Goal: Information Seeking & Learning: Learn about a topic

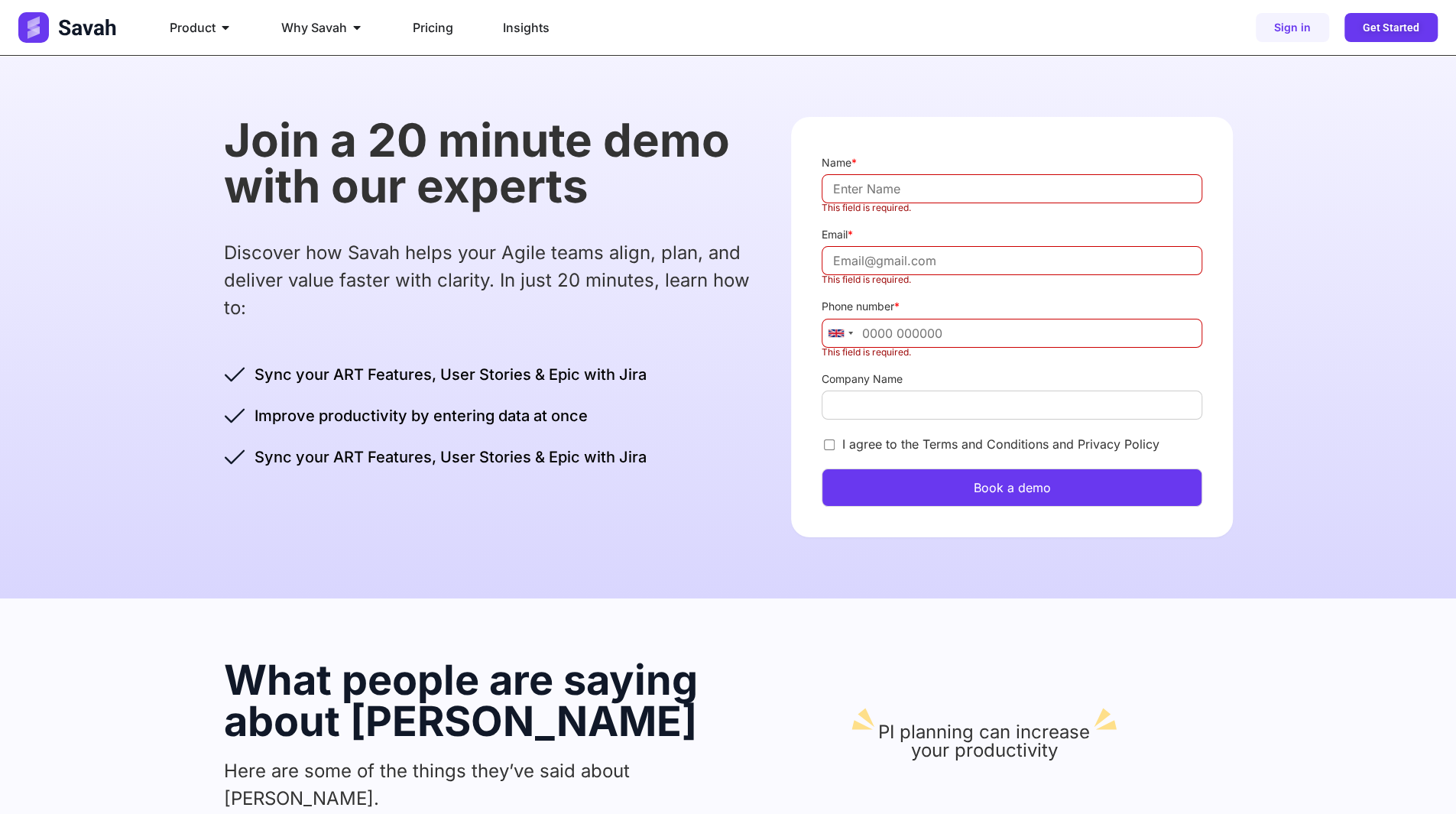
click at [671, 287] on p "Discover how Savah helps your Agile teams align, plan, and deliver value faster…" at bounding box center [492, 280] width 537 height 82
click at [458, 279] on p "Discover how Savah helps your Agile teams align, plan, and deliver value faster…" at bounding box center [492, 280] width 537 height 82
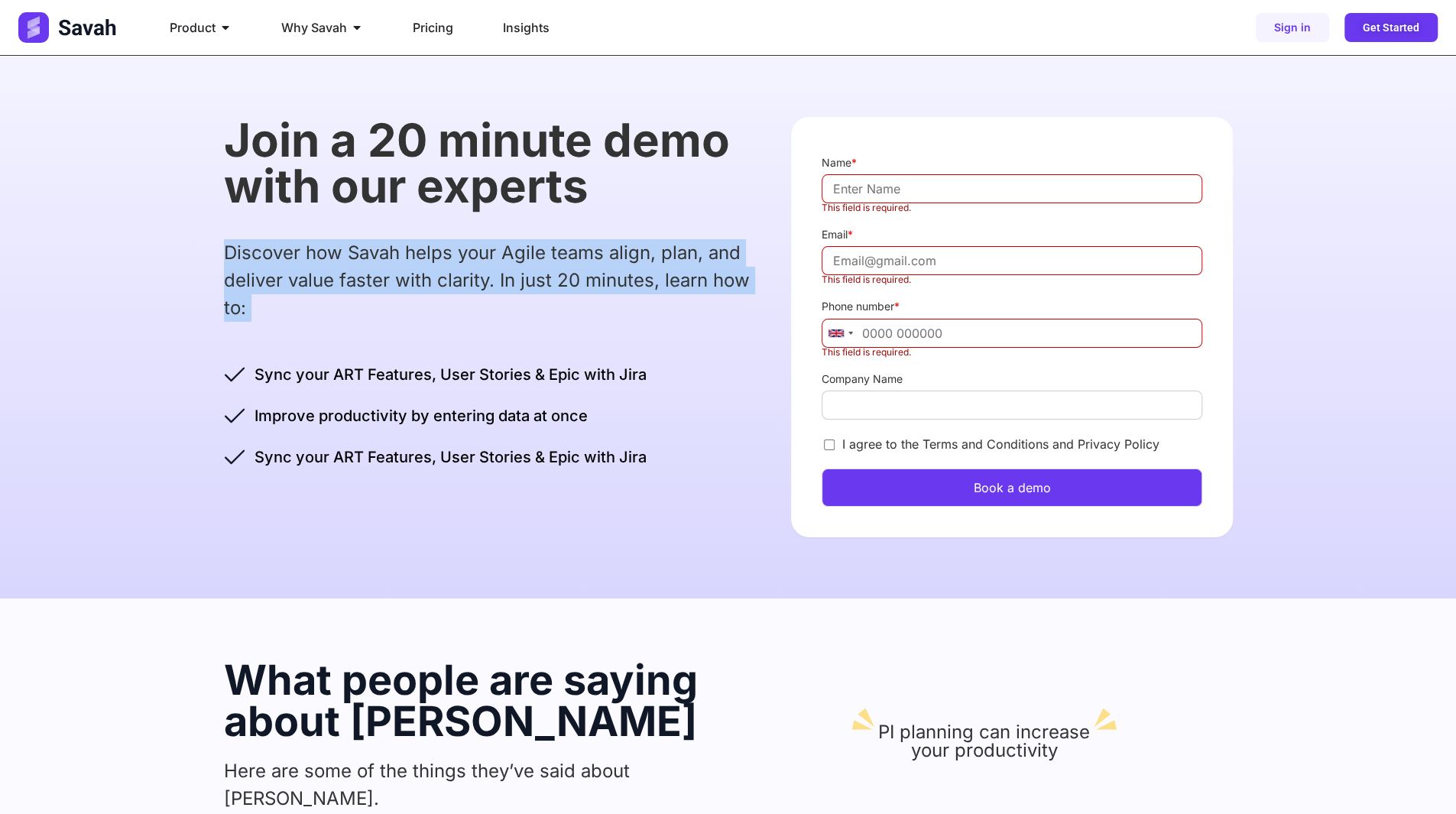
click at [458, 279] on p "Discover how Savah helps your Agile teams align, plan, and deliver value faster…" at bounding box center [492, 280] width 537 height 82
click at [408, 268] on p "Discover how Savah helps your Agile teams align, plan, and deliver value faster…" at bounding box center [492, 280] width 537 height 82
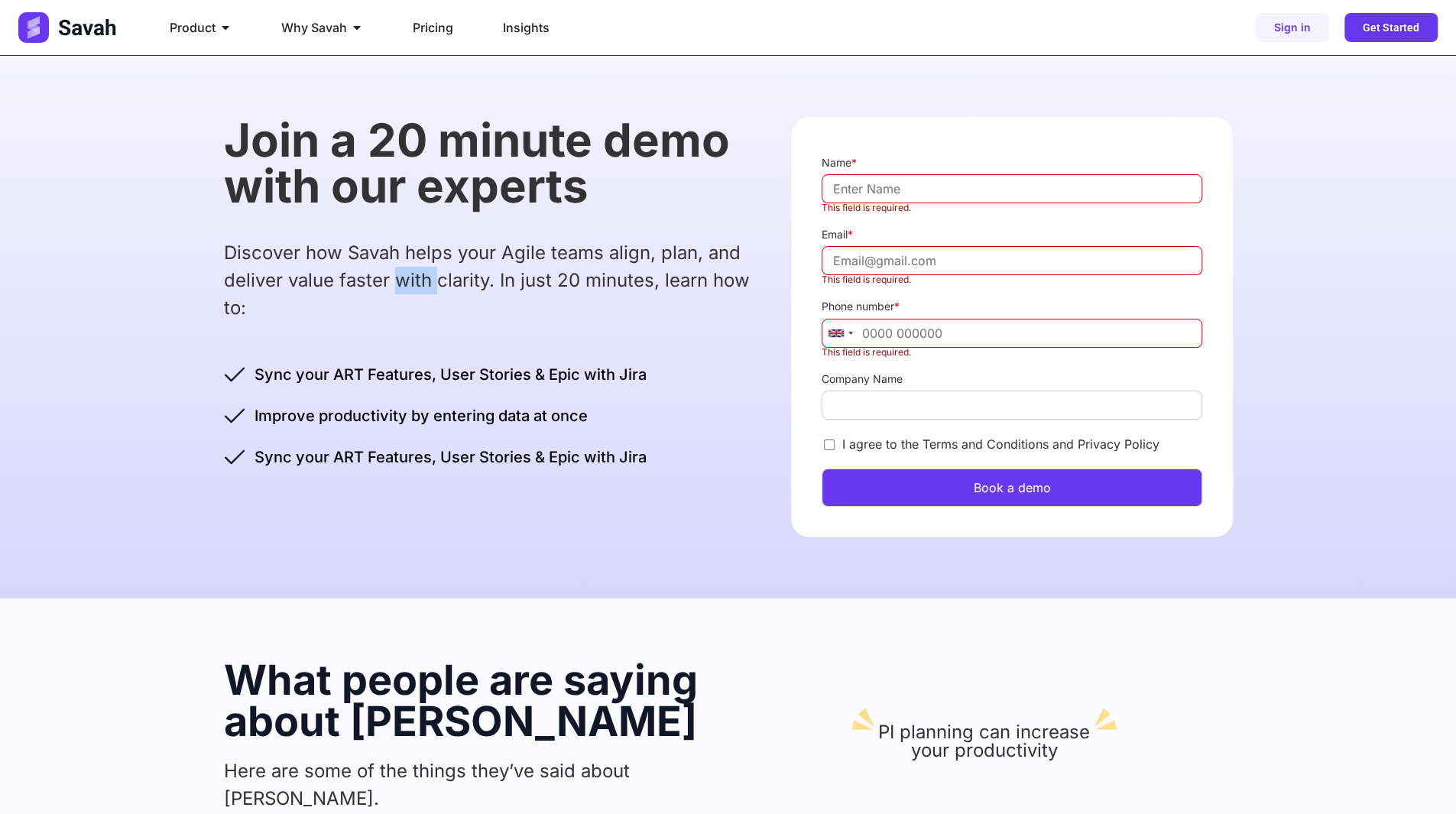
click at [408, 268] on p "Discover how Savah helps your Agile teams align, plan, and deliver value faster…" at bounding box center [492, 280] width 537 height 82
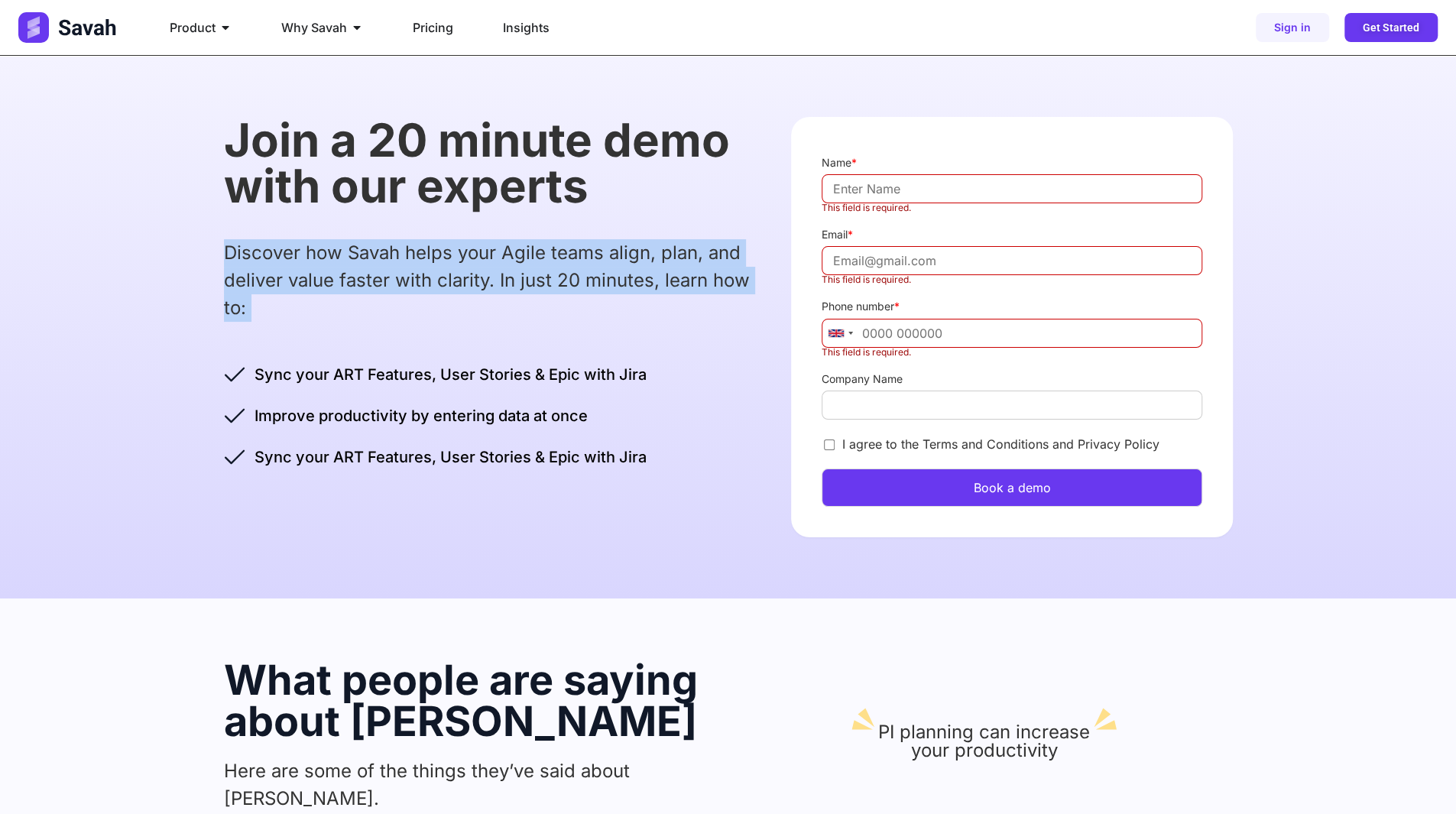
click at [408, 268] on p "Discover how Savah helps your Agile teams align, plan, and deliver value faster…" at bounding box center [492, 280] width 537 height 82
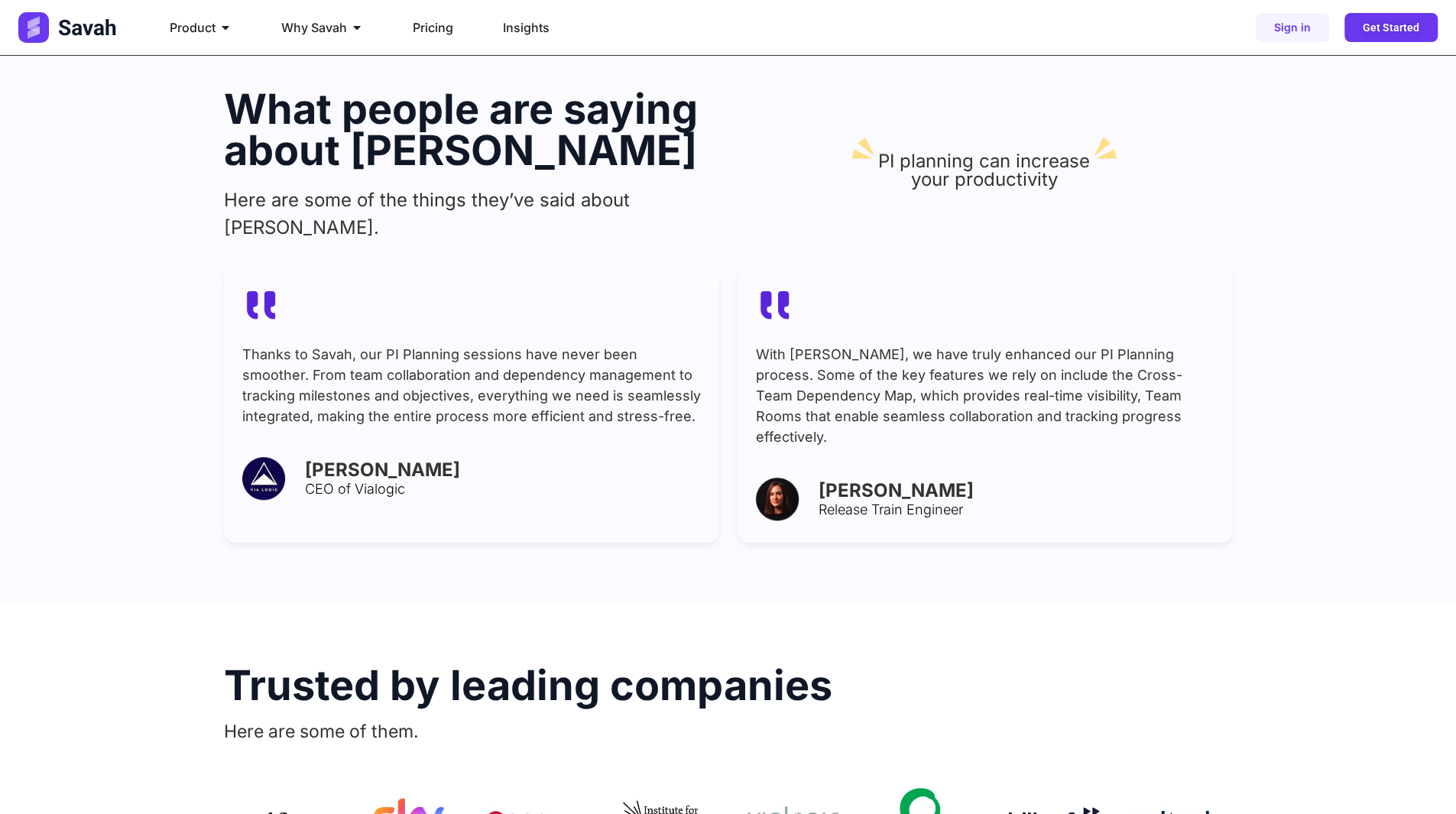
scroll to position [837, 0]
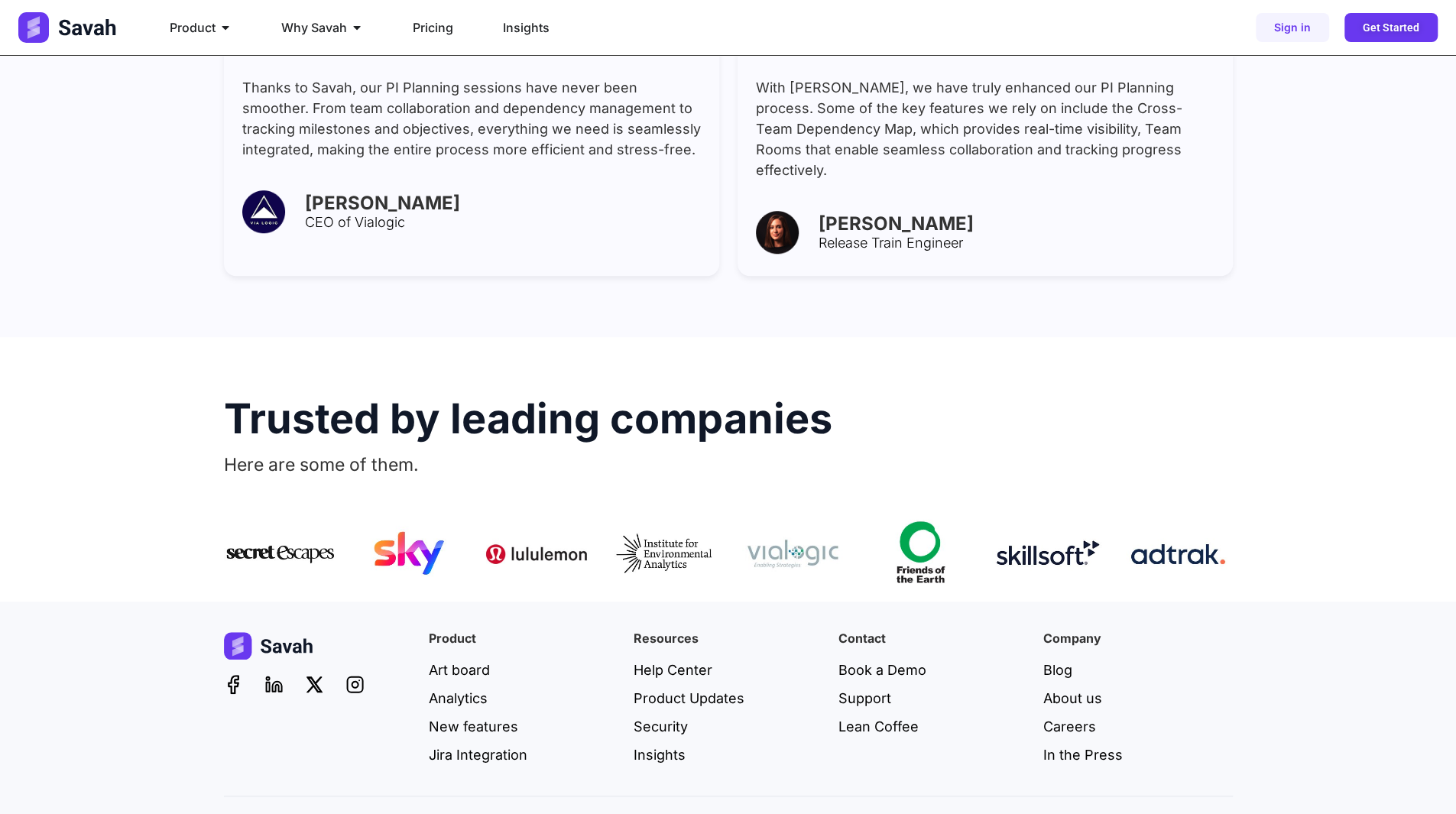
click at [567, 139] on div "Thanks to Savah, our PI Planning sessions have never been smoother. From team c…" at bounding box center [471, 124] width 458 height 94
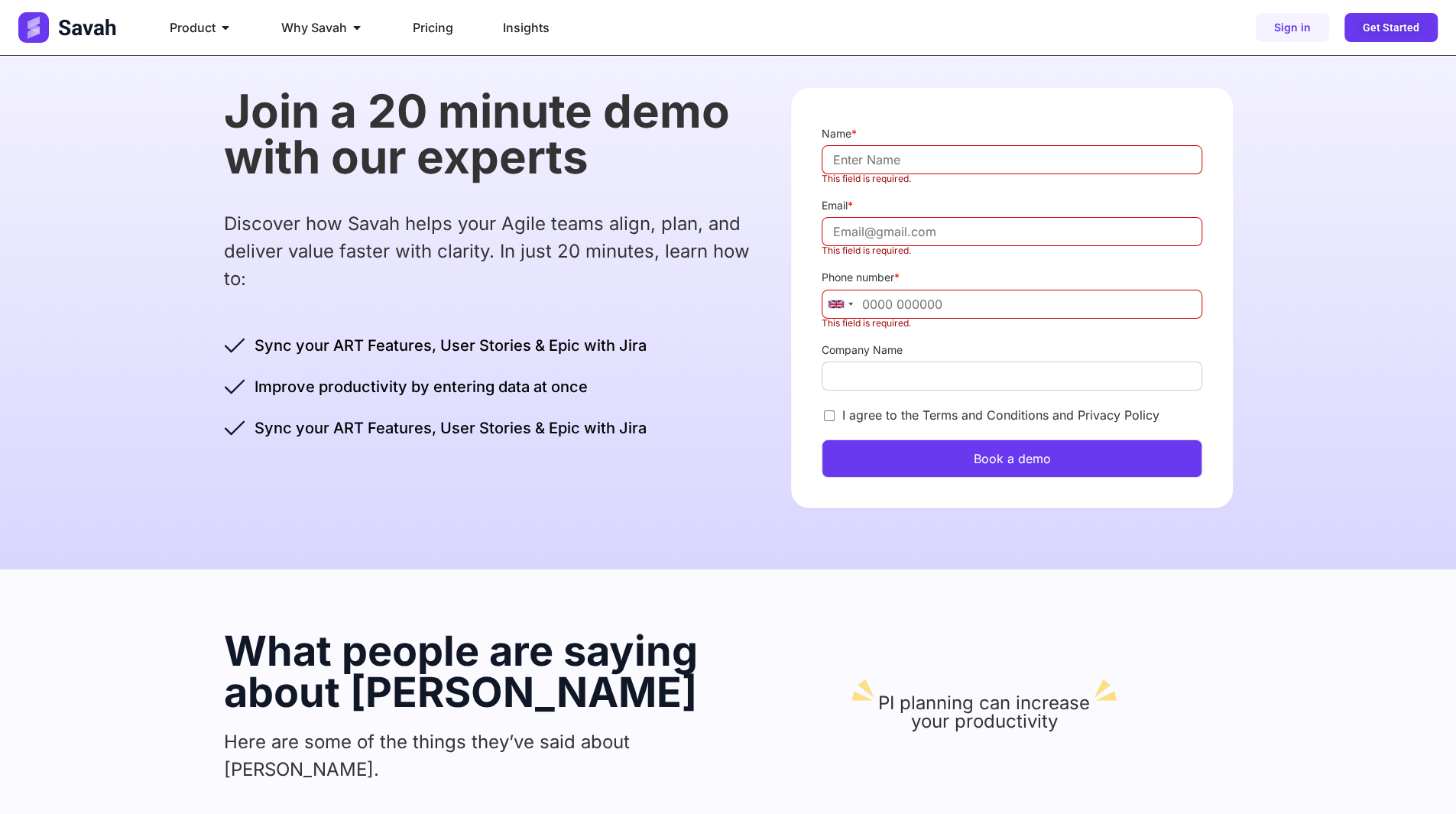
scroll to position [0, 0]
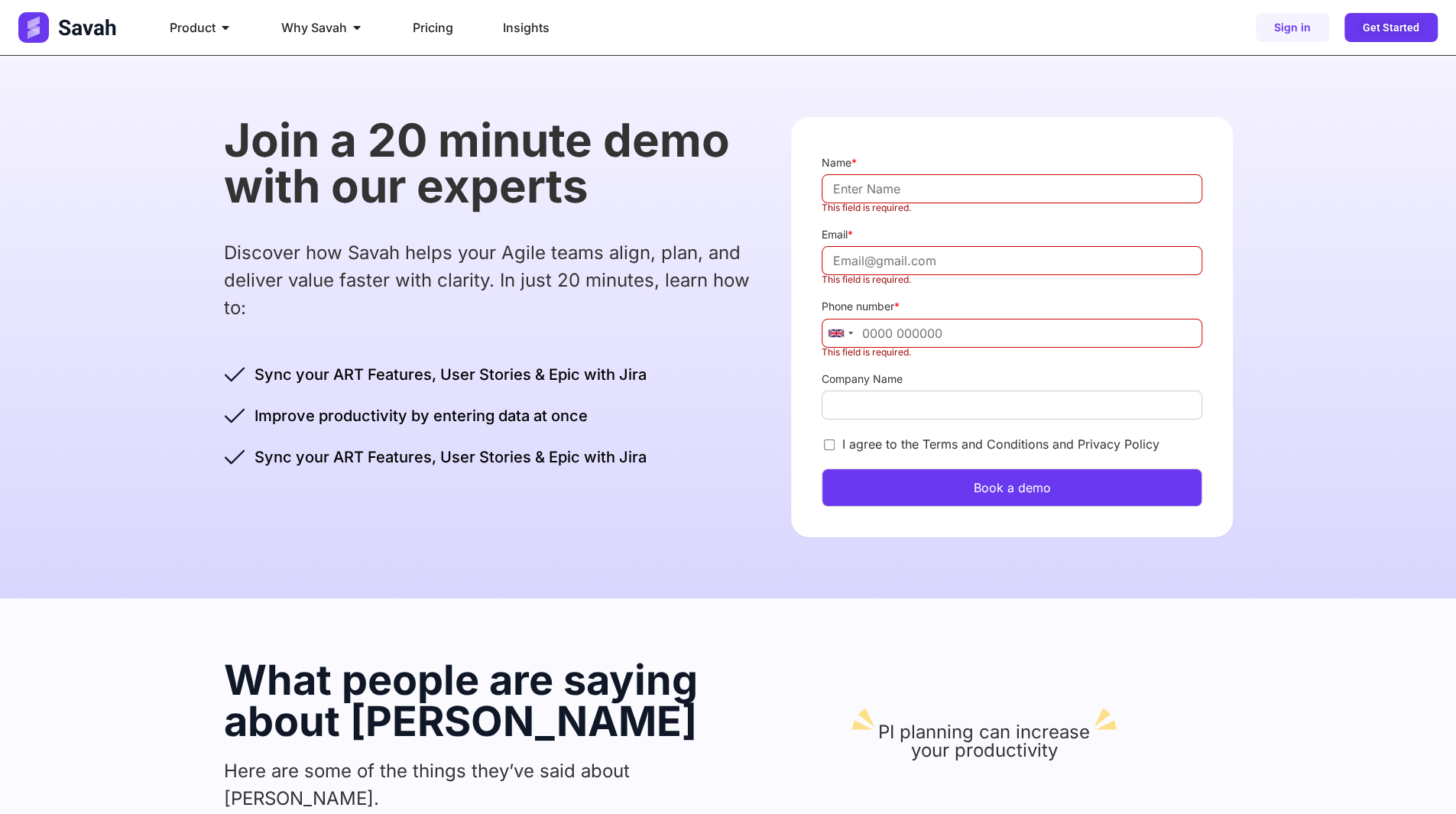
click at [512, 257] on p "Discover how Savah helps your Agile teams align, plan, and deliver value faster…" at bounding box center [492, 280] width 537 height 82
click at [512, 257] on p "Discover how Savah helps your Agile teams align, plan, and deliver value faster…" at bounding box center [492, 280] width 537 height 82
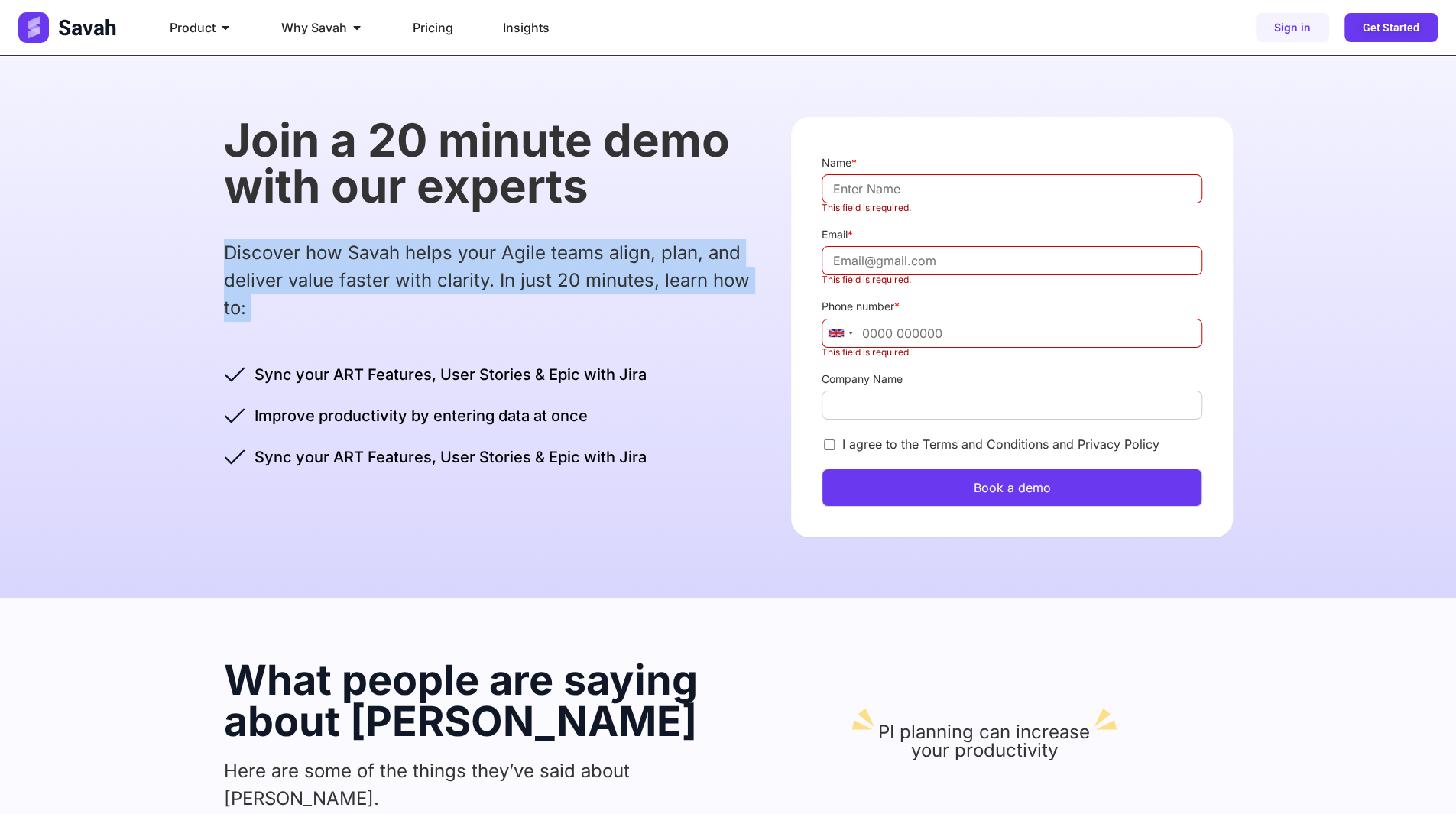
click at [512, 257] on p "Discover how Savah helps your Agile teams align, plan, and deliver value faster…" at bounding box center [492, 280] width 537 height 82
click at [513, 261] on p "Discover how Savah helps your Agile teams align, plan, and deliver value faster…" at bounding box center [492, 280] width 537 height 82
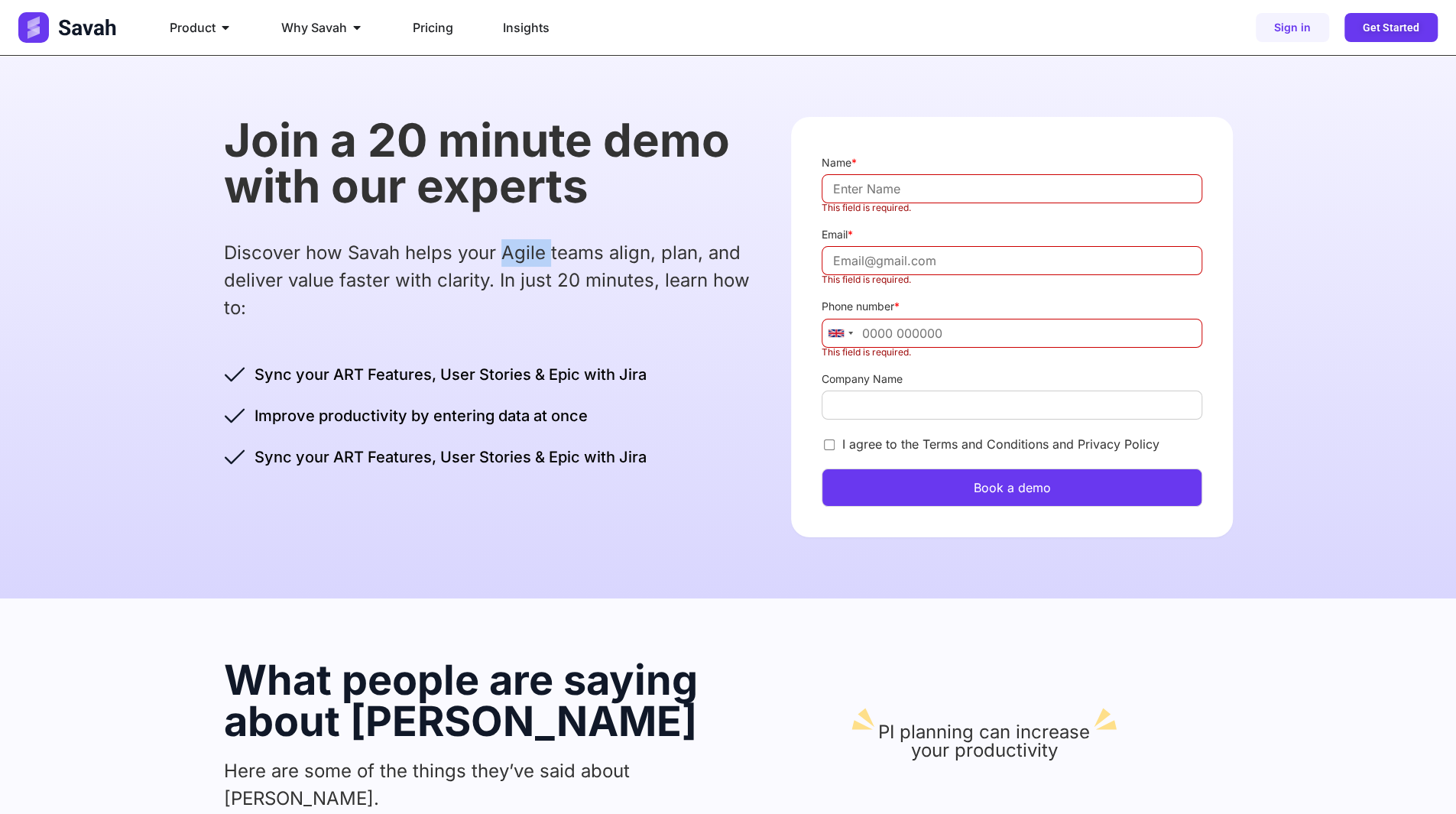
click at [513, 261] on p "Discover how Savah helps your Agile teams align, plan, and deliver value faster…" at bounding box center [492, 280] width 537 height 82
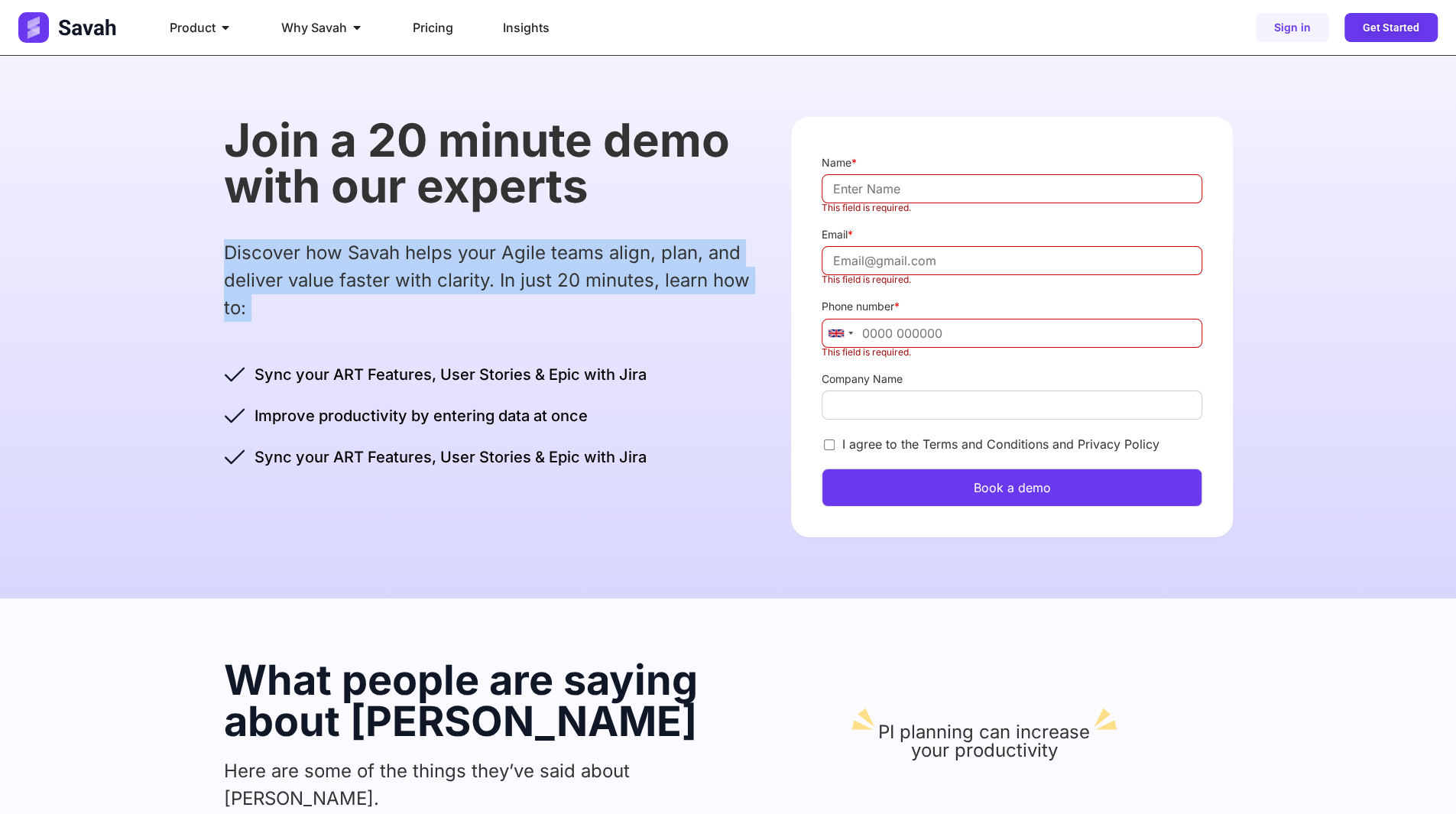
click at [513, 261] on p "Discover how Savah helps your Agile teams align, plan, and deliver value faster…" at bounding box center [492, 280] width 537 height 82
click at [507, 227] on div "Join a 20 minute demo with our experts Discover how Savah helps your Agile team…" at bounding box center [492, 293] width 537 height 352
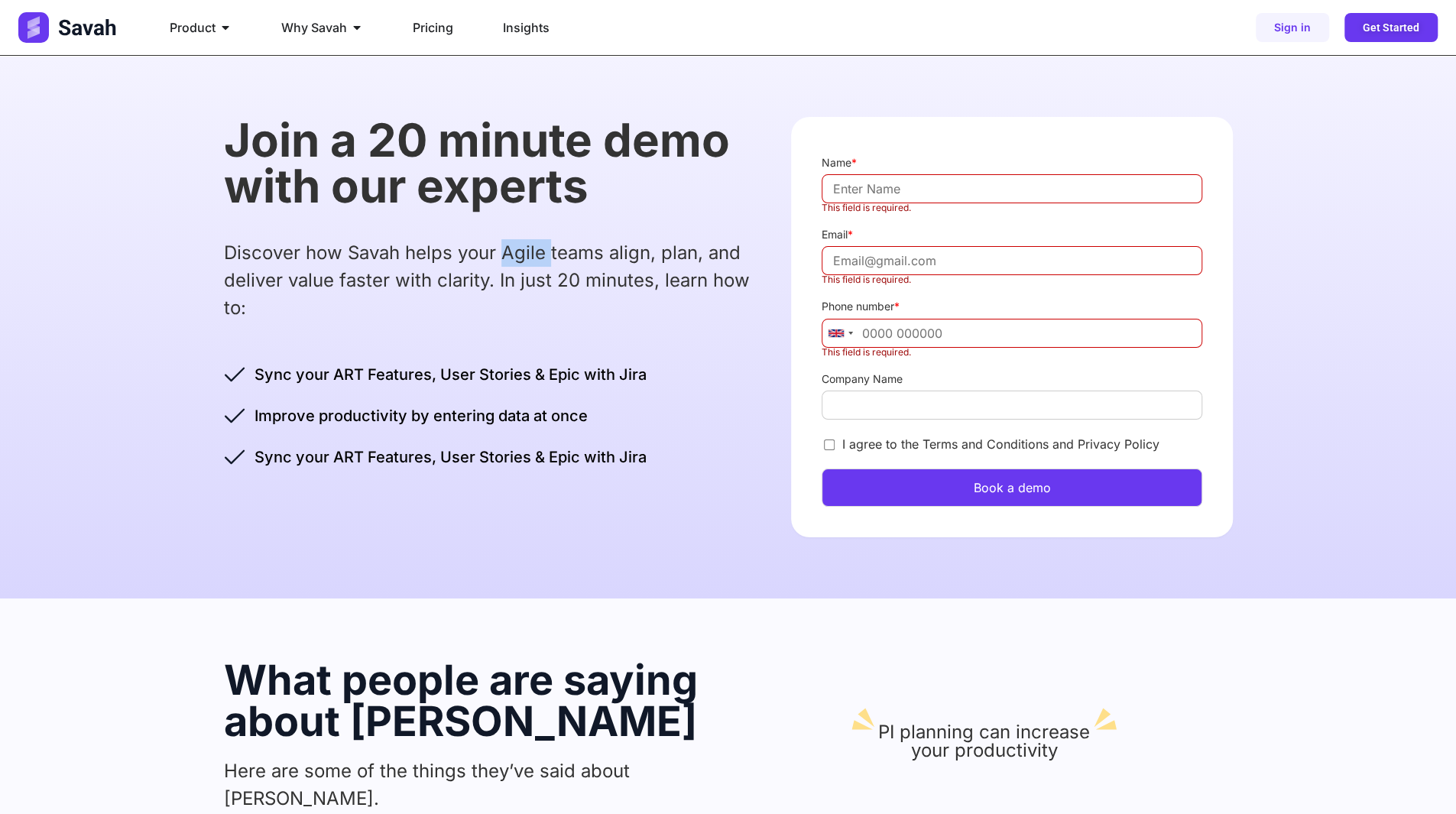
click at [507, 227] on div "Join a 20 minute demo with our experts Discover how Savah helps your Agile team…" at bounding box center [492, 293] width 537 height 352
click at [505, 197] on h2 "Join a 20 minute demo with our experts" at bounding box center [492, 163] width 537 height 92
click at [483, 342] on div "Join a 20 minute demo with our experts Discover how Savah helps your Agile team…" at bounding box center [492, 293] width 537 height 352
click at [889, 351] on label "This field is required." at bounding box center [1011, 352] width 380 height 10
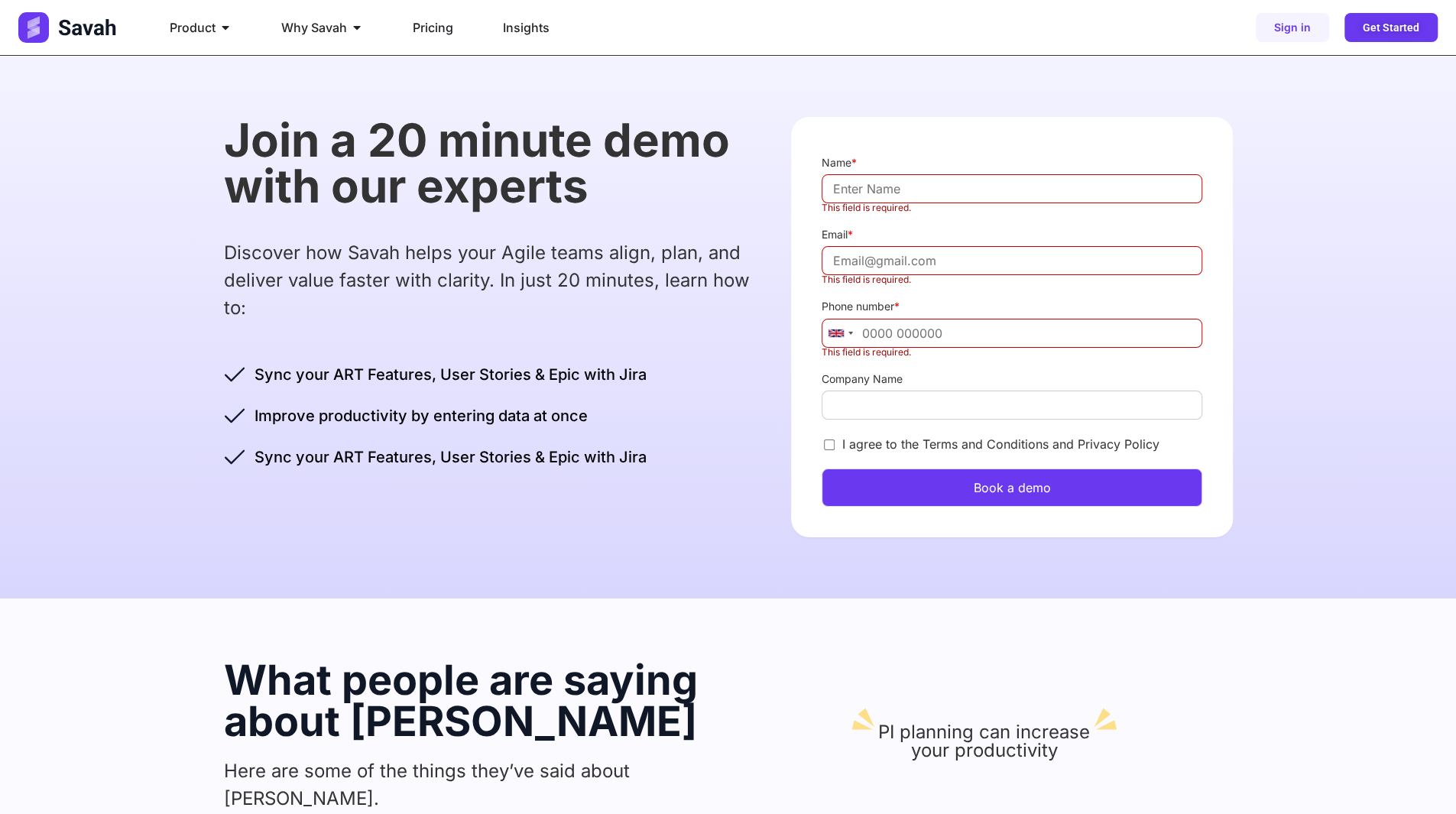
click at [889, 348] on input "Phone number *" at bounding box center [1011, 334] width 380 height 29
click at [889, 351] on label "This field is required." at bounding box center [1011, 352] width 380 height 10
click at [889, 348] on input "Phone number *" at bounding box center [1011, 334] width 380 height 29
click at [889, 351] on label "This field is required." at bounding box center [1011, 352] width 380 height 10
click at [889, 348] on input "Phone number *" at bounding box center [1011, 334] width 380 height 29
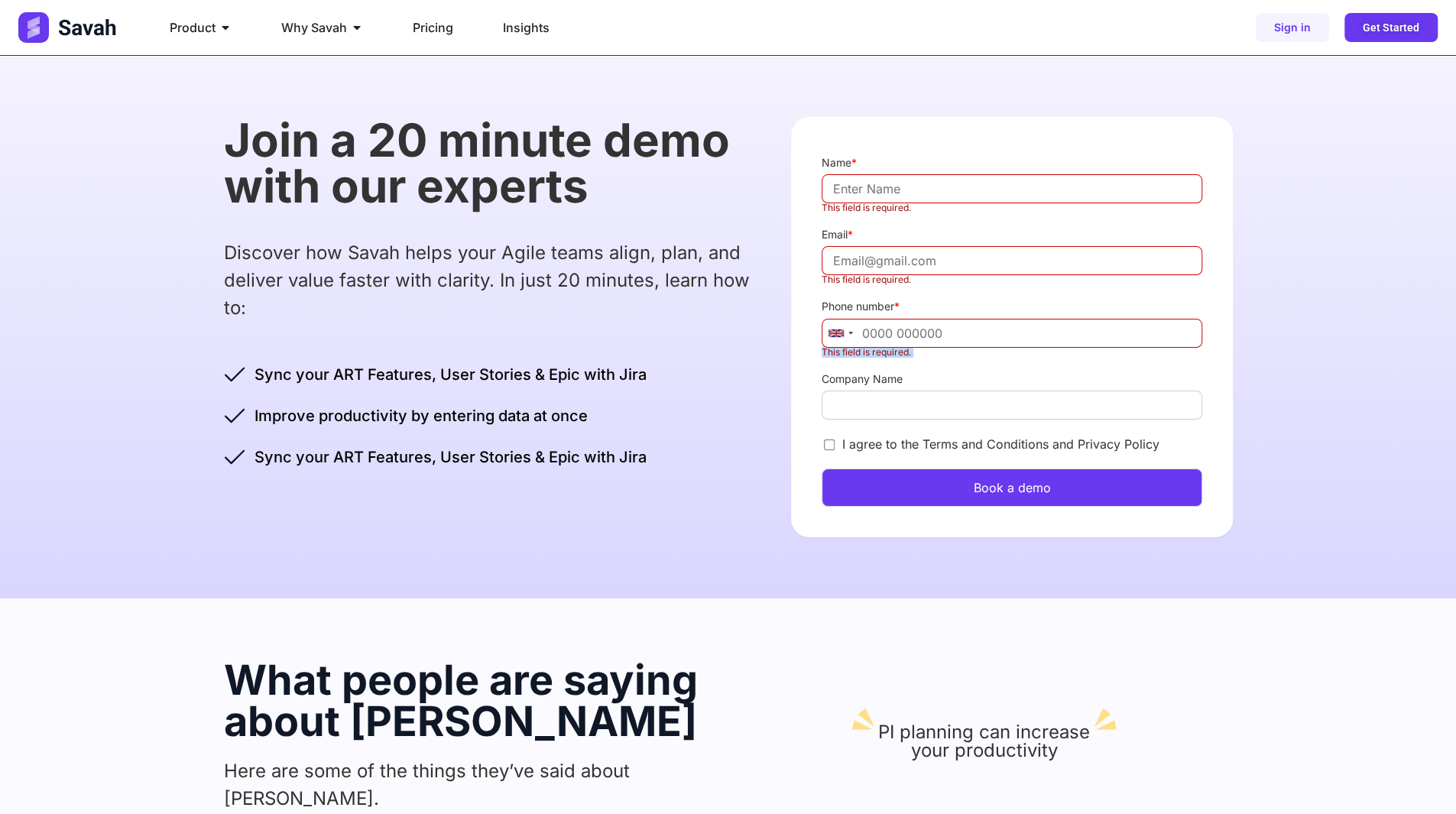
click at [886, 354] on label "This field is required." at bounding box center [1011, 352] width 380 height 10
click at [886, 348] on input "Phone number *" at bounding box center [1011, 334] width 380 height 29
click at [886, 354] on label "This field is required." at bounding box center [1011, 352] width 380 height 10
click at [886, 348] on input "Phone number *" at bounding box center [1011, 334] width 380 height 29
click at [886, 354] on label "This field is required." at bounding box center [1011, 352] width 380 height 10
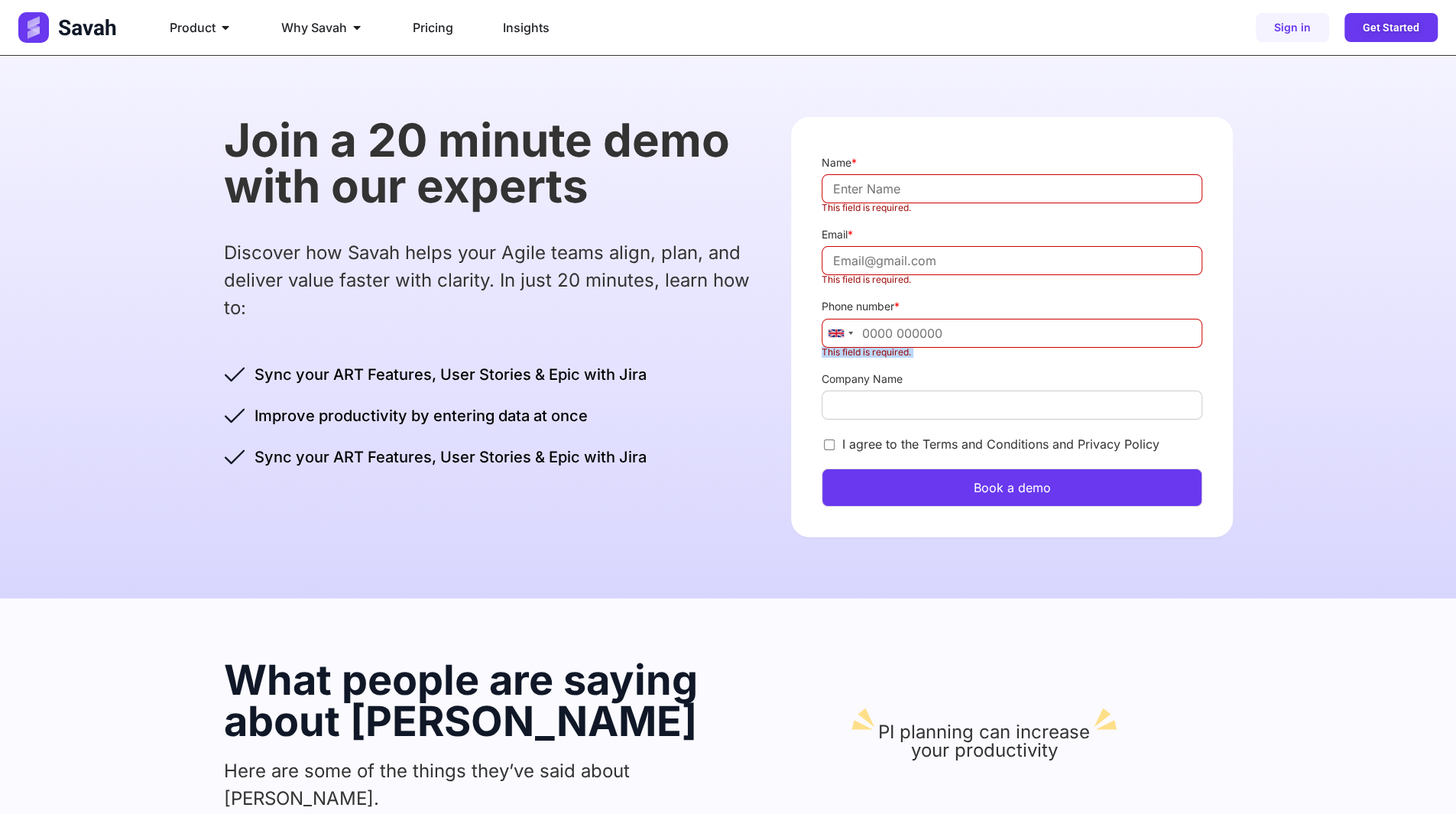
click at [886, 348] on input "Phone number *" at bounding box center [1011, 334] width 380 height 29
click at [501, 361] on div "Join a 20 minute demo with our experts Discover how Savah helps your Agile team…" at bounding box center [492, 293] width 537 height 352
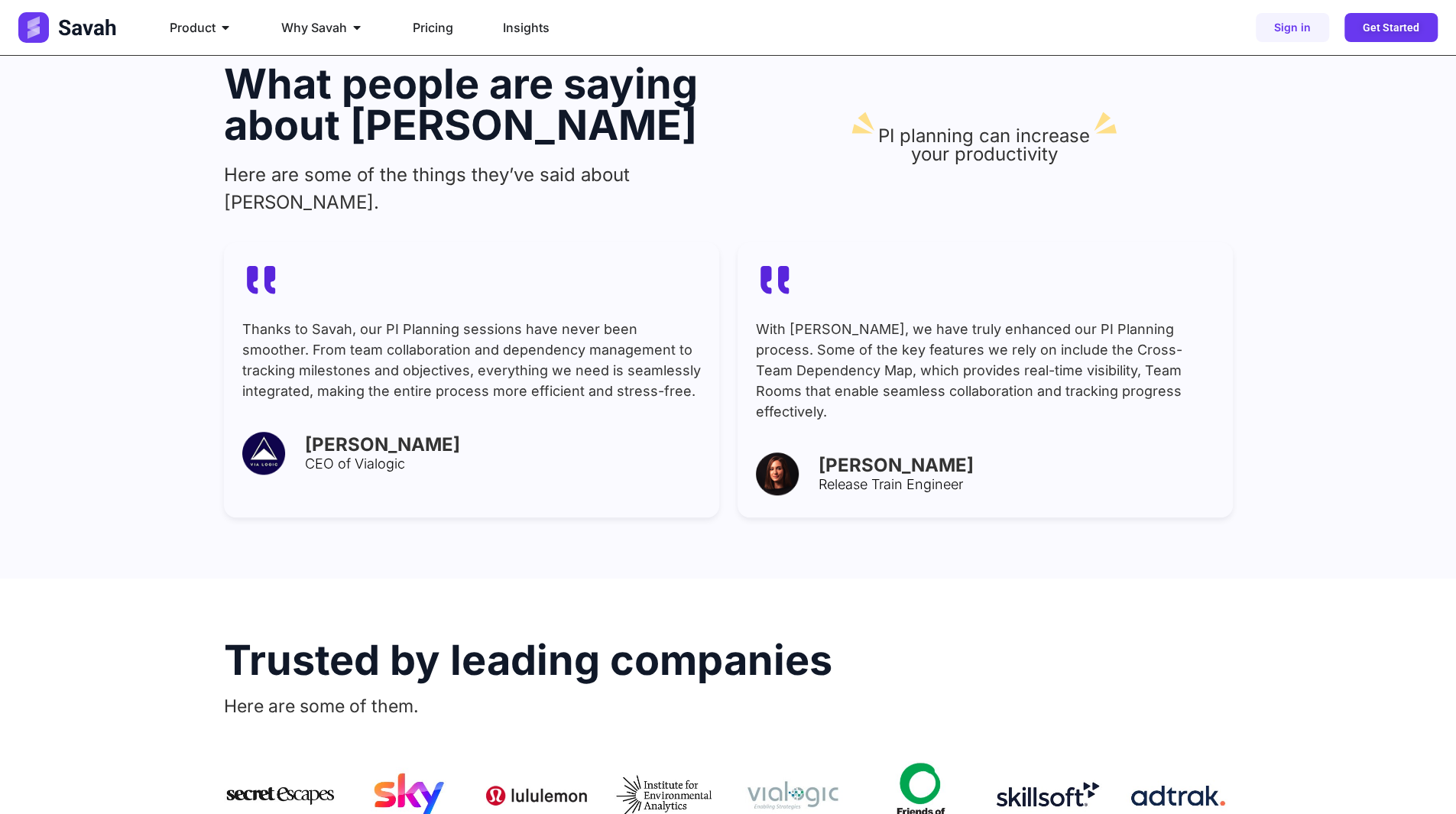
scroll to position [611, 0]
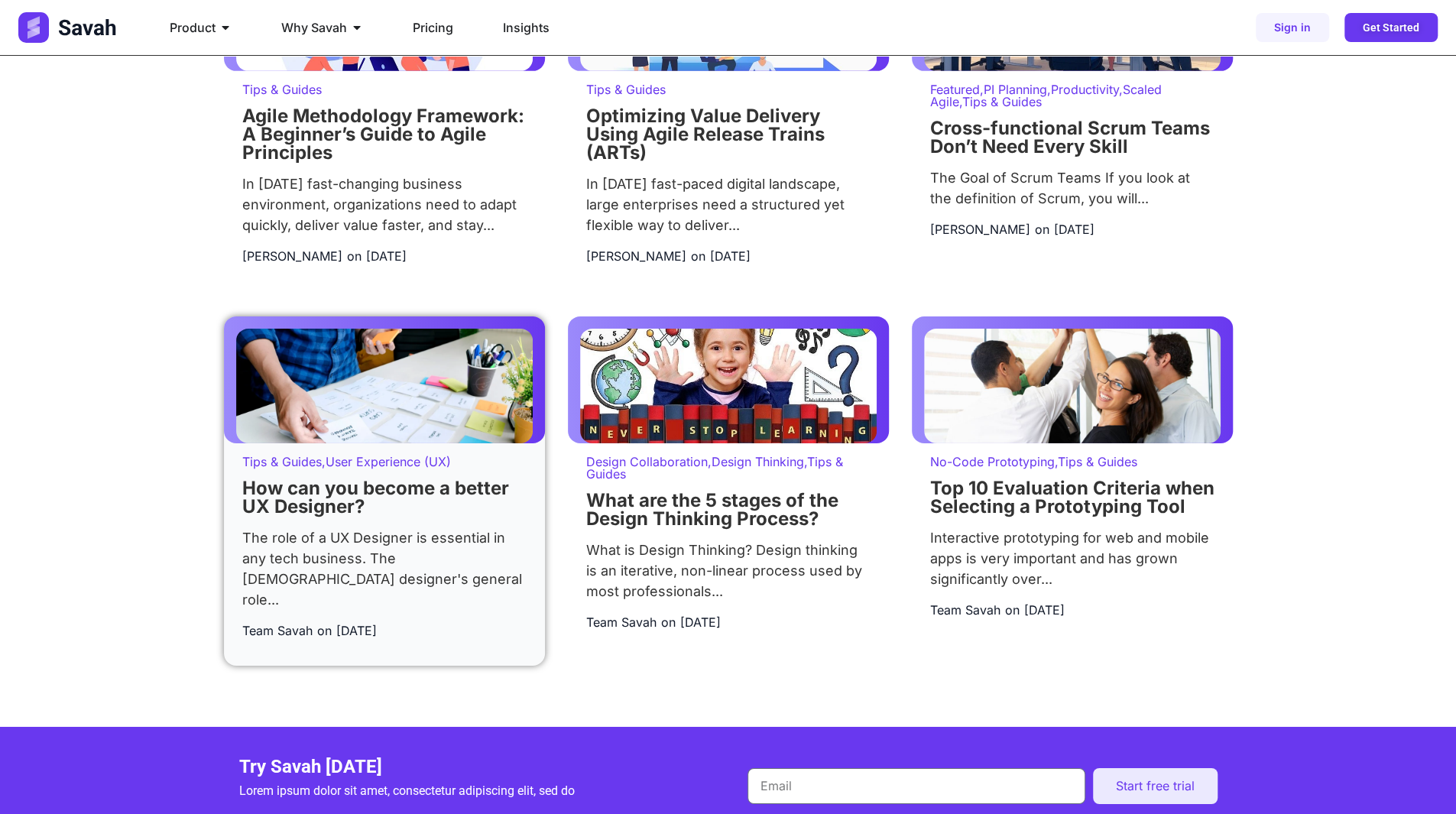
scroll to position [3592, 0]
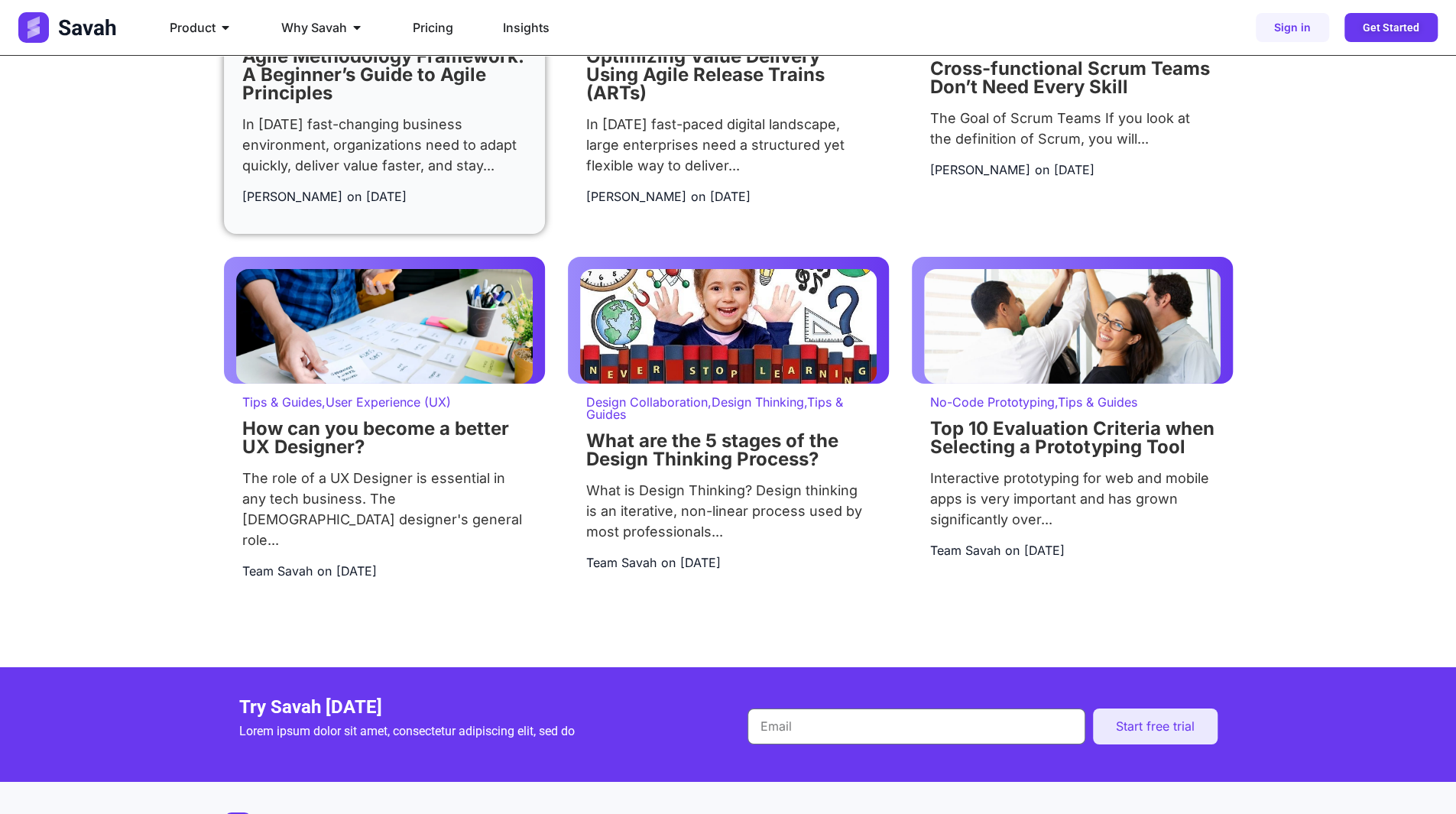
click at [471, 176] on div "In today’s fast-changing business environment, organizations need to adapt quic…" at bounding box center [384, 144] width 284 height 62
click at [458, 166] on div "In today’s fast-changing business environment, organizations need to adapt quic…" at bounding box center [384, 144] width 284 height 62
drag, startPoint x: 446, startPoint y: 118, endPoint x: 448, endPoint y: 101, distance: 17.1
click at [446, 102] on h2 "Agile Methodology Framework: A Beginner’s Guide to Agile Principles" at bounding box center [384, 75] width 284 height 55
click at [448, 88] on link "Agile Methodology Framework: A Beginner’s Guide to Agile Principles" at bounding box center [382, 75] width 282 height 59
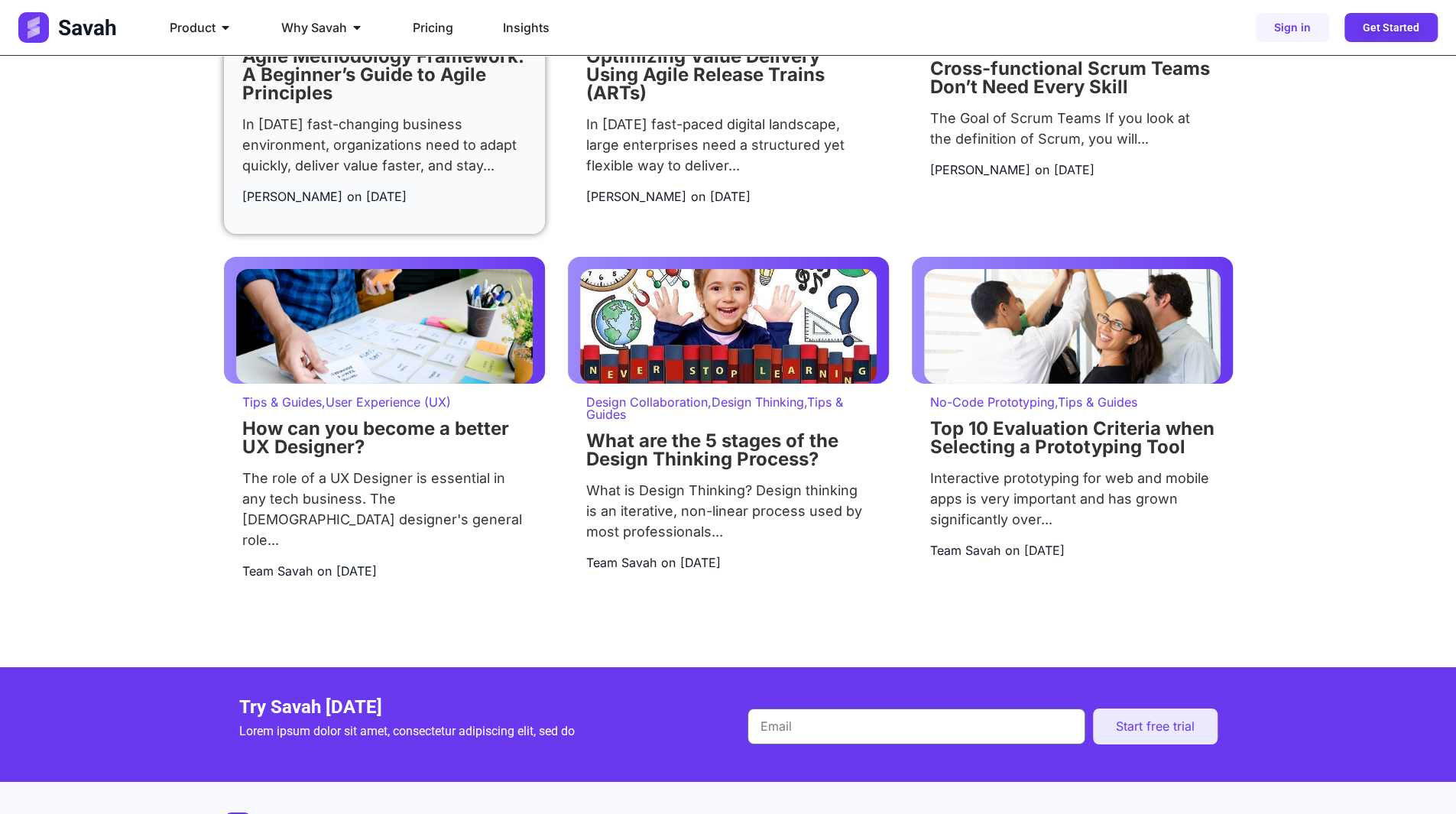
click at [448, 88] on link "Agile Methodology Framework: A Beginner’s Guide to Agile Principles" at bounding box center [382, 75] width 282 height 59
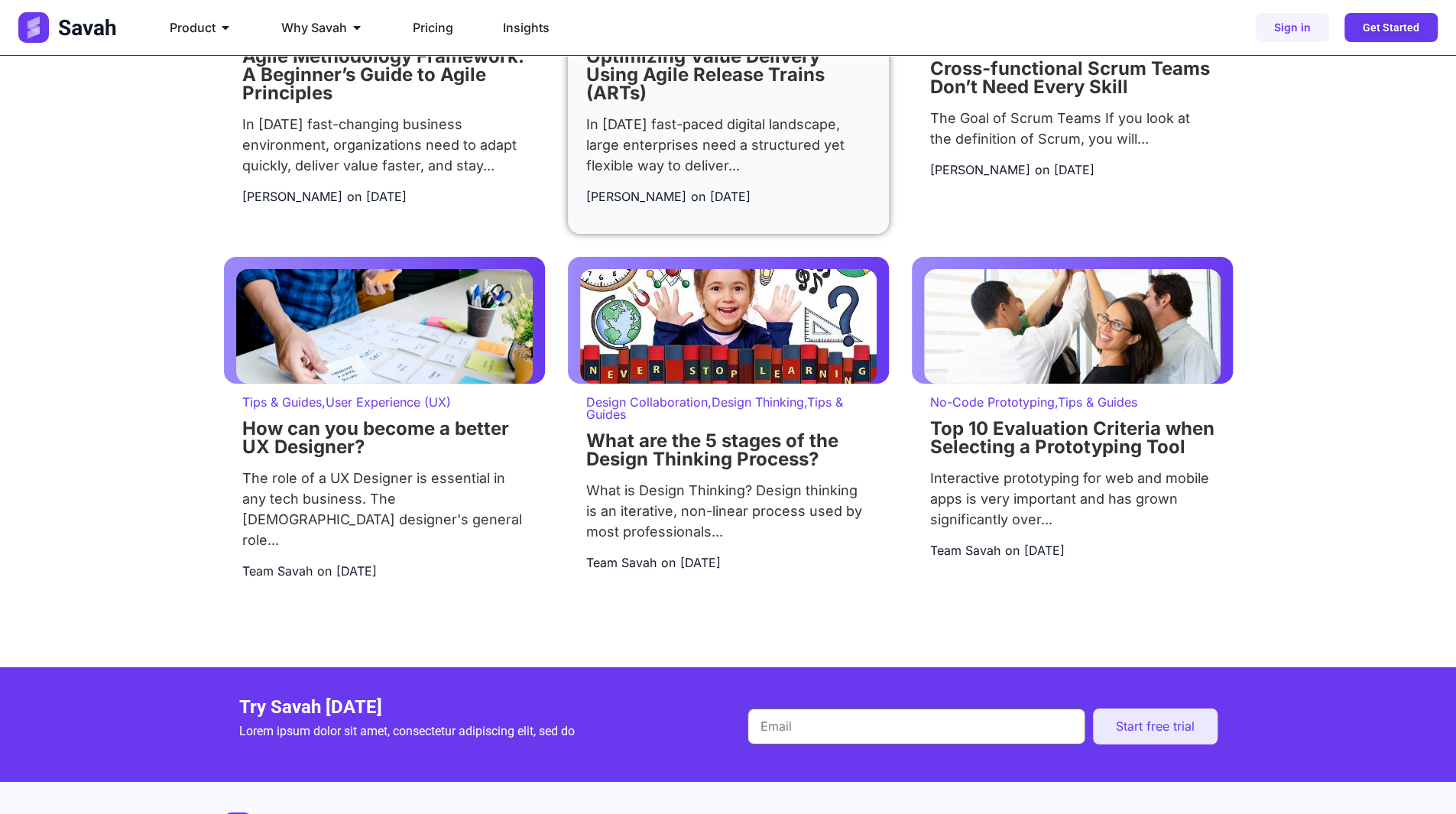
click at [737, 167] on div "In today’s fast-paced digital landscape, large enterprises need a structured ye…" at bounding box center [728, 144] width 284 height 62
click at [694, 101] on link "Optimizing Value Delivery Using Agile Release Trains (ARTs)" at bounding box center [705, 75] width 238 height 59
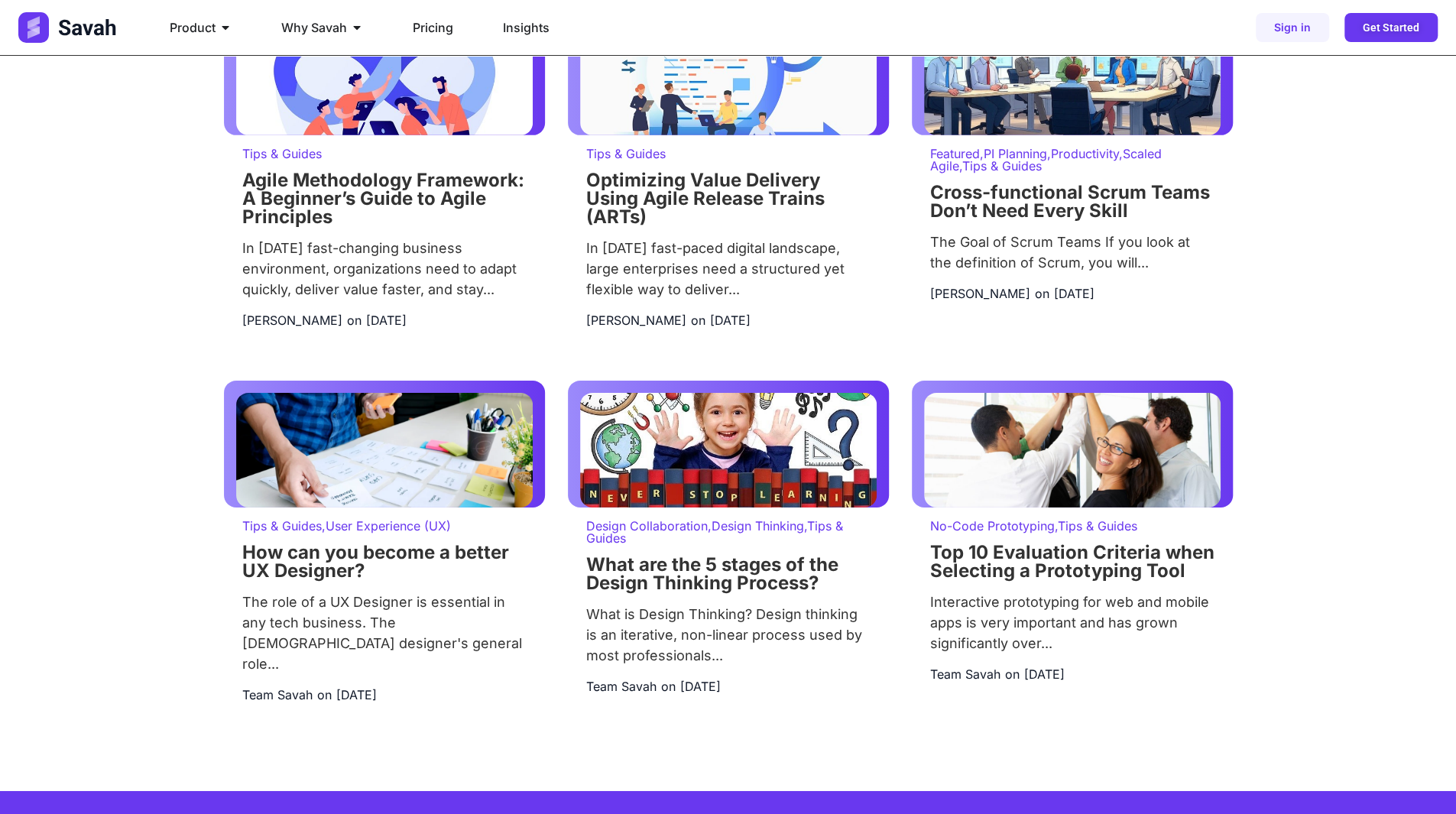
scroll to position [3286, 0]
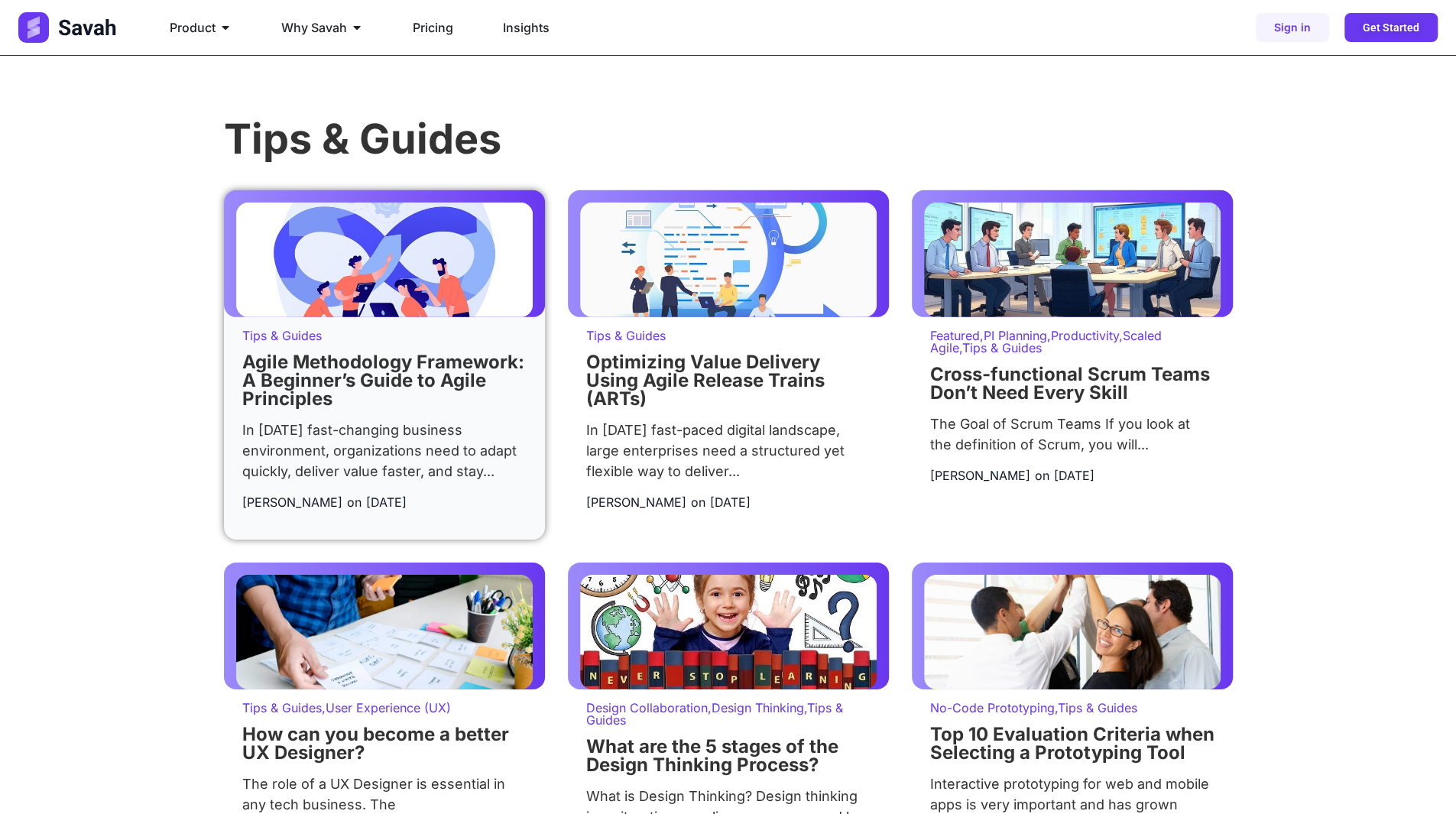
click at [358, 410] on link "Agile Methodology Framework: A Beginner’s Guide to Agile Principles" at bounding box center [382, 381] width 282 height 59
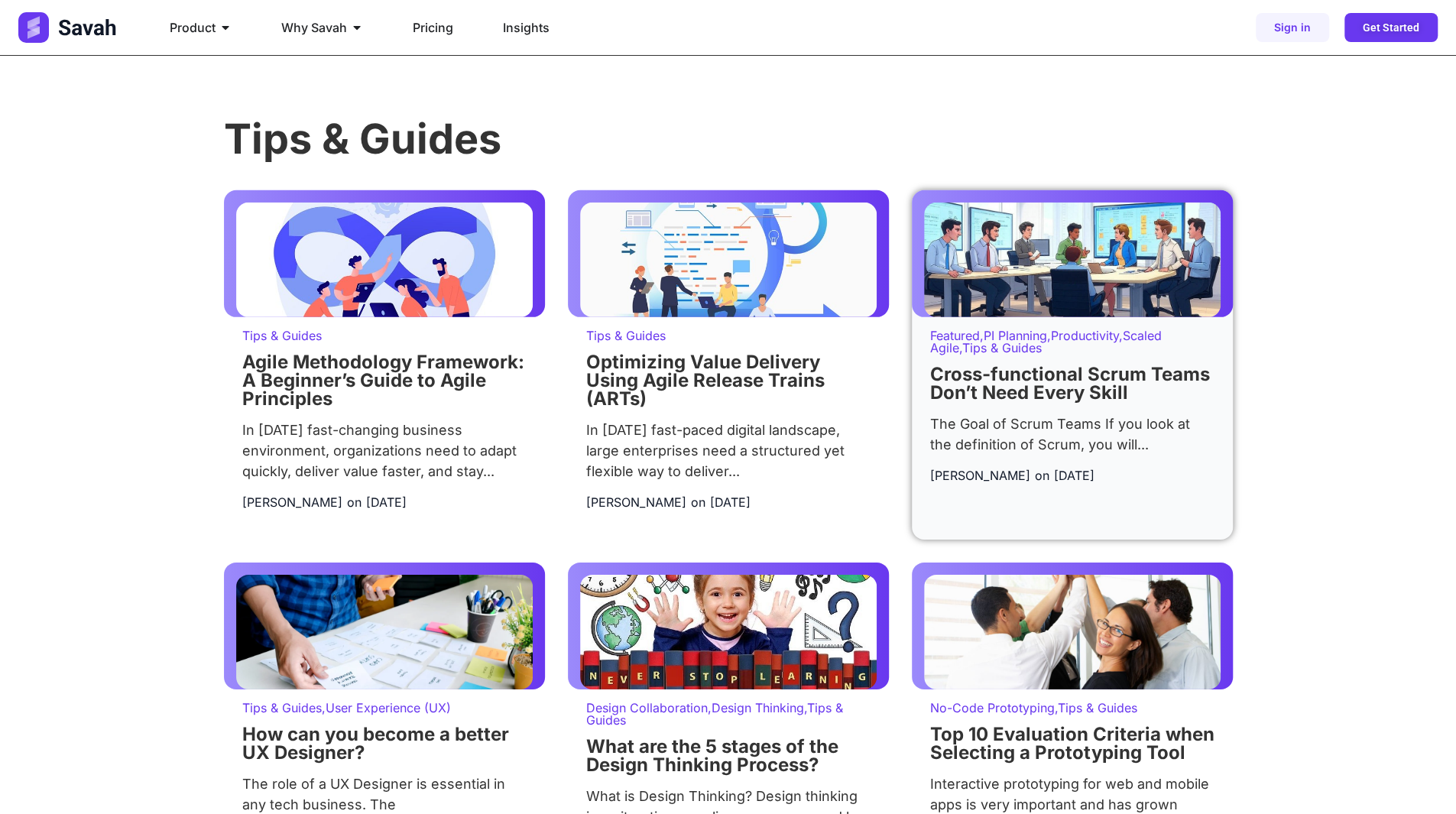
click at [1047, 404] on link "Cross-functional Scrum Teams Don’t Need Every Skill" at bounding box center [1069, 383] width 280 height 41
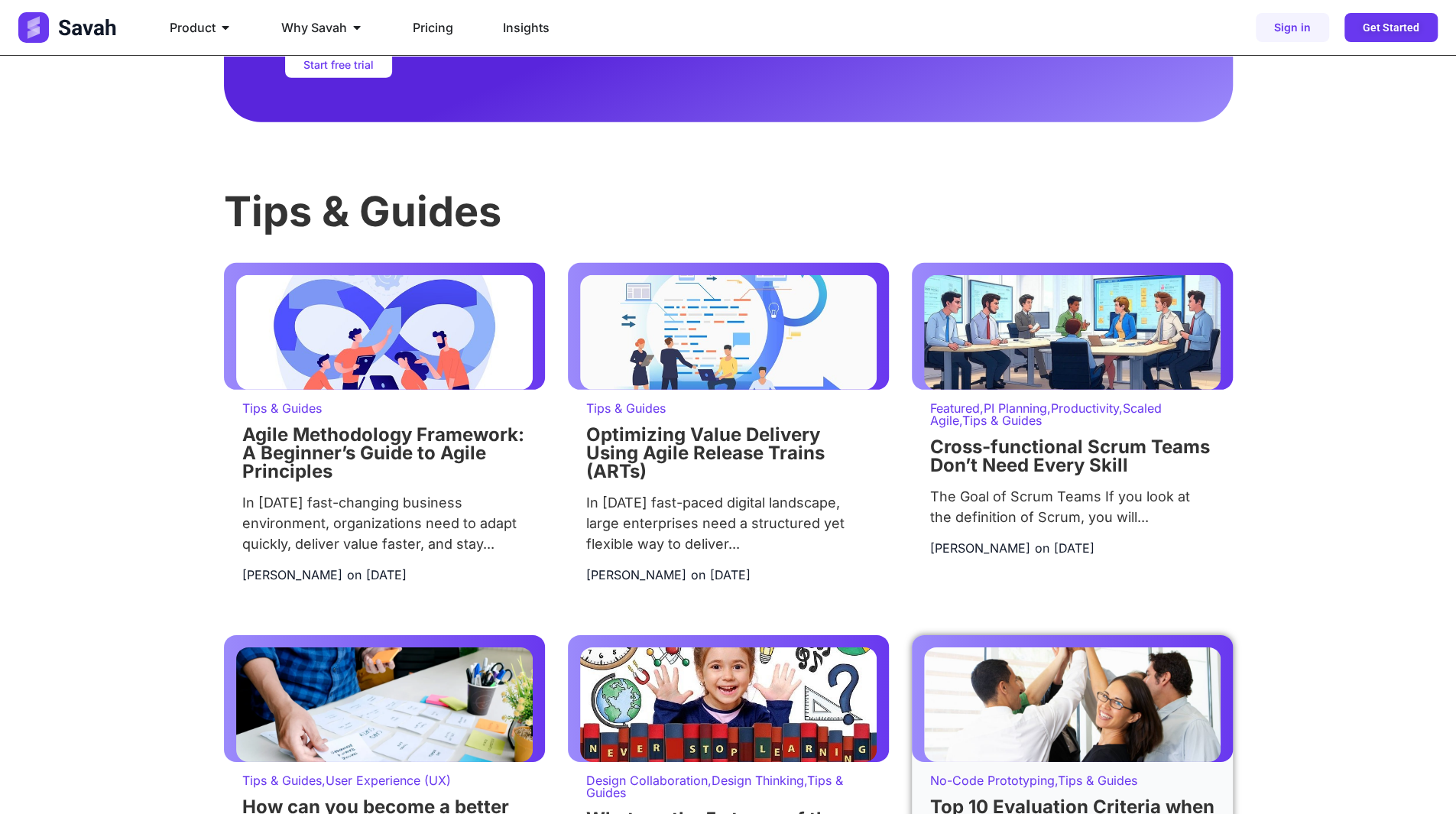
scroll to position [3134, 0]
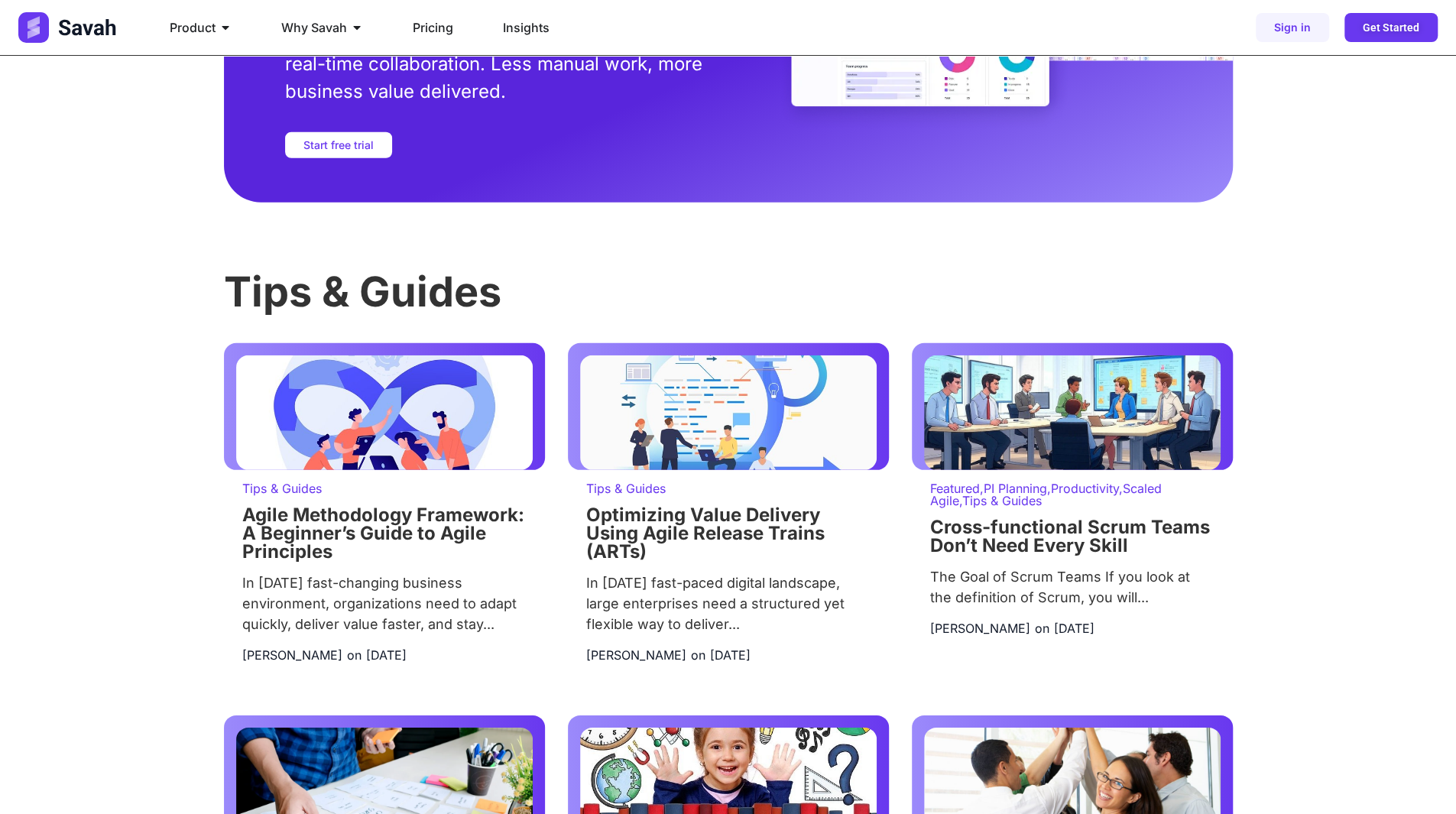
click at [399, 309] on h3 "Tips & Guides" at bounding box center [728, 292] width 1009 height 42
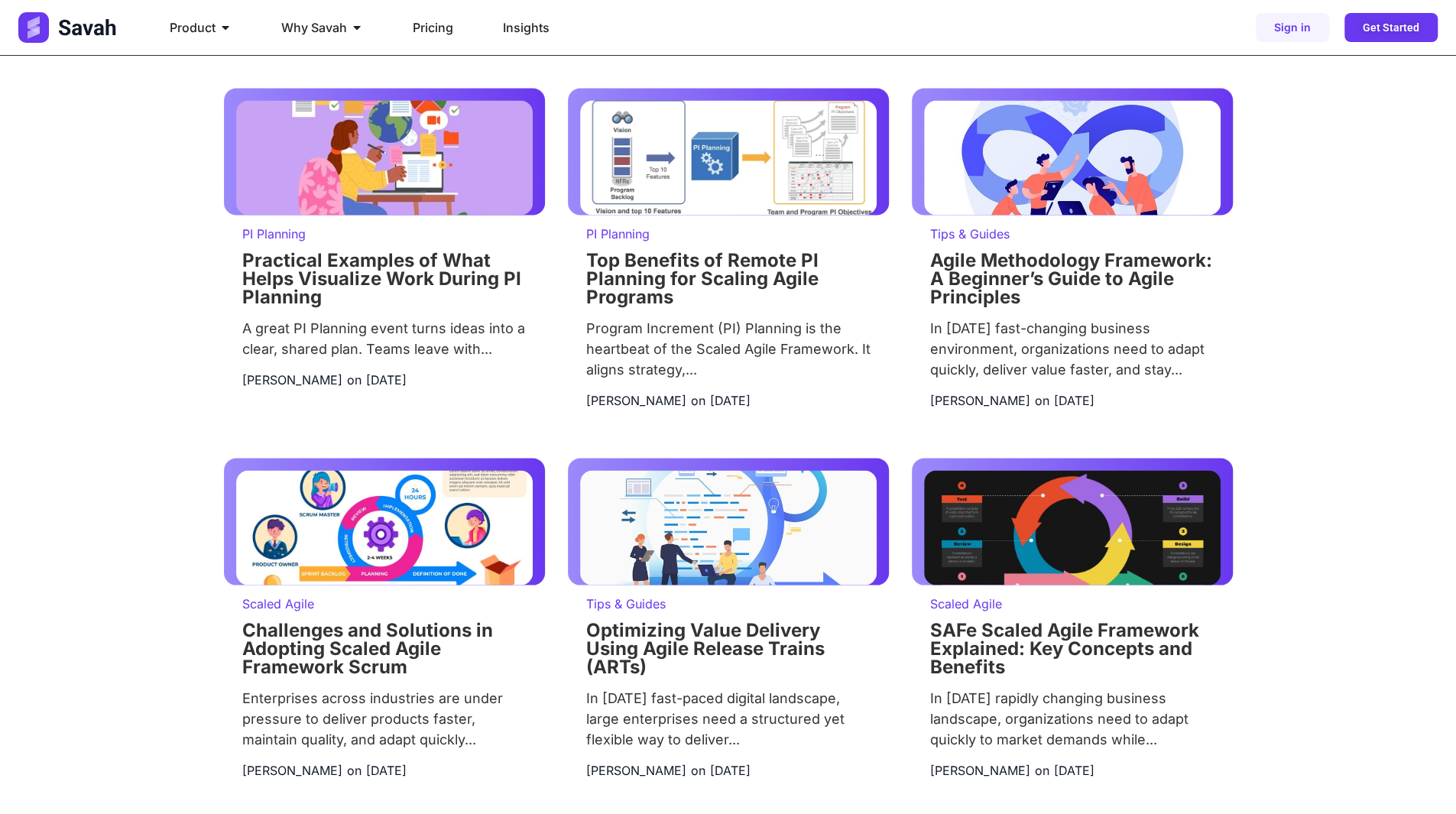
scroll to position [1852, 0]
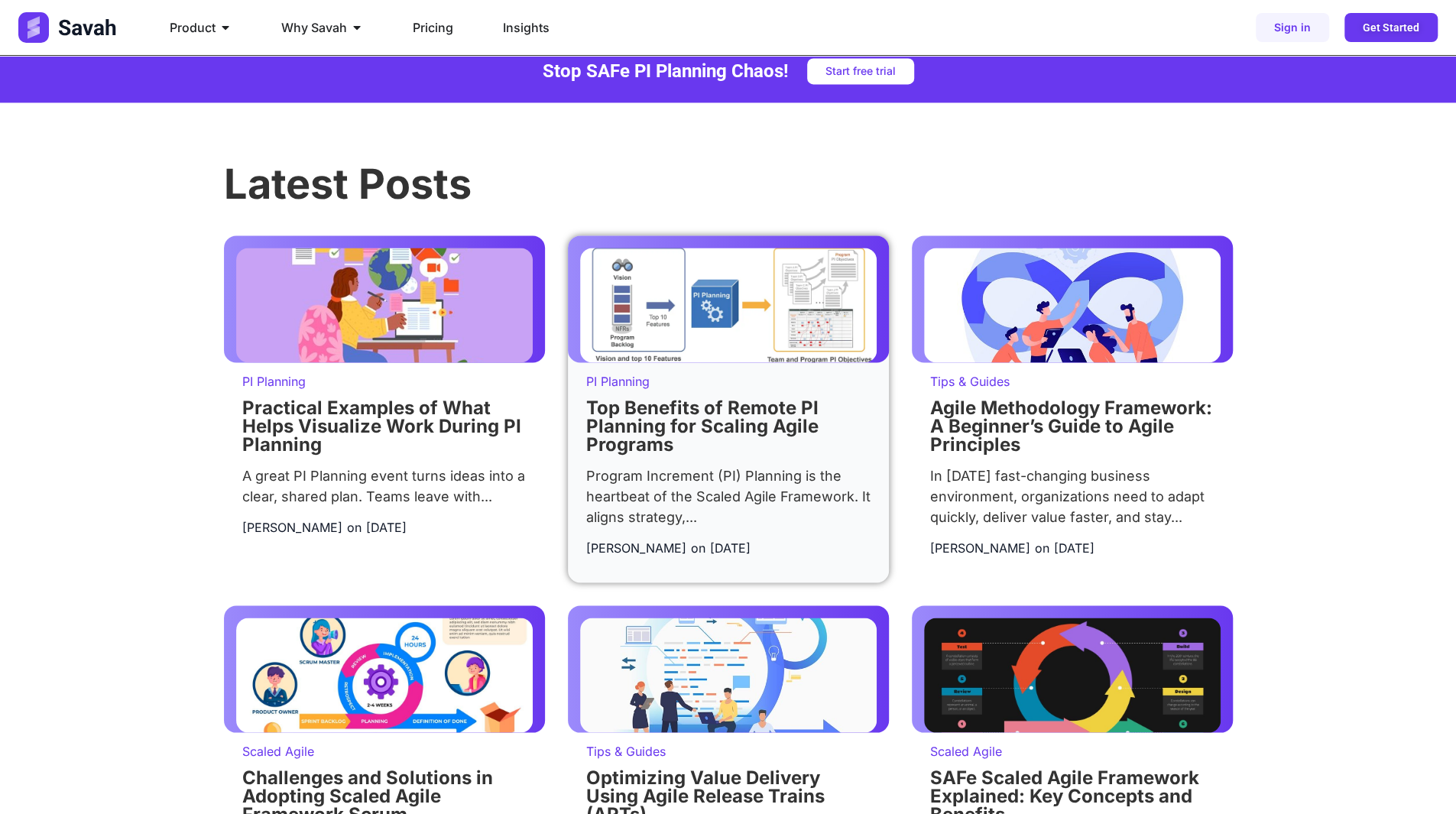
click at [665, 444] on link "Top Benefits of Remote PI Planning for Scaling Agile Programs" at bounding box center [702, 426] width 232 height 59
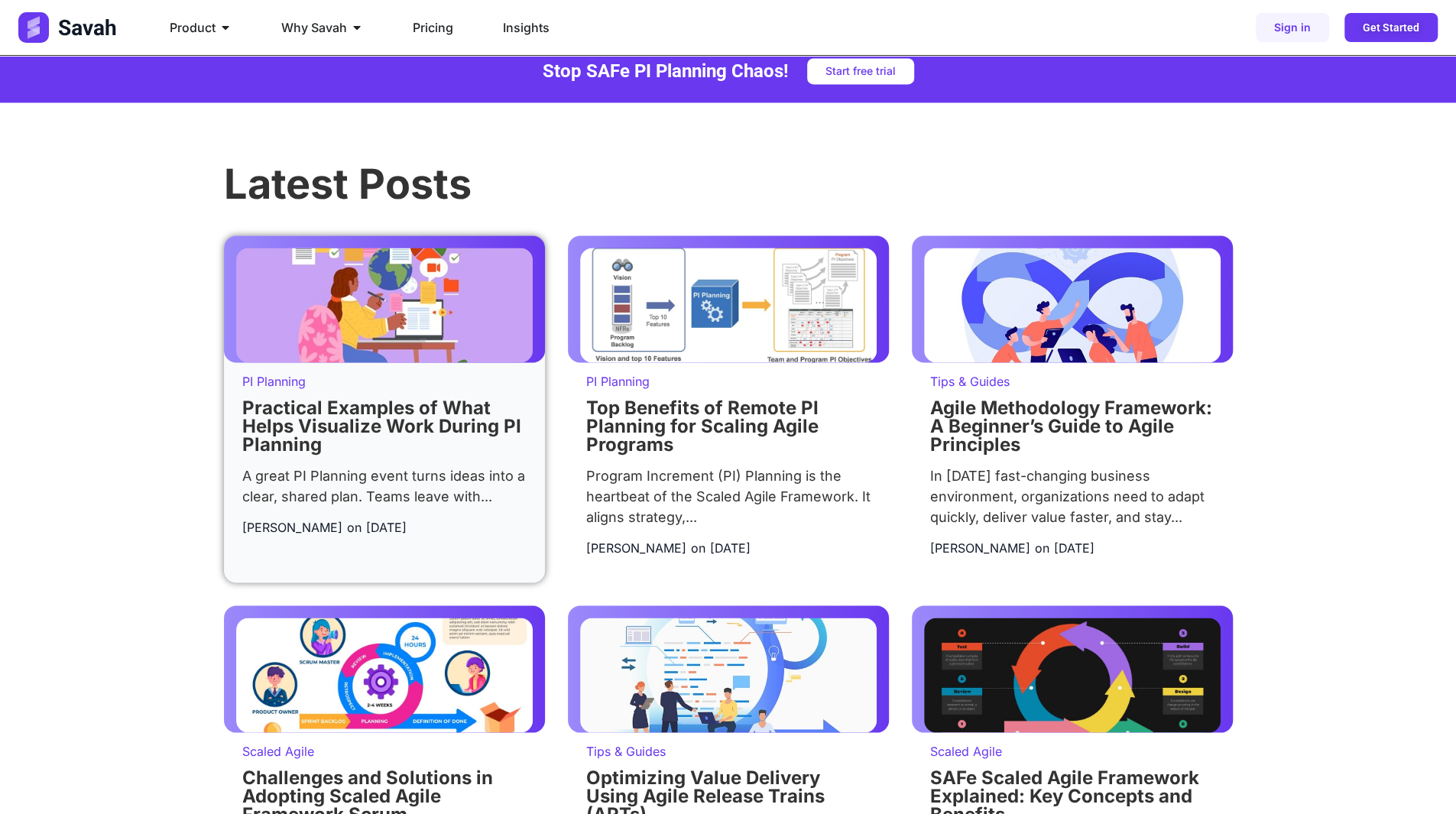
click at [378, 452] on link "Practical Examples of What Helps Visualize Work During PI Planning" at bounding box center [381, 426] width 279 height 59
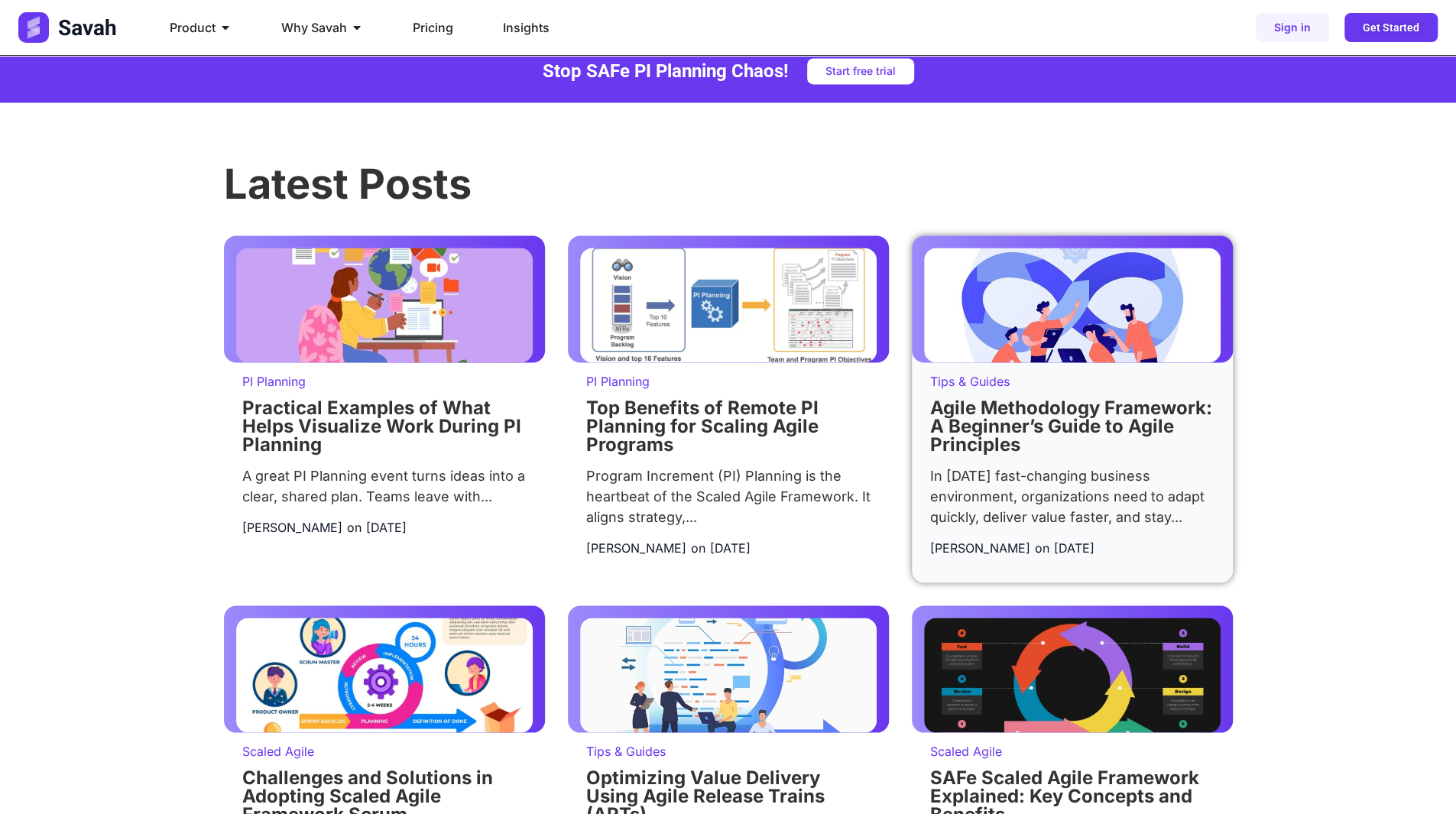
click at [980, 430] on link "Agile Methodology Framework: A Beginner’s Guide to Agile Principles" at bounding box center [1070, 426] width 282 height 59
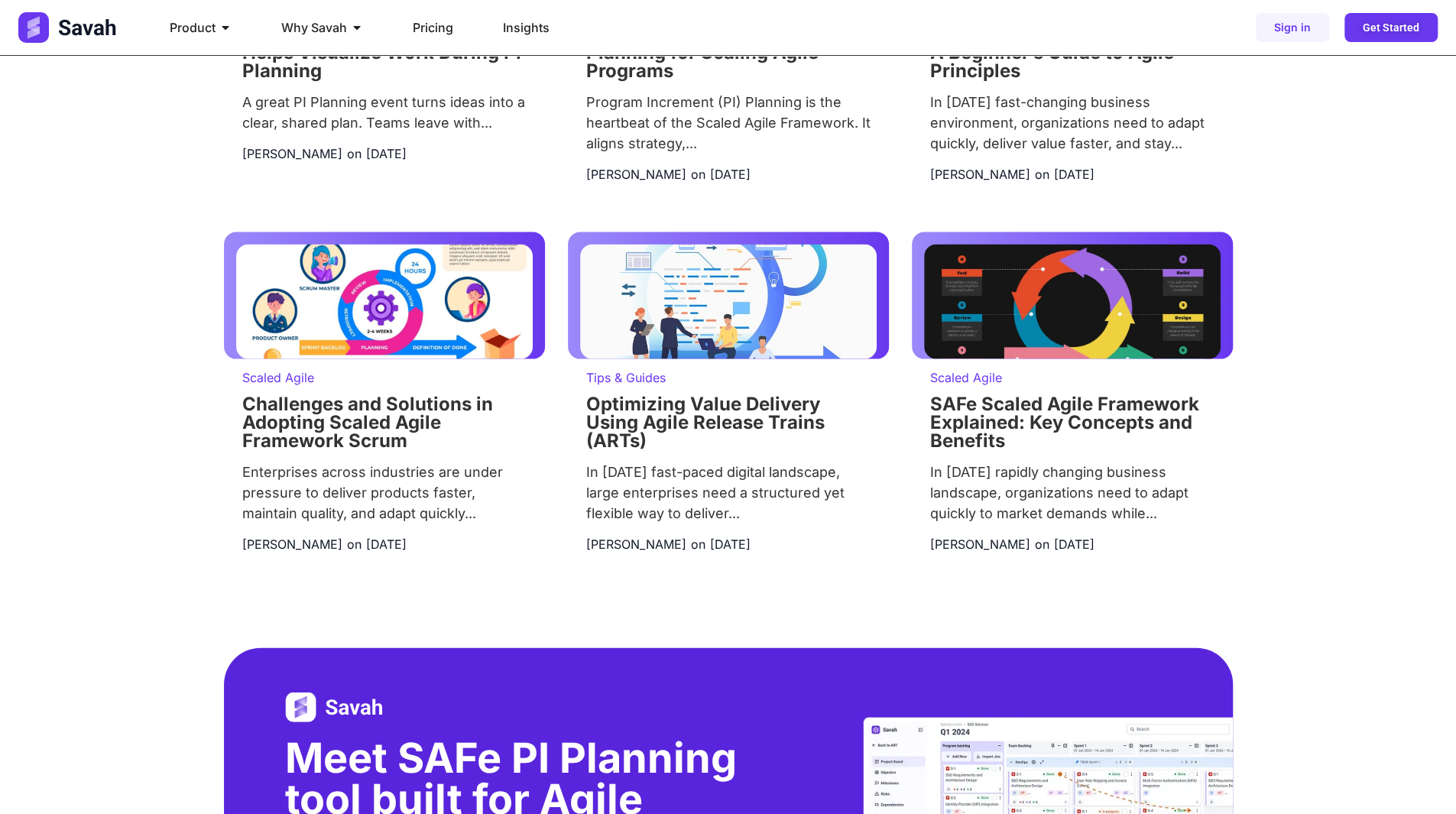
scroll to position [2158, 0]
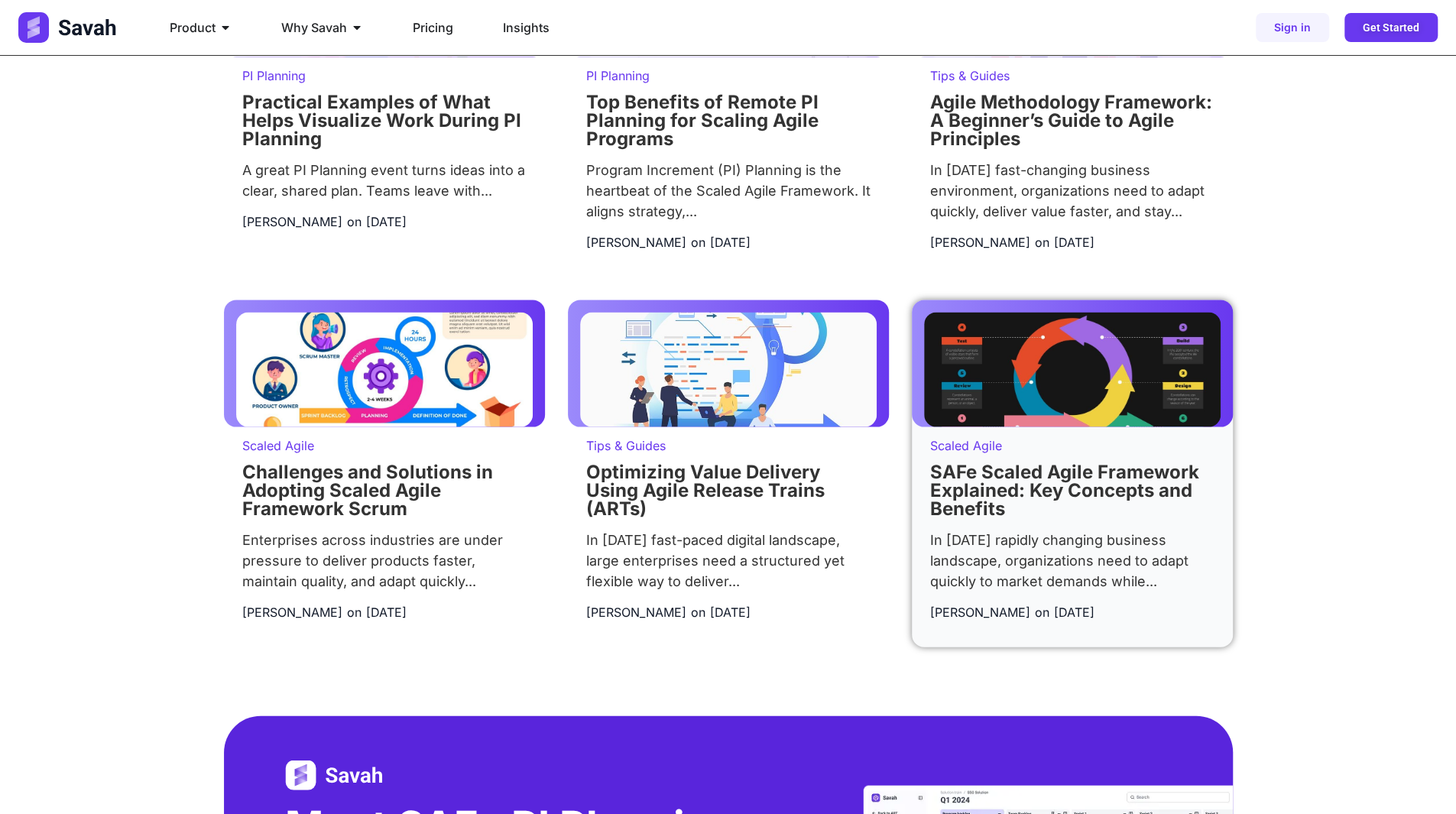
click at [978, 516] on link "SAFe Scaled Agile Framework Explained: Key Concepts and Benefits" at bounding box center [1064, 490] width 269 height 59
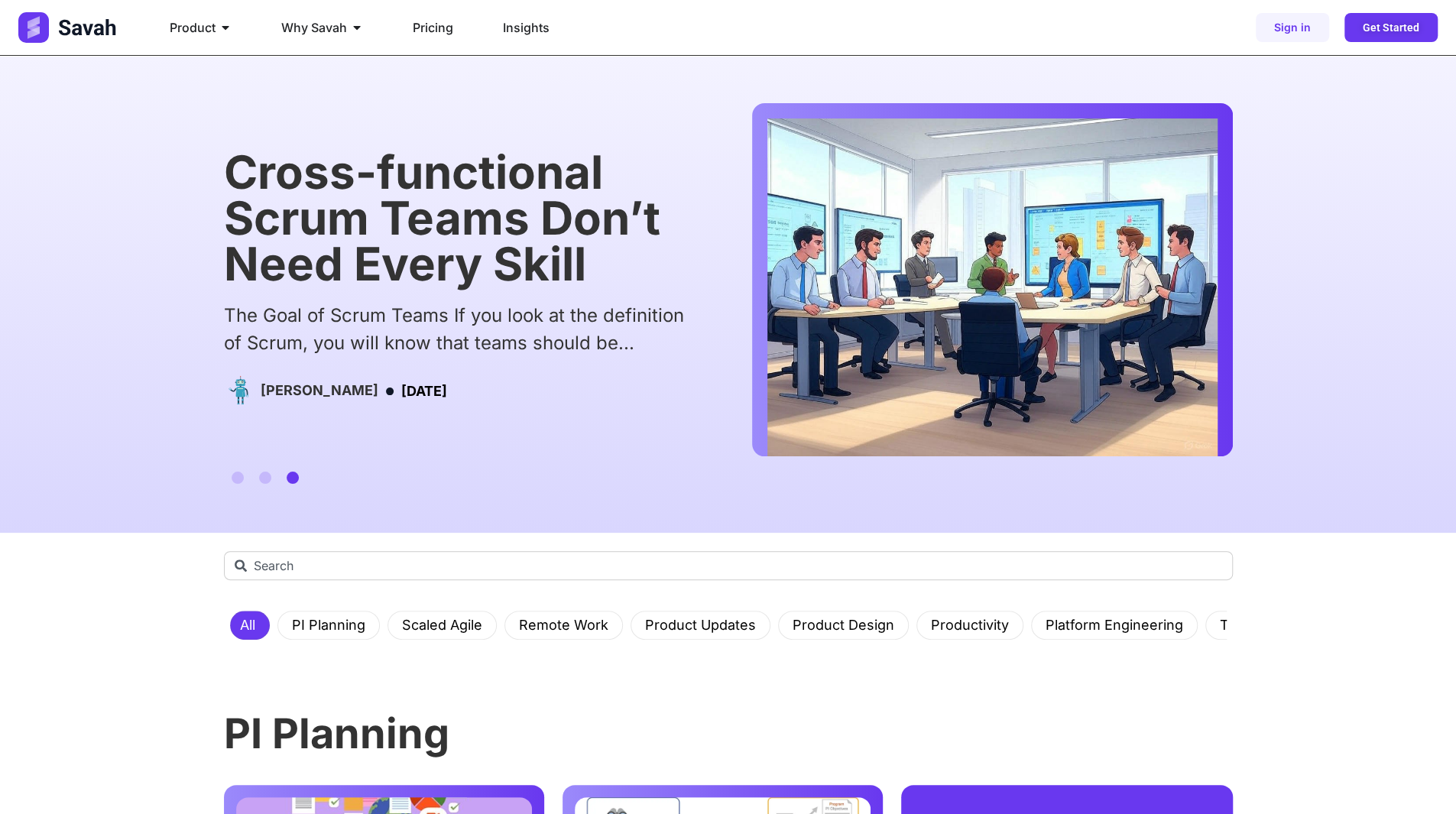
scroll to position [0, 0]
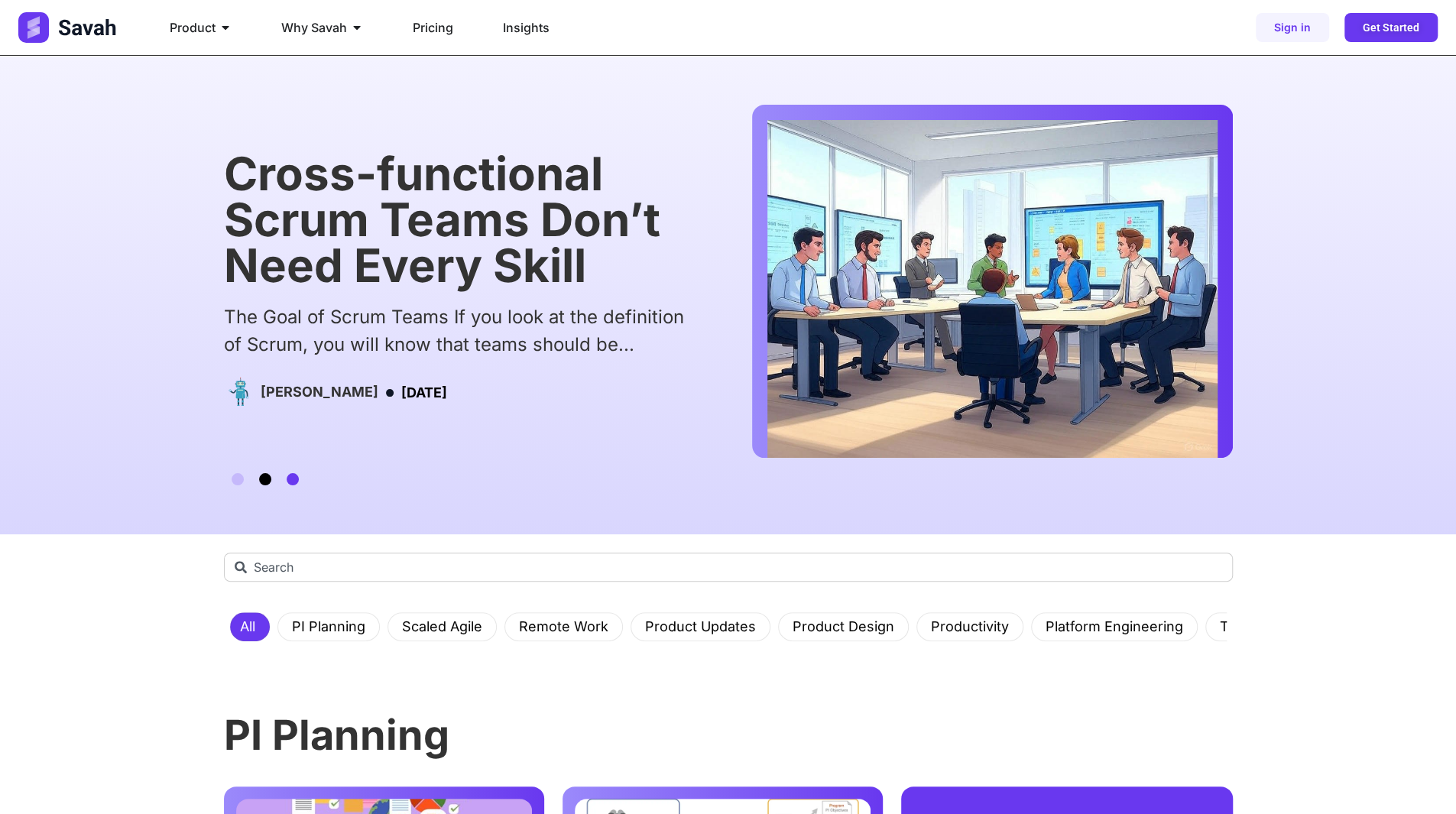
click at [259, 480] on span "Go to slide 2" at bounding box center [265, 479] width 12 height 12
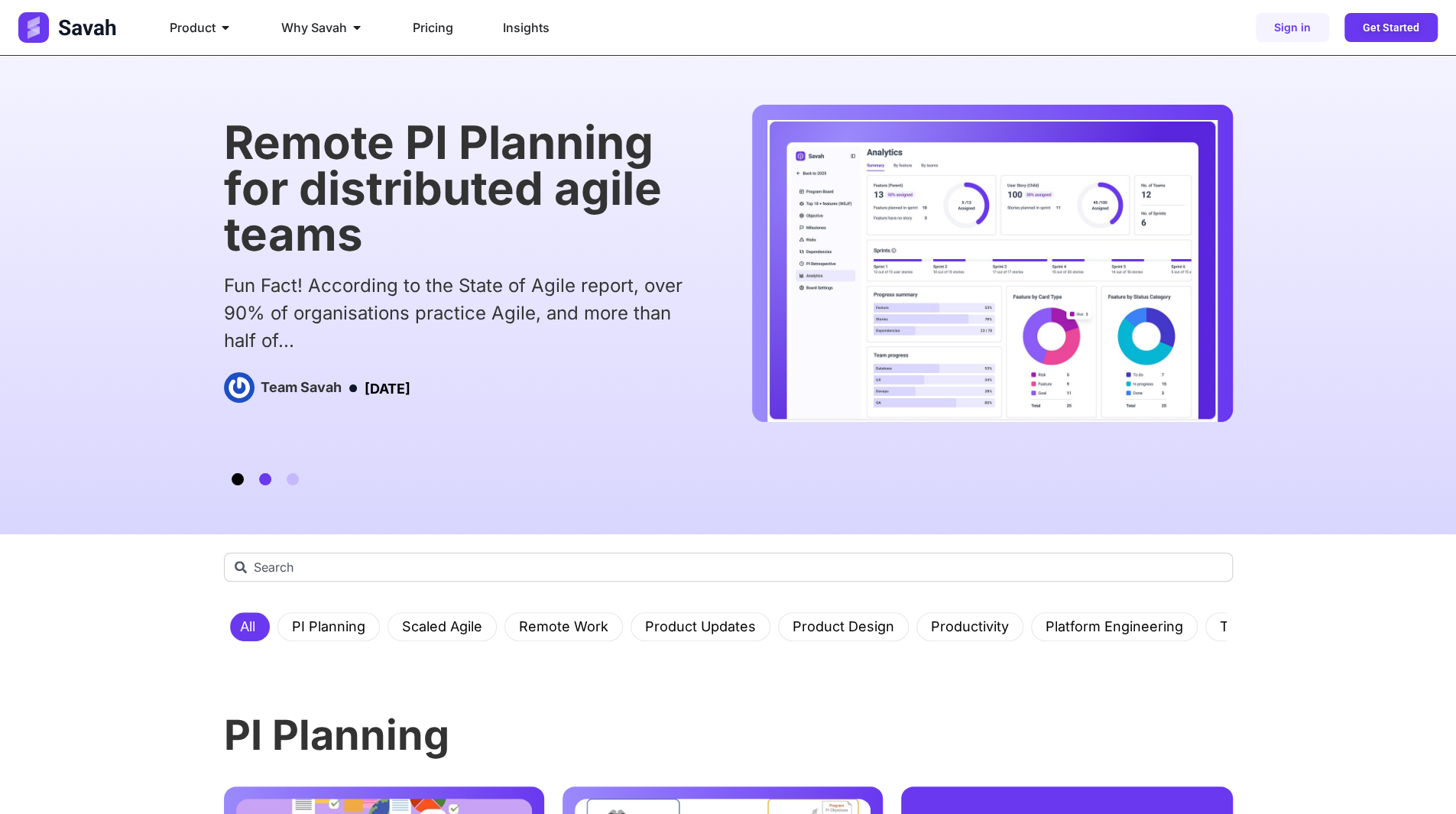
click at [241, 479] on span "Go to slide 1" at bounding box center [237, 479] width 12 height 12
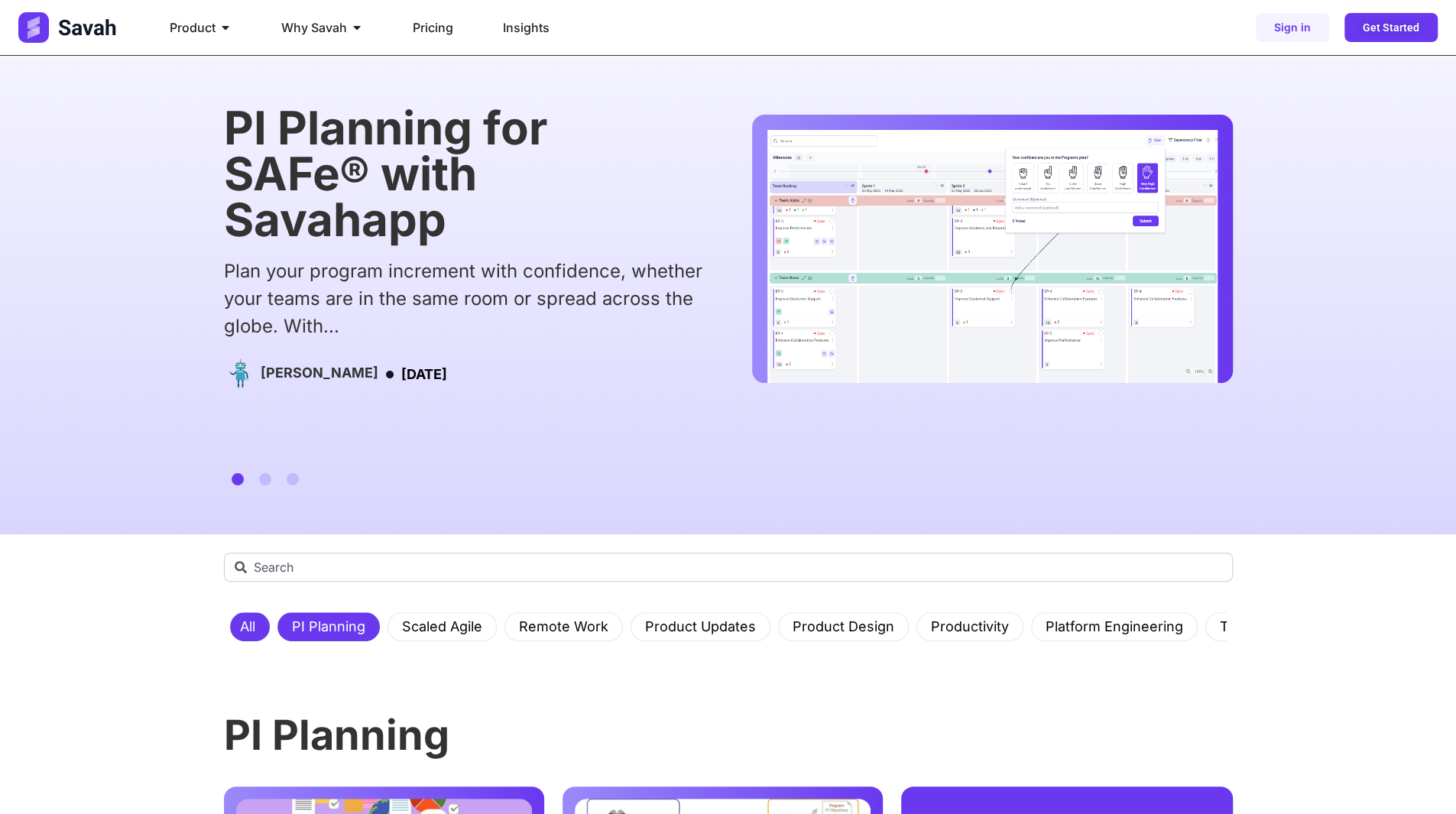
click at [316, 623] on link "PI Planning" at bounding box center [328, 627] width 92 height 28
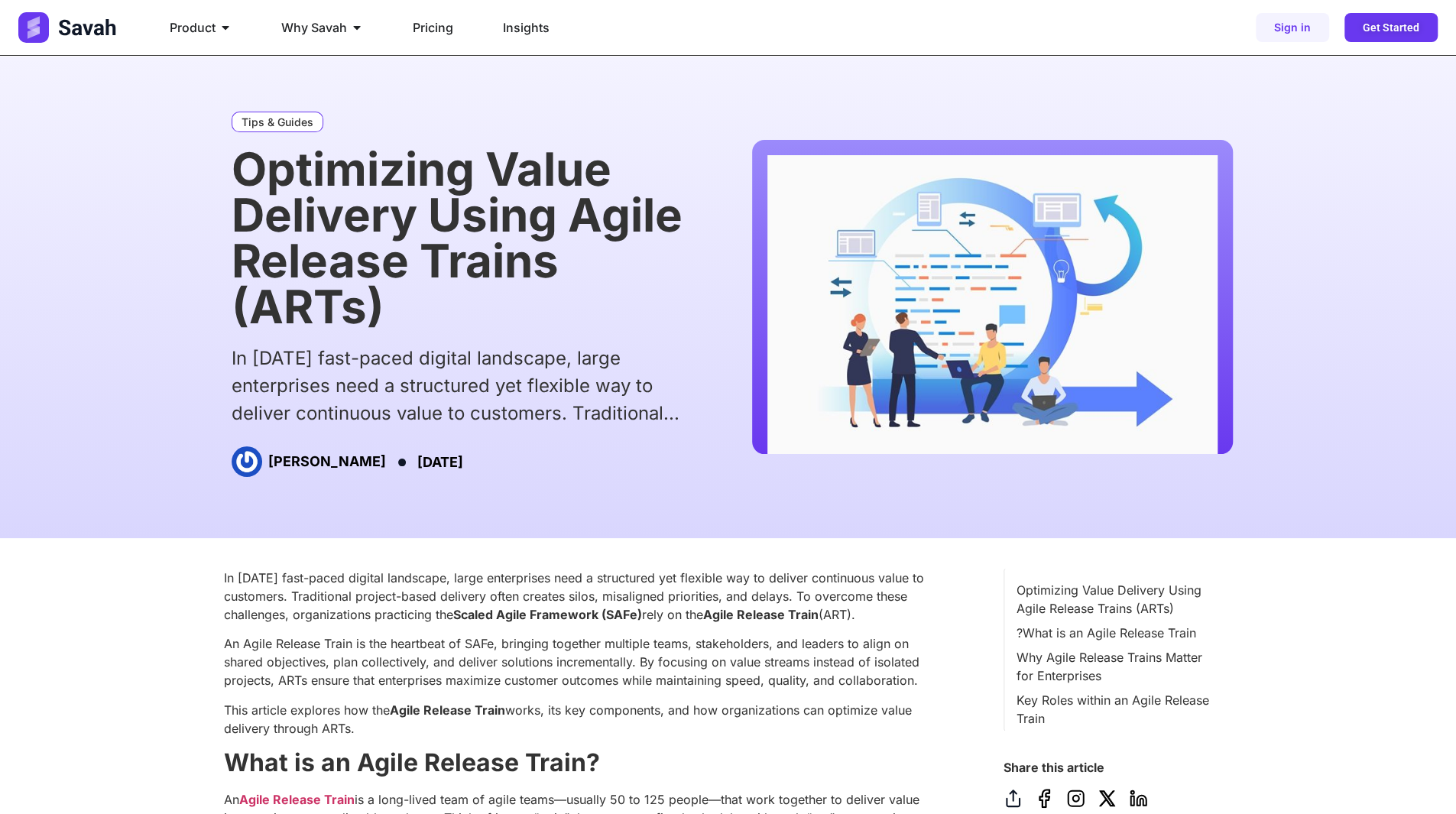
click at [289, 465] on h3 "[PERSON_NAME]" at bounding box center [327, 461] width 118 height 16
click at [437, 380] on div "In [DATE] fast-paced digital landscape, large enterprises need a structured yet…" at bounding box center [463, 386] width 464 height 82
drag, startPoint x: 313, startPoint y: 182, endPoint x: 397, endPoint y: 181, distance: 84.0
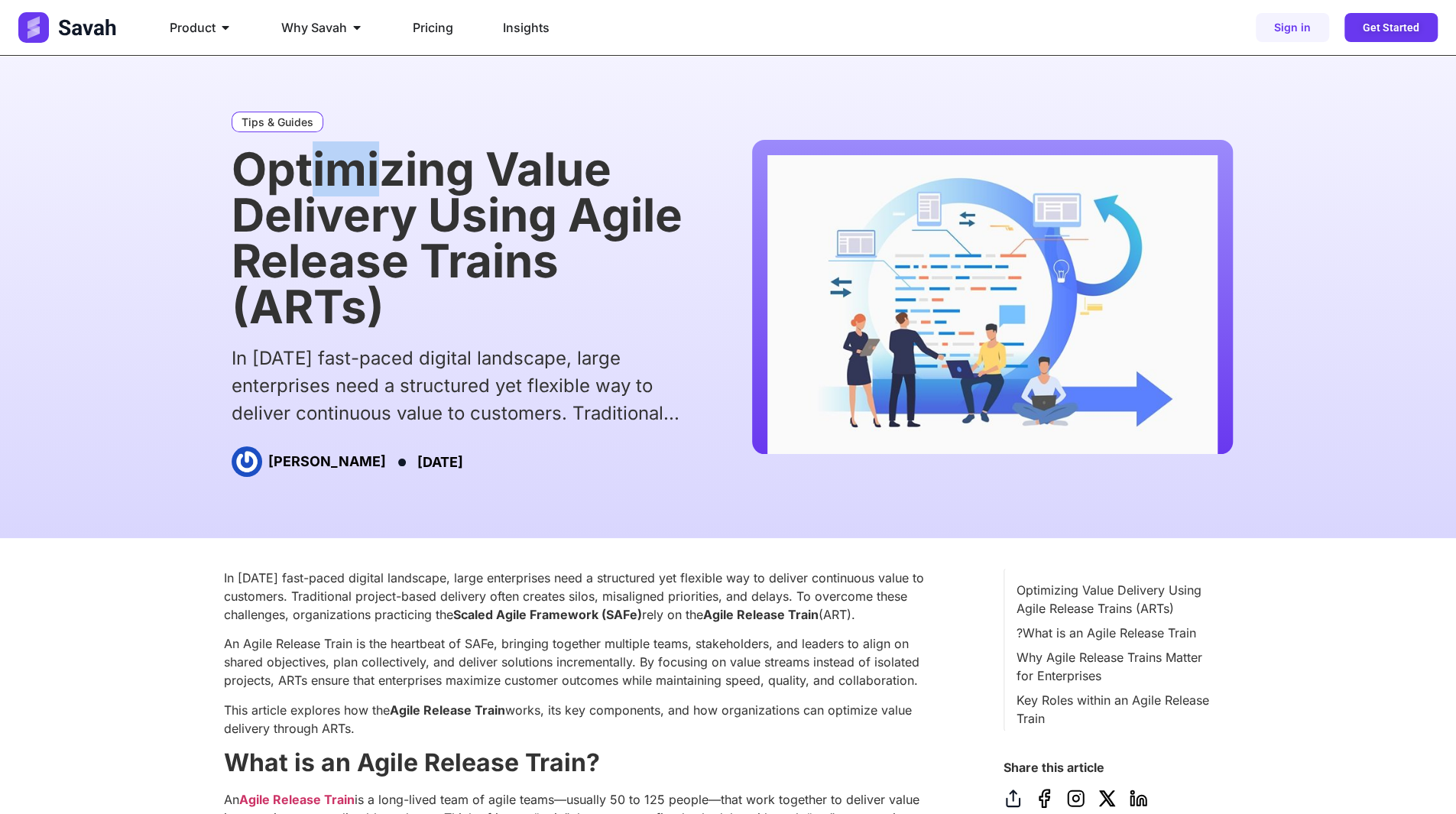
click at [395, 181] on h1 "Optimizing Value Delivery Using Agile Release Trains (ARTs)" at bounding box center [463, 238] width 464 height 184
drag, startPoint x: 452, startPoint y: 172, endPoint x: 583, endPoint y: 236, distance: 145.8
click at [550, 193] on h1 "Optimizing Value Delivery Using Agile Release Trains (ARTs)" at bounding box center [463, 238] width 464 height 184
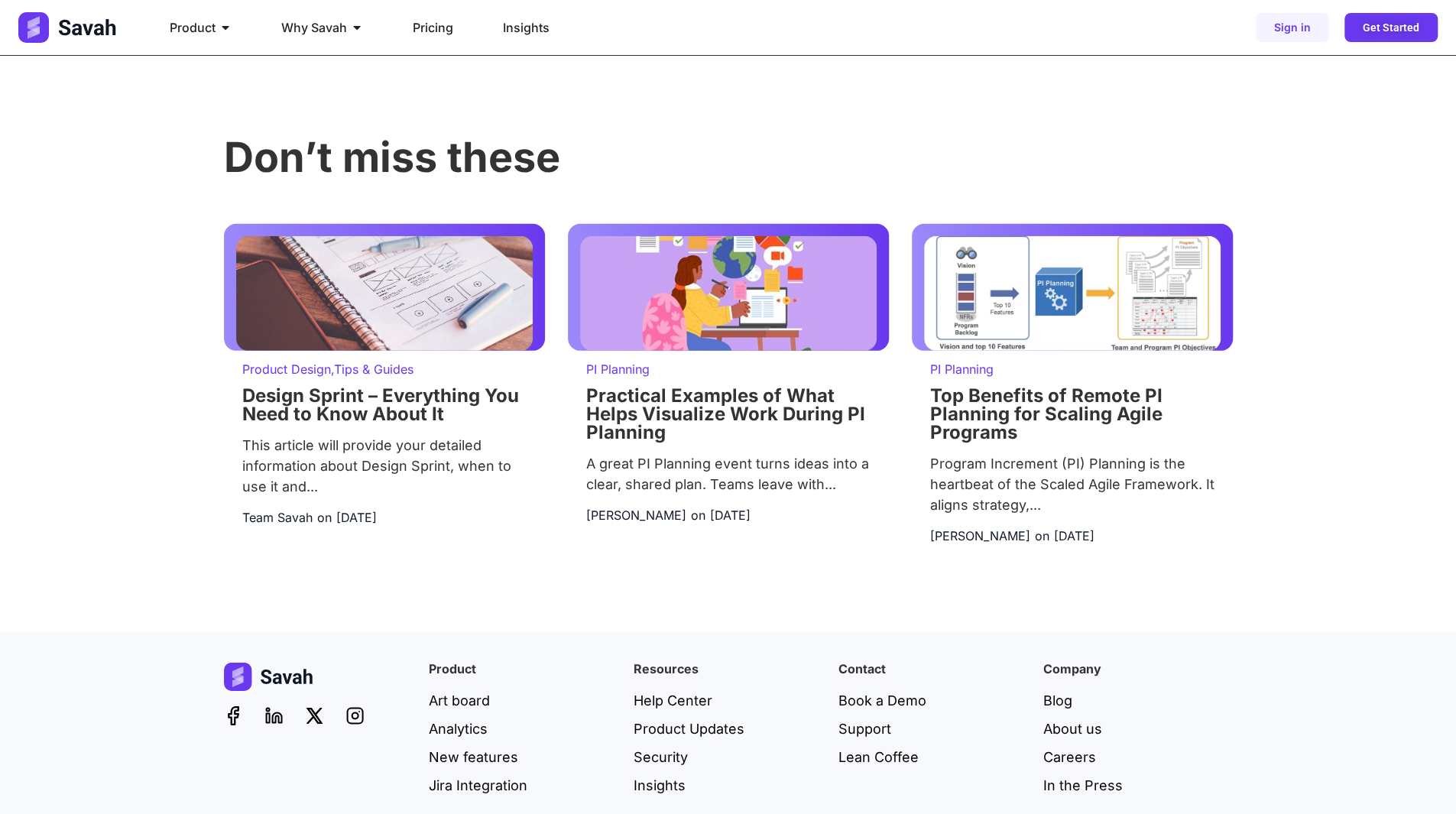
scroll to position [3440, 0]
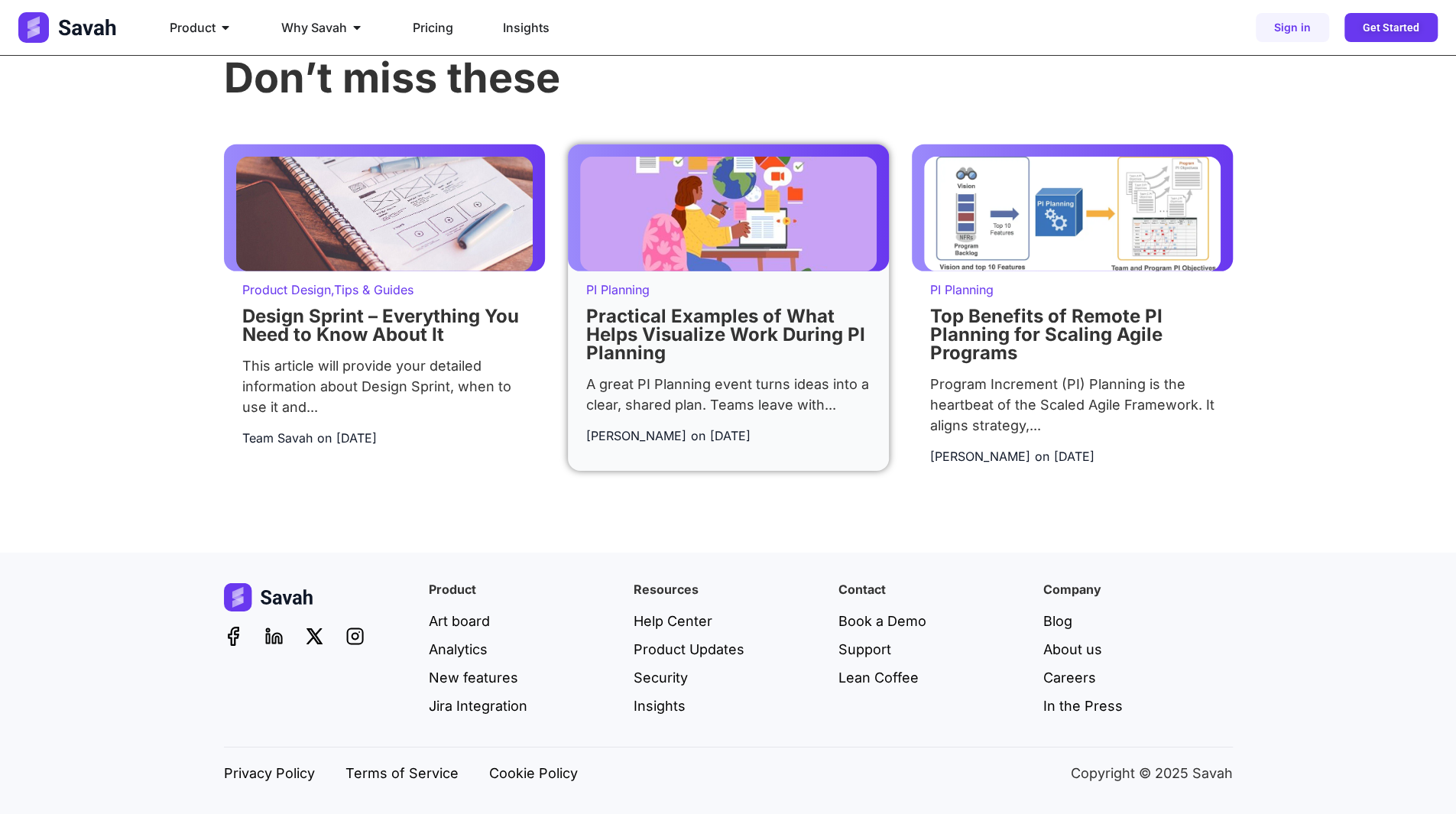
click at [816, 404] on div "A great PI Planning event turns ideas into a clear, shared plan. Teams leave wi…" at bounding box center [728, 394] width 284 height 42
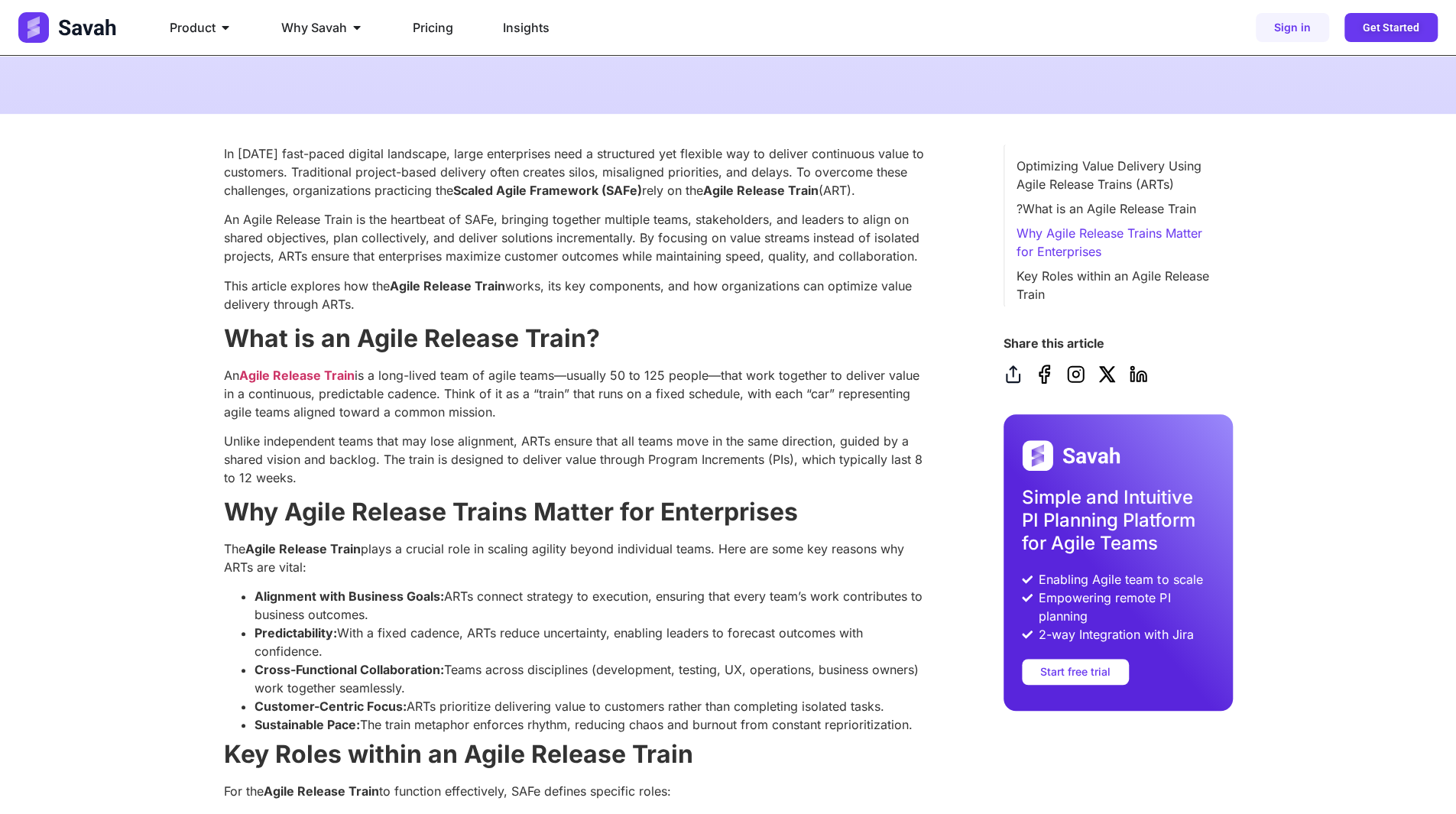
scroll to position [459, 0]
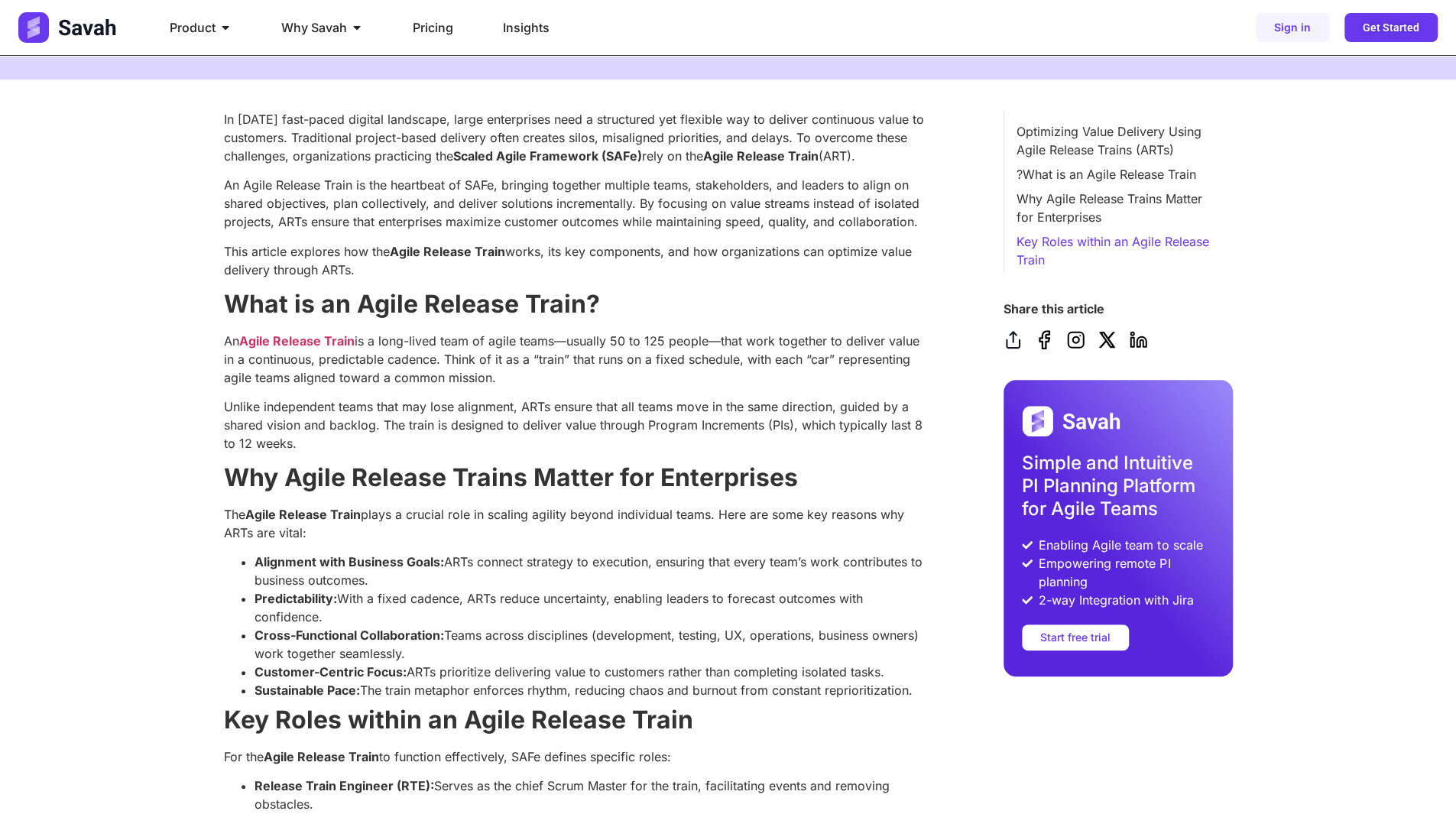
click at [384, 340] on p "An Agile Release Train is a long-lived team of agile teams—usually 50 to 125 pe…" at bounding box center [575, 359] width 703 height 55
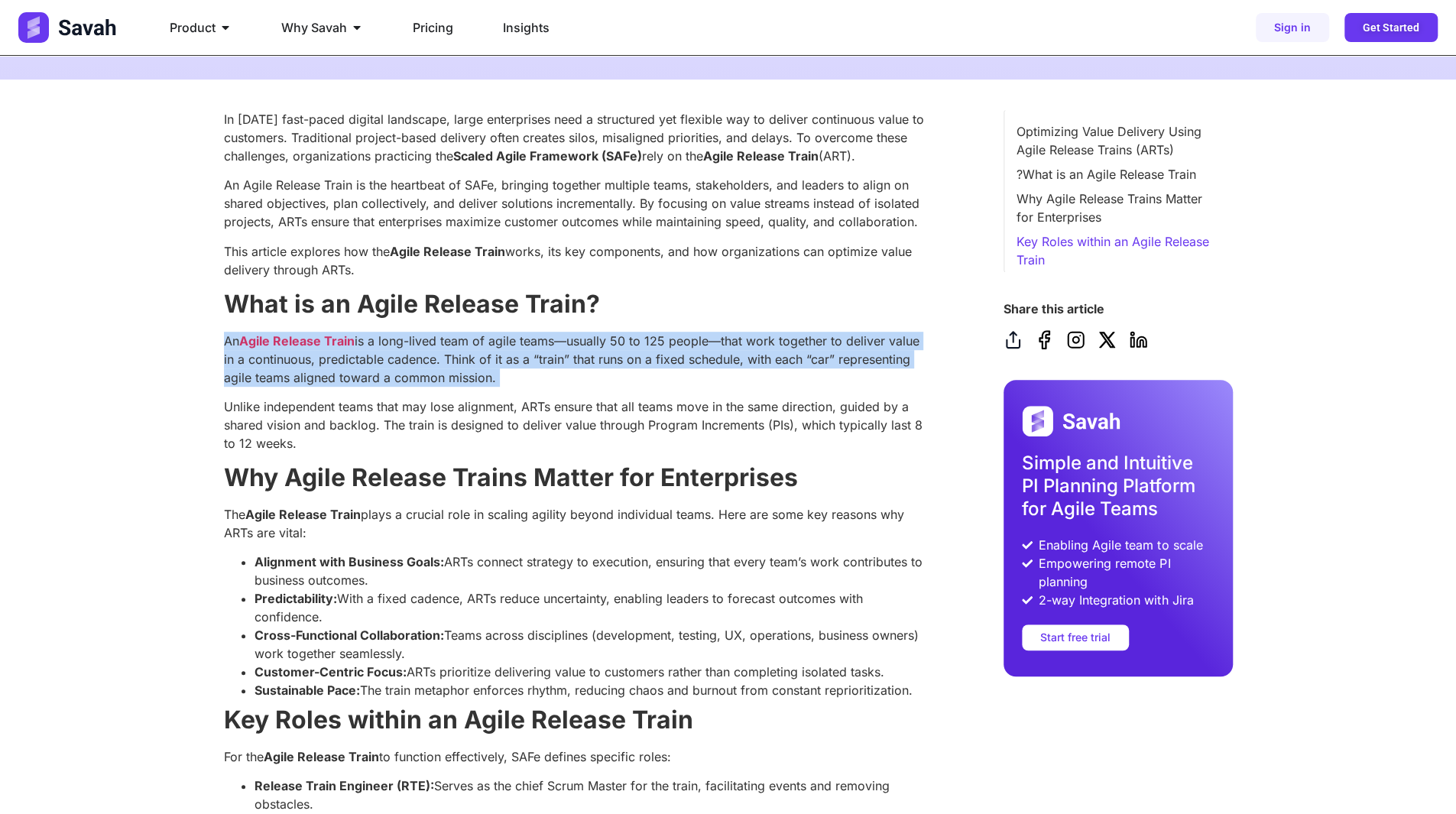
click at [384, 340] on p "An Agile Release Train is a long-lived team of agile teams—usually 50 to 125 pe…" at bounding box center [575, 359] width 703 height 55
click at [458, 384] on p "An Agile Release Train is a long-lived team of agile teams—usually 50 to 125 pe…" at bounding box center [575, 359] width 703 height 55
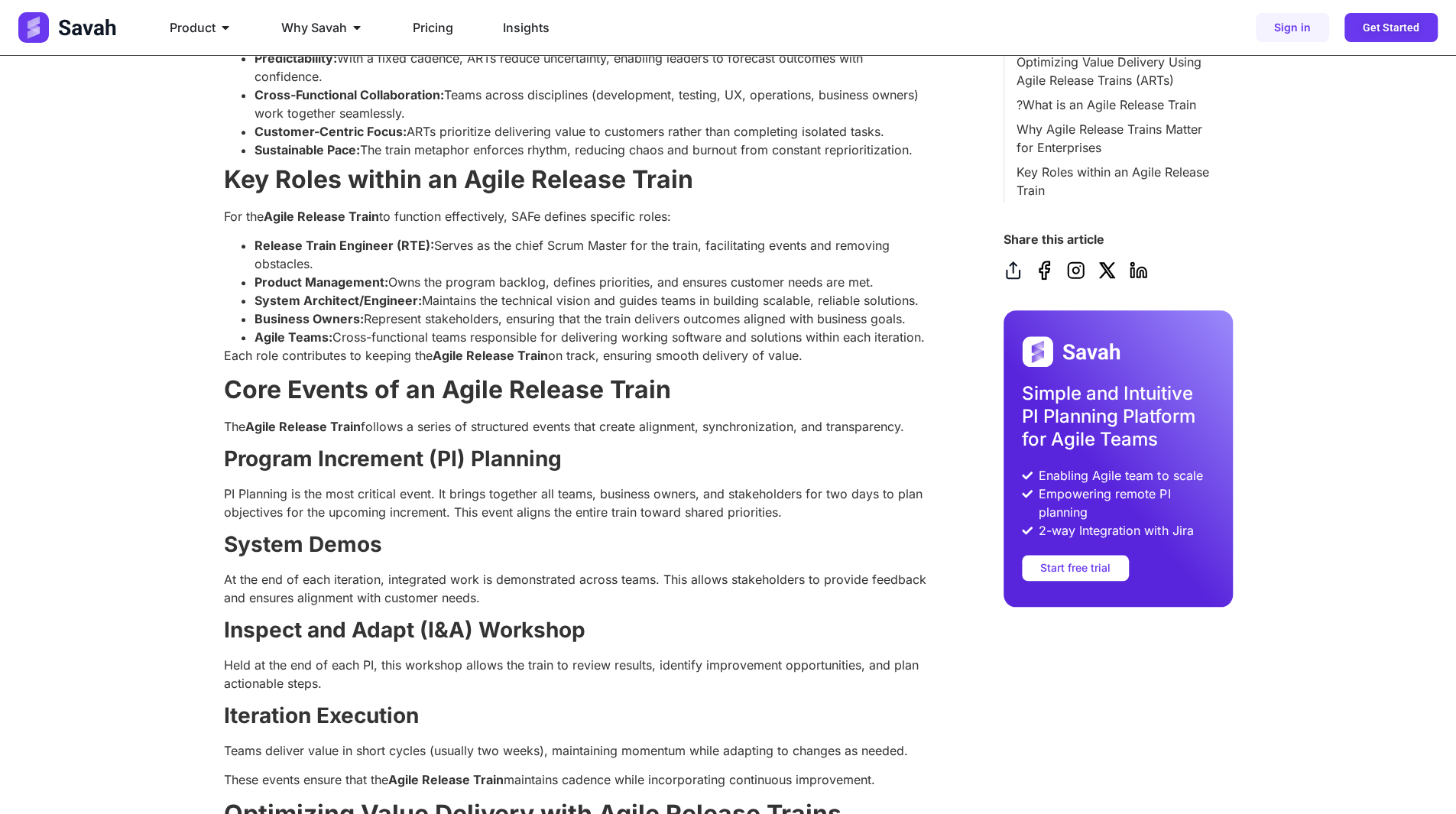
scroll to position [0, 0]
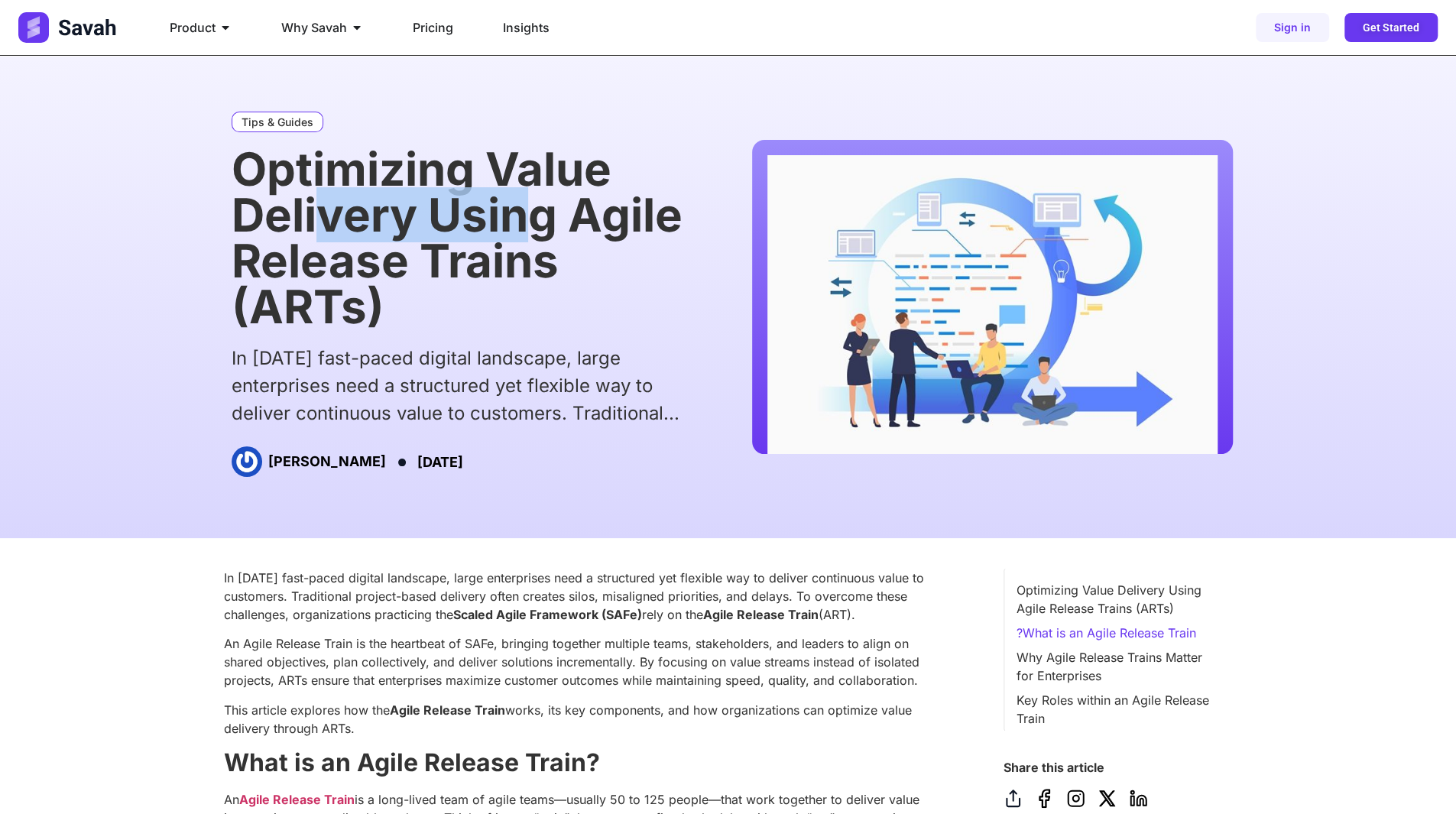
drag, startPoint x: 328, startPoint y: 233, endPoint x: 517, endPoint y: 240, distance: 189.1
click at [517, 240] on h1 "Optimizing Value Delivery Using Agile Release Trains (ARTs)" at bounding box center [463, 238] width 464 height 184
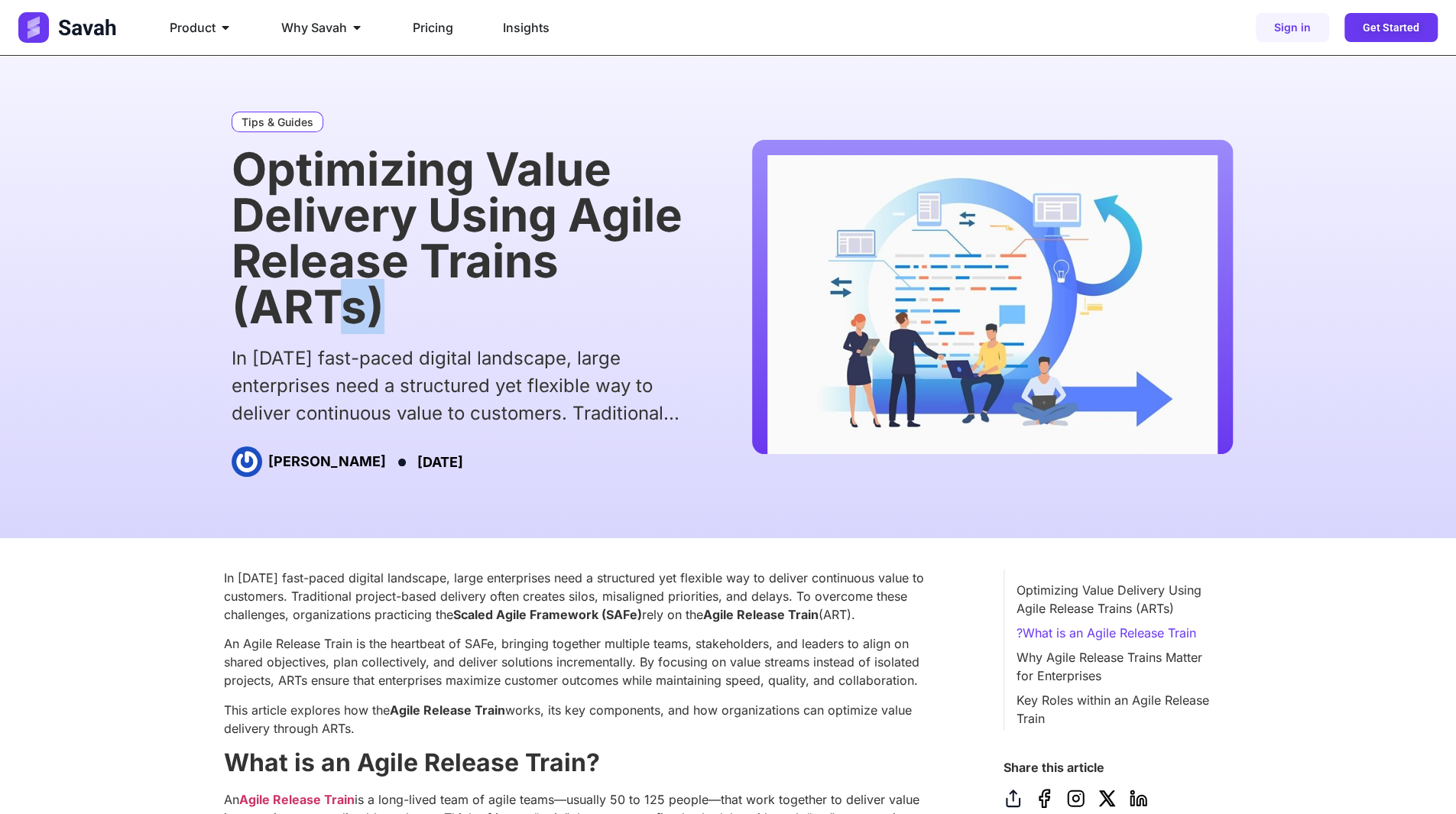
drag, startPoint x: 343, startPoint y: 294, endPoint x: 523, endPoint y: 301, distance: 180.1
click at [523, 301] on h1 "Optimizing Value Delivery Using Agile Release Trains (ARTs)" at bounding box center [463, 238] width 464 height 184
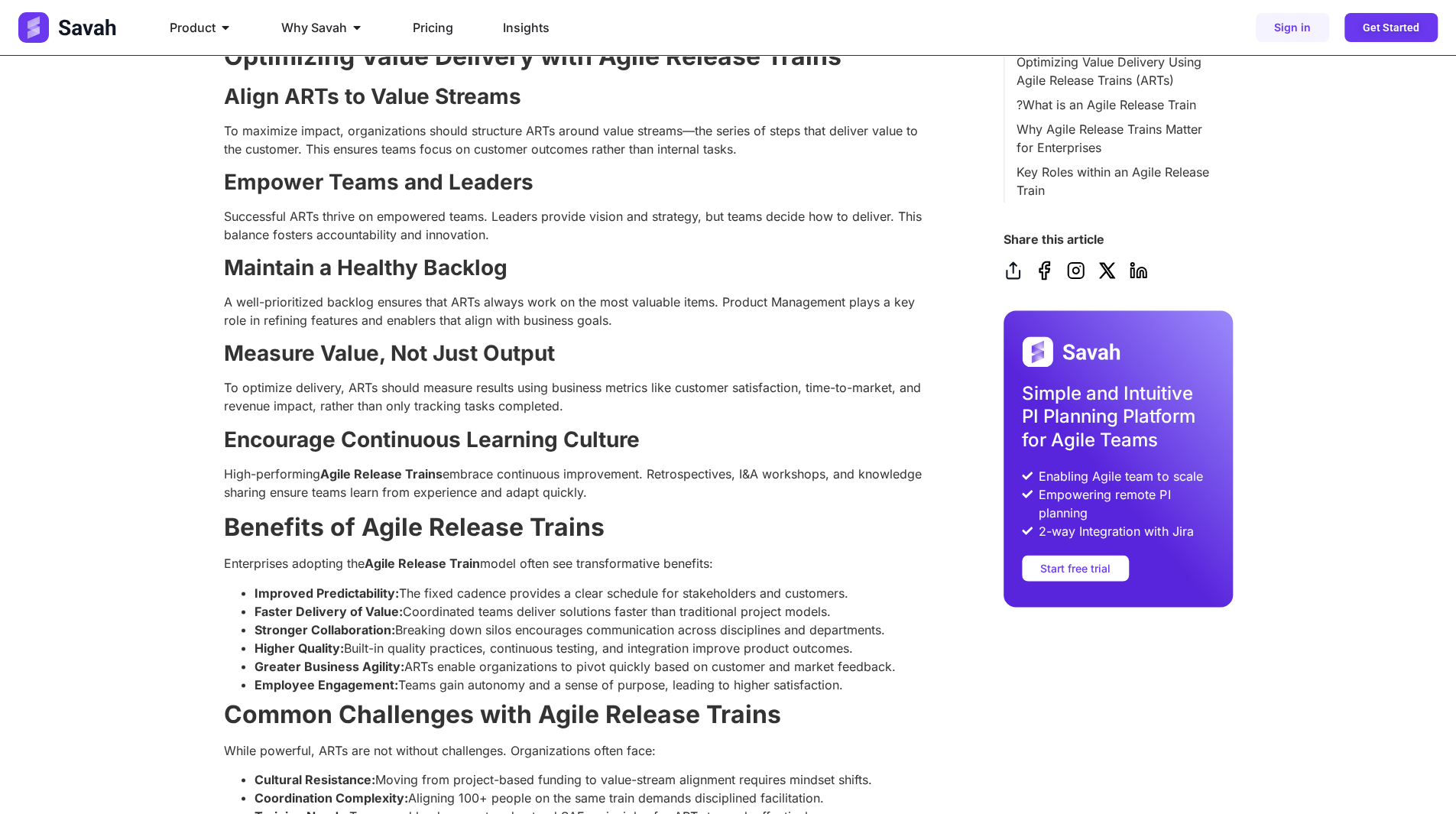
scroll to position [1758, 0]
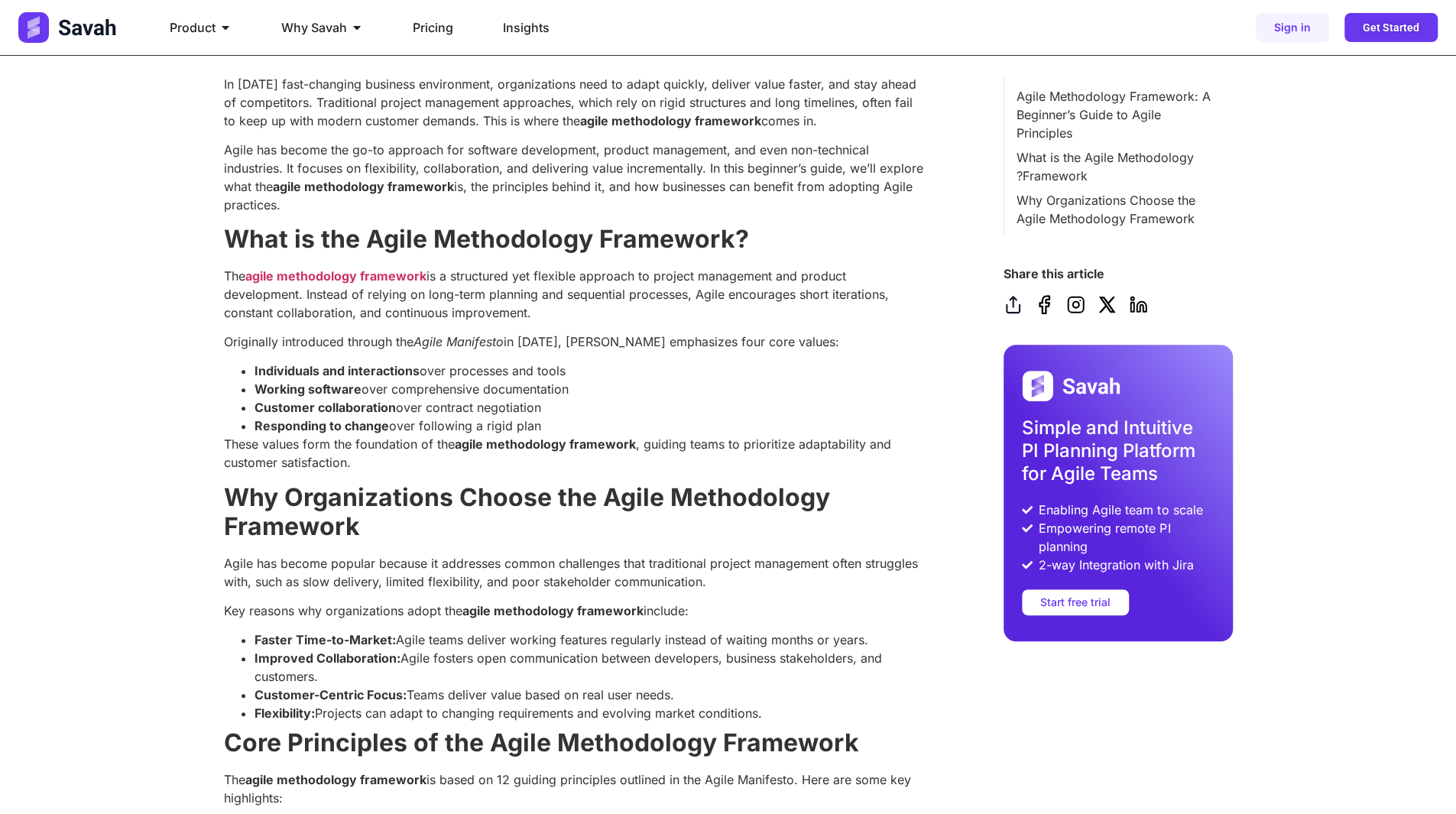
scroll to position [611, 0]
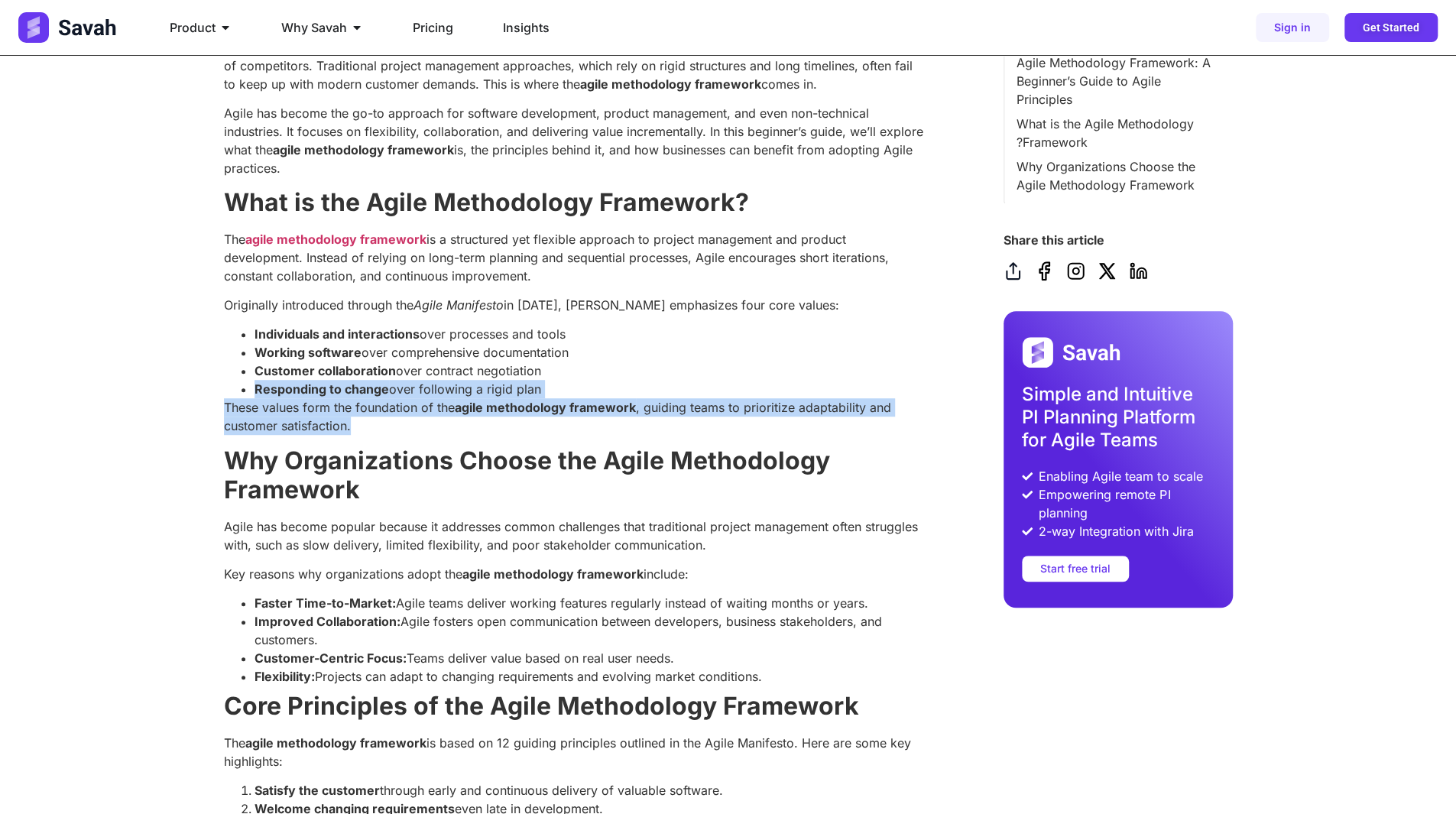
drag, startPoint x: 250, startPoint y: 392, endPoint x: 510, endPoint y: 424, distance: 262.0
click at [569, 417] on p "These values form the foundation of the agile methodology framework , guiding t…" at bounding box center [575, 416] width 703 height 36
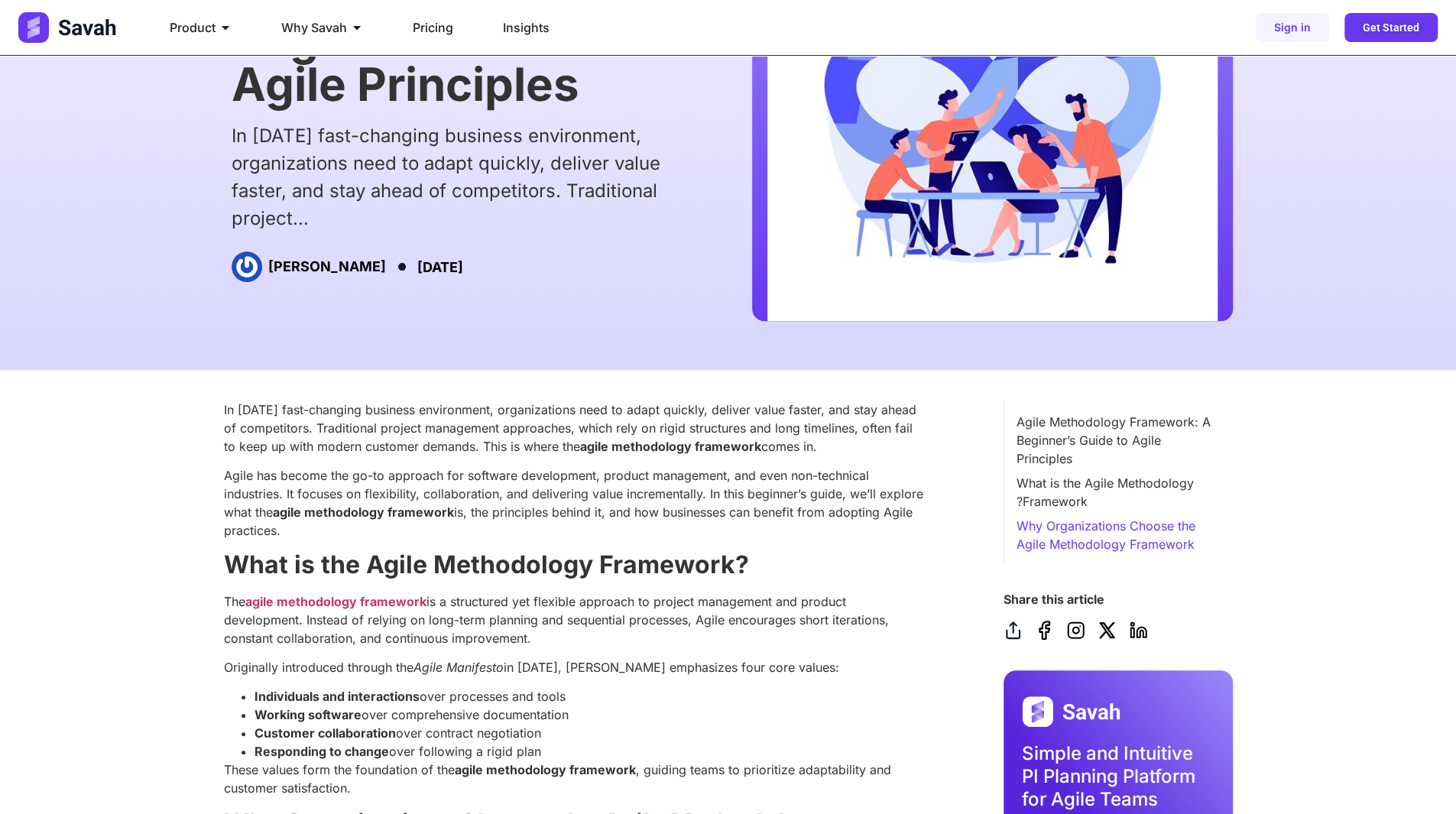
scroll to position [0, 0]
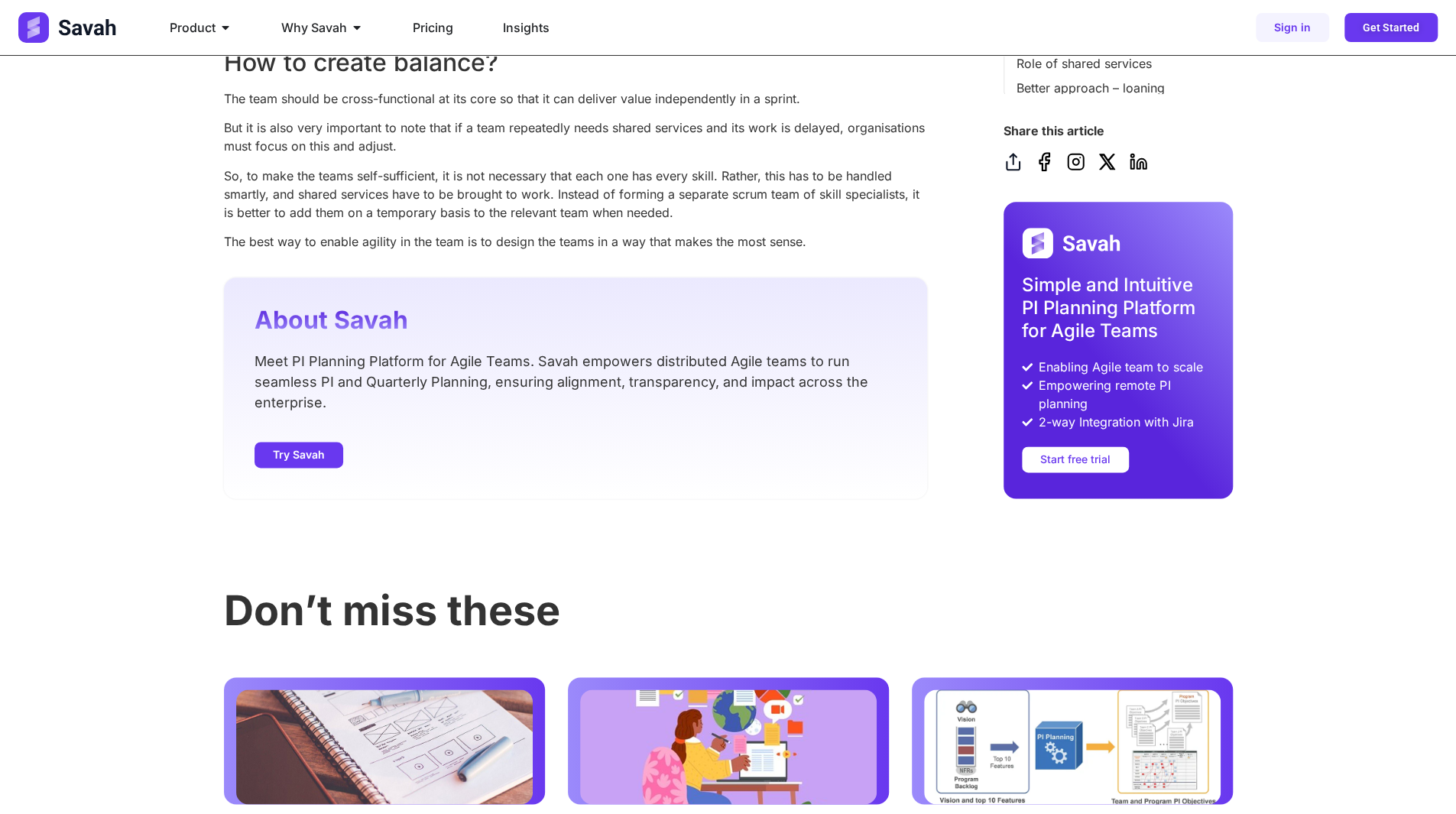
scroll to position [1376, 0]
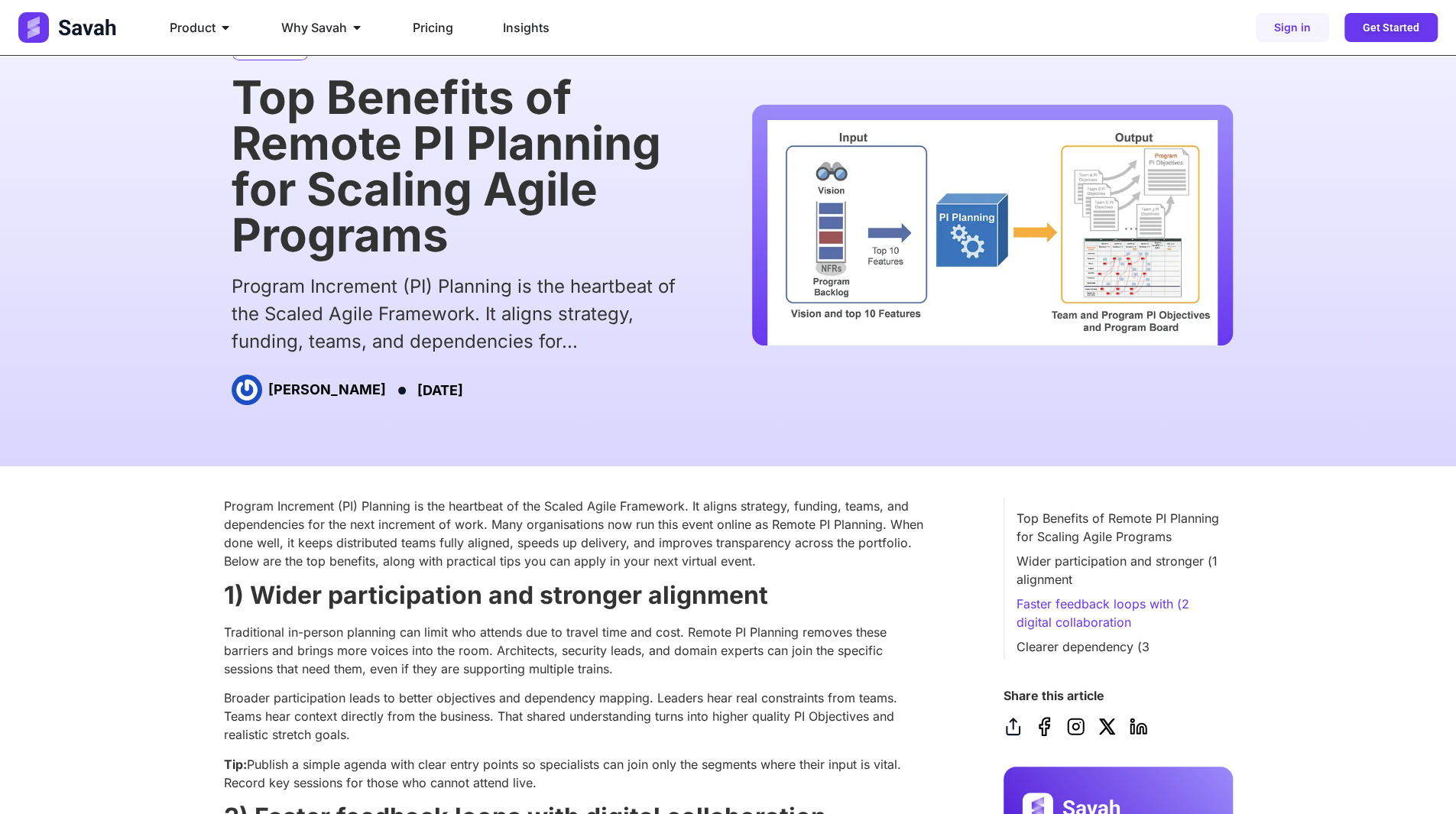
scroll to position [76, 0]
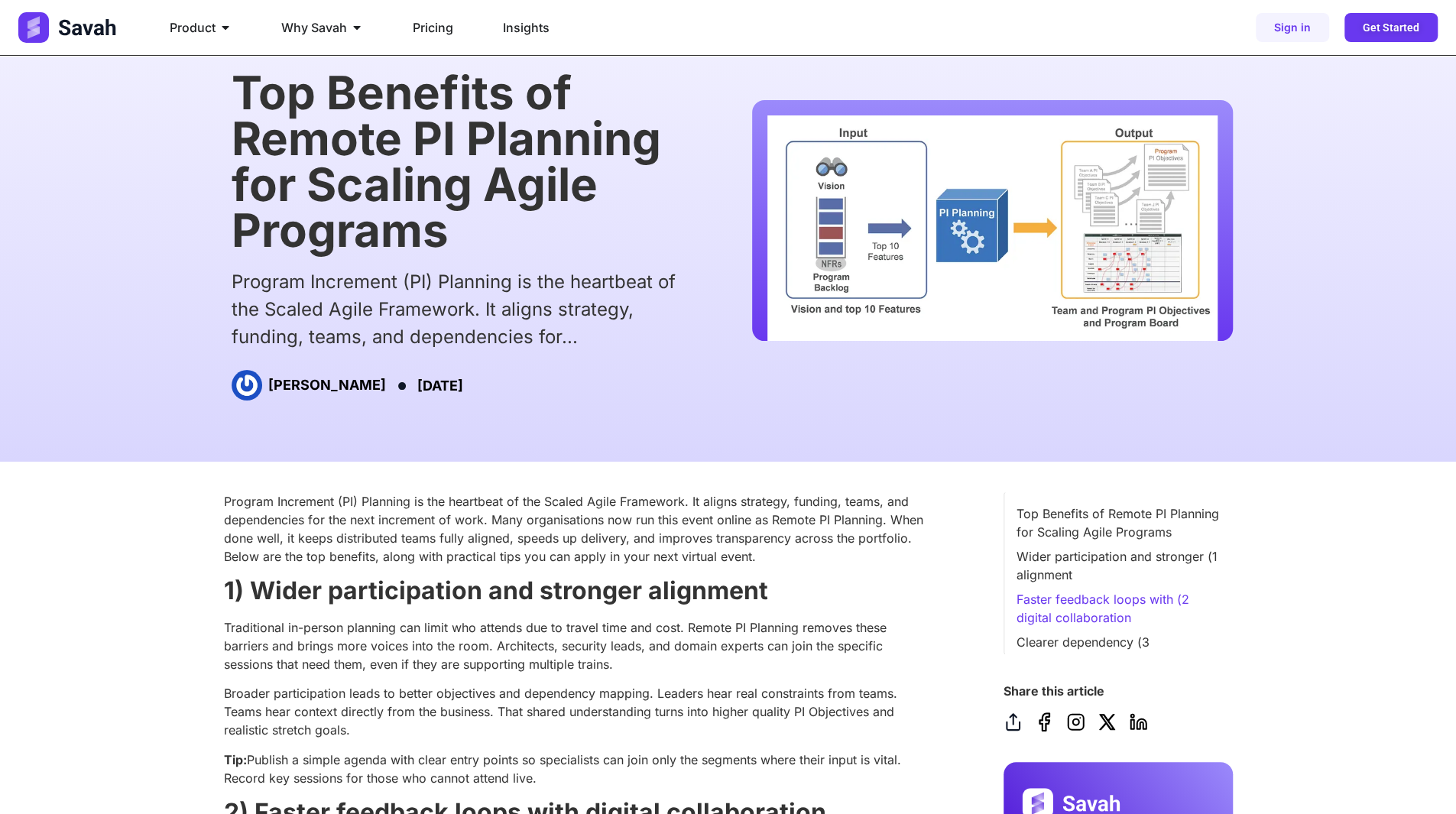
click at [1119, 278] on img at bounding box center [991, 227] width 450 height 225
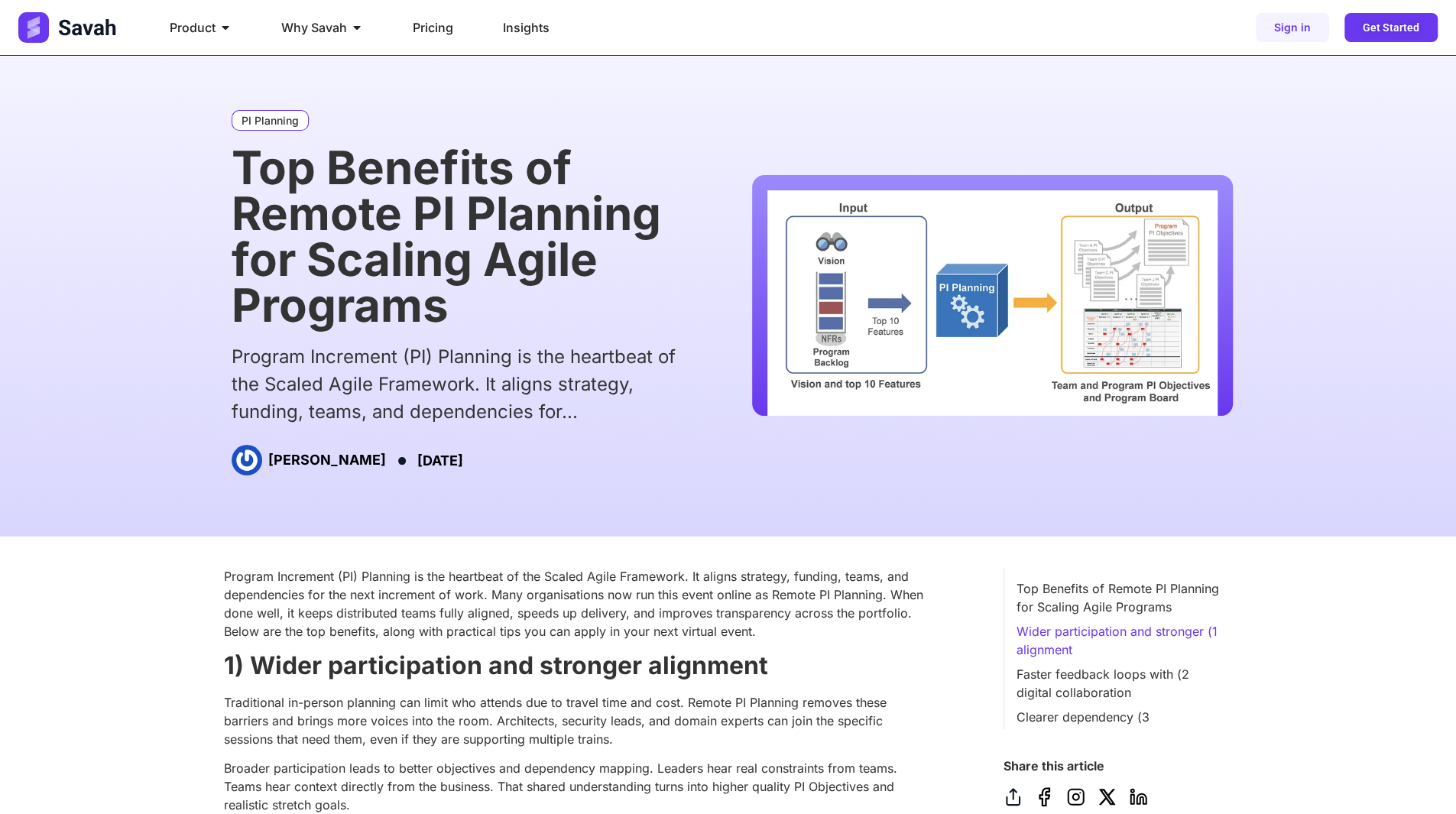
scroll to position [0, 0]
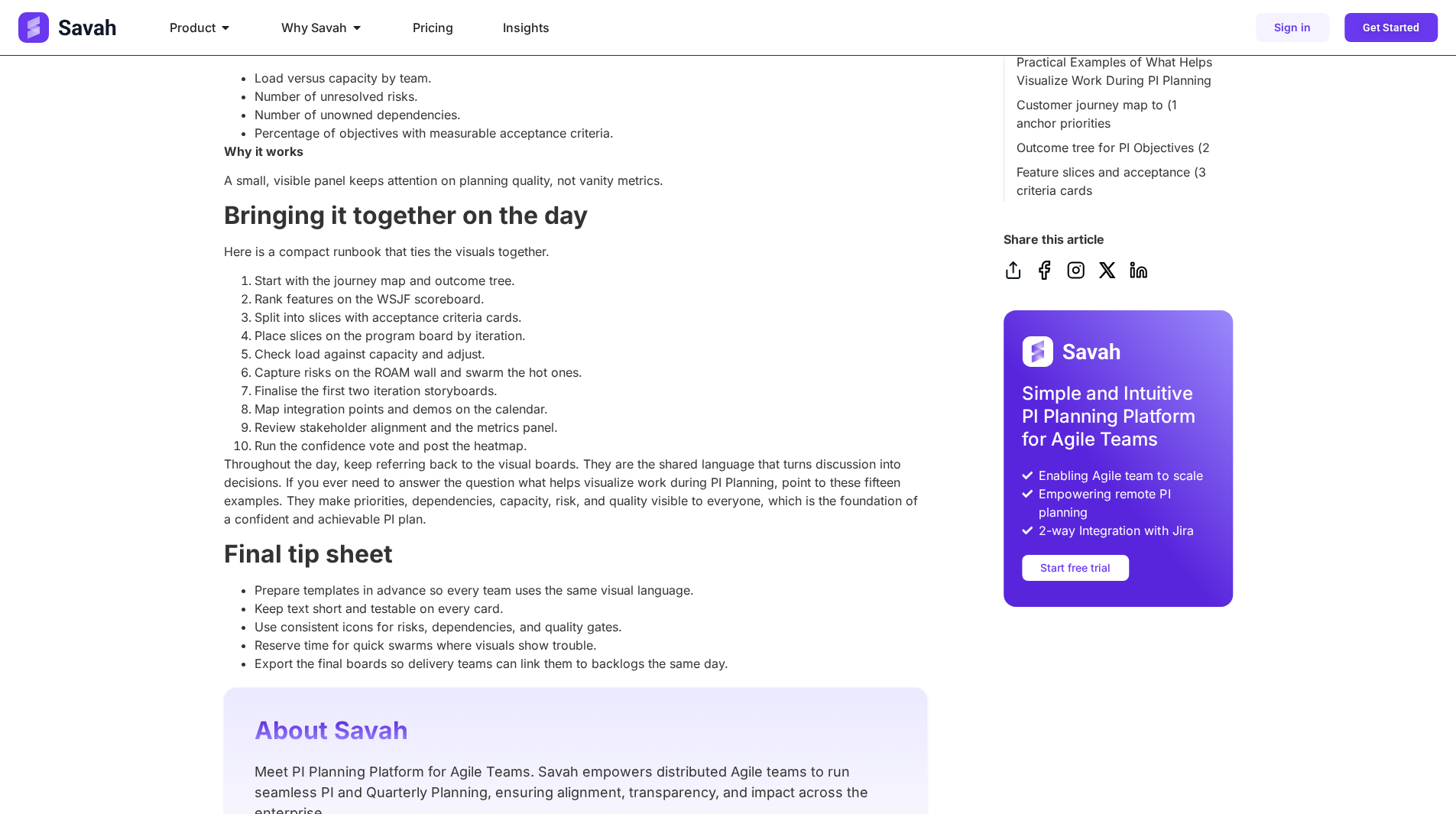
scroll to position [3975, 0]
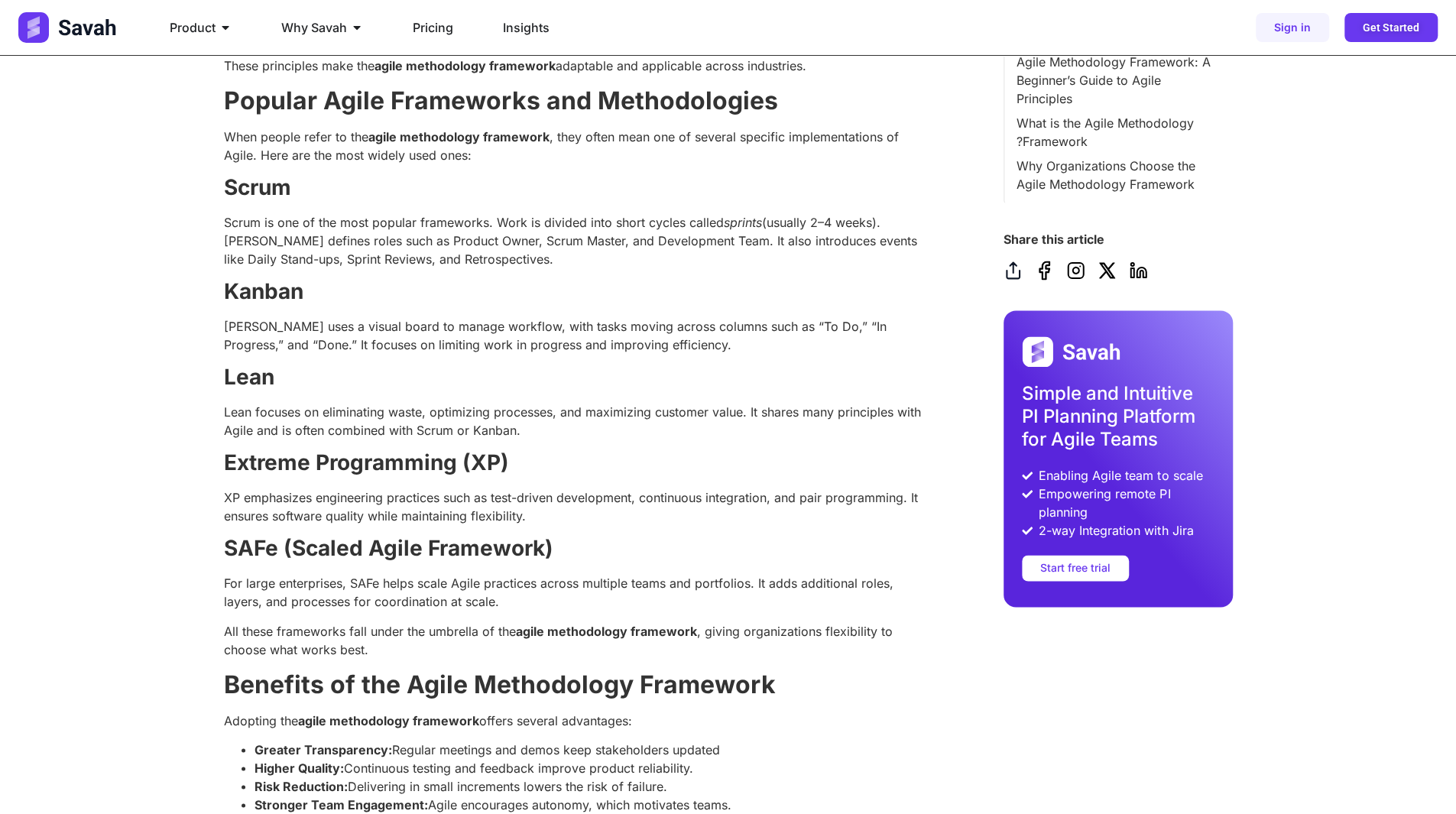
scroll to position [1834, 0]
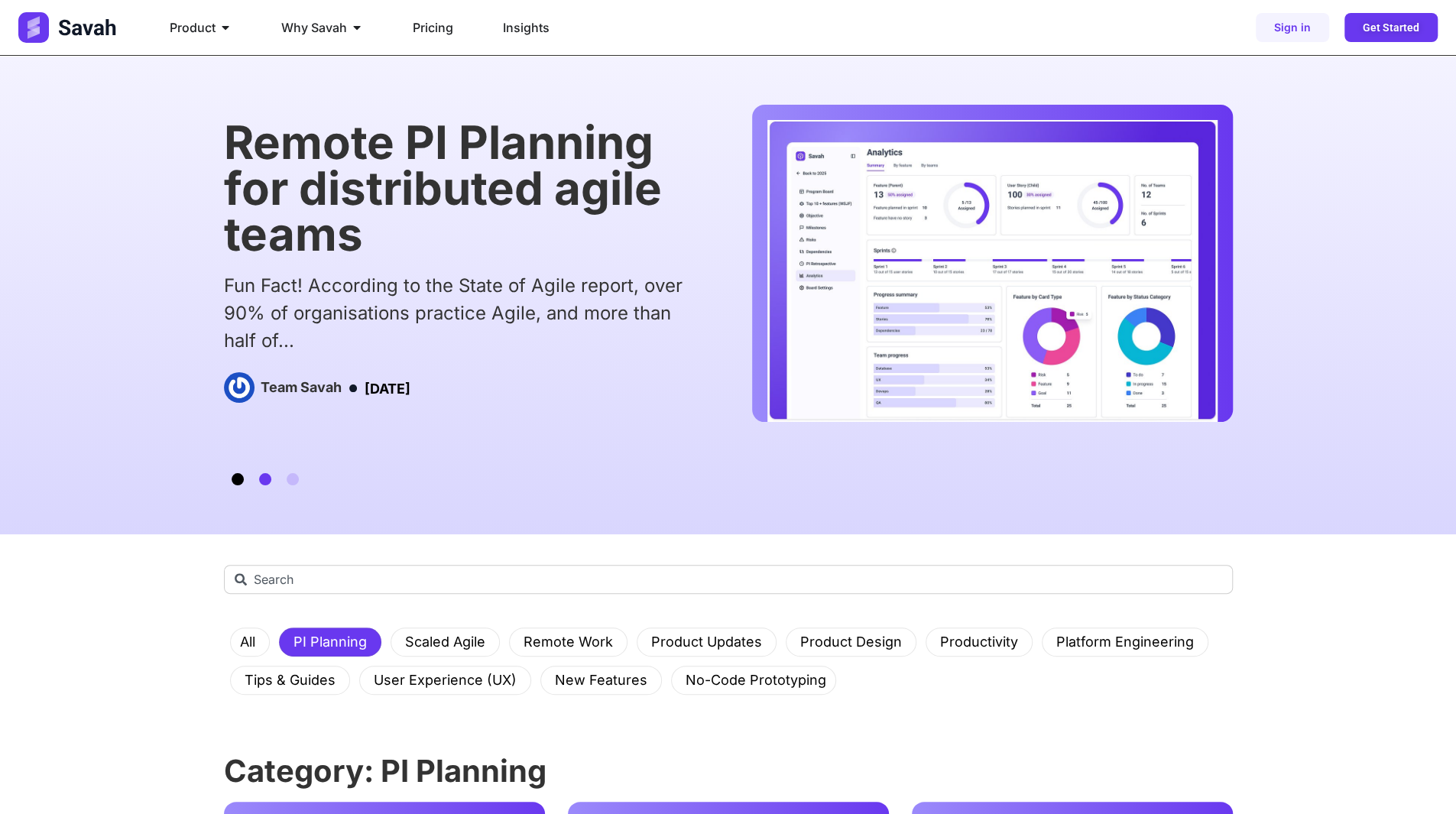
click at [232, 479] on span "Go to slide 1" at bounding box center [237, 479] width 12 height 12
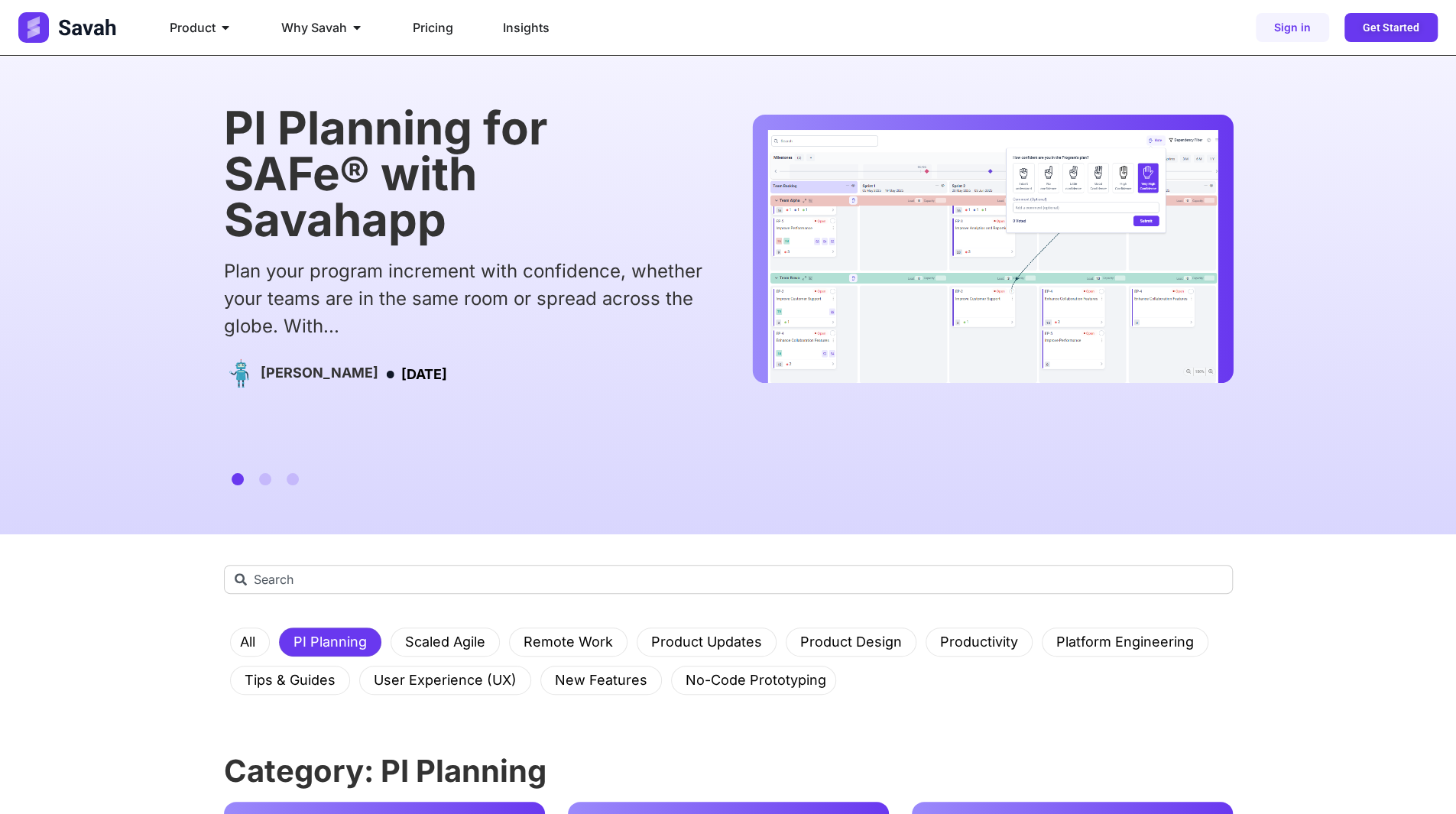
click at [460, 334] on div "Plan your program increment with confidence, whether your teams are in the same…" at bounding box center [463, 298] width 479 height 82
click at [512, 311] on div "Plan your program increment with confidence, whether your teams are in the same…" at bounding box center [463, 298] width 479 height 82
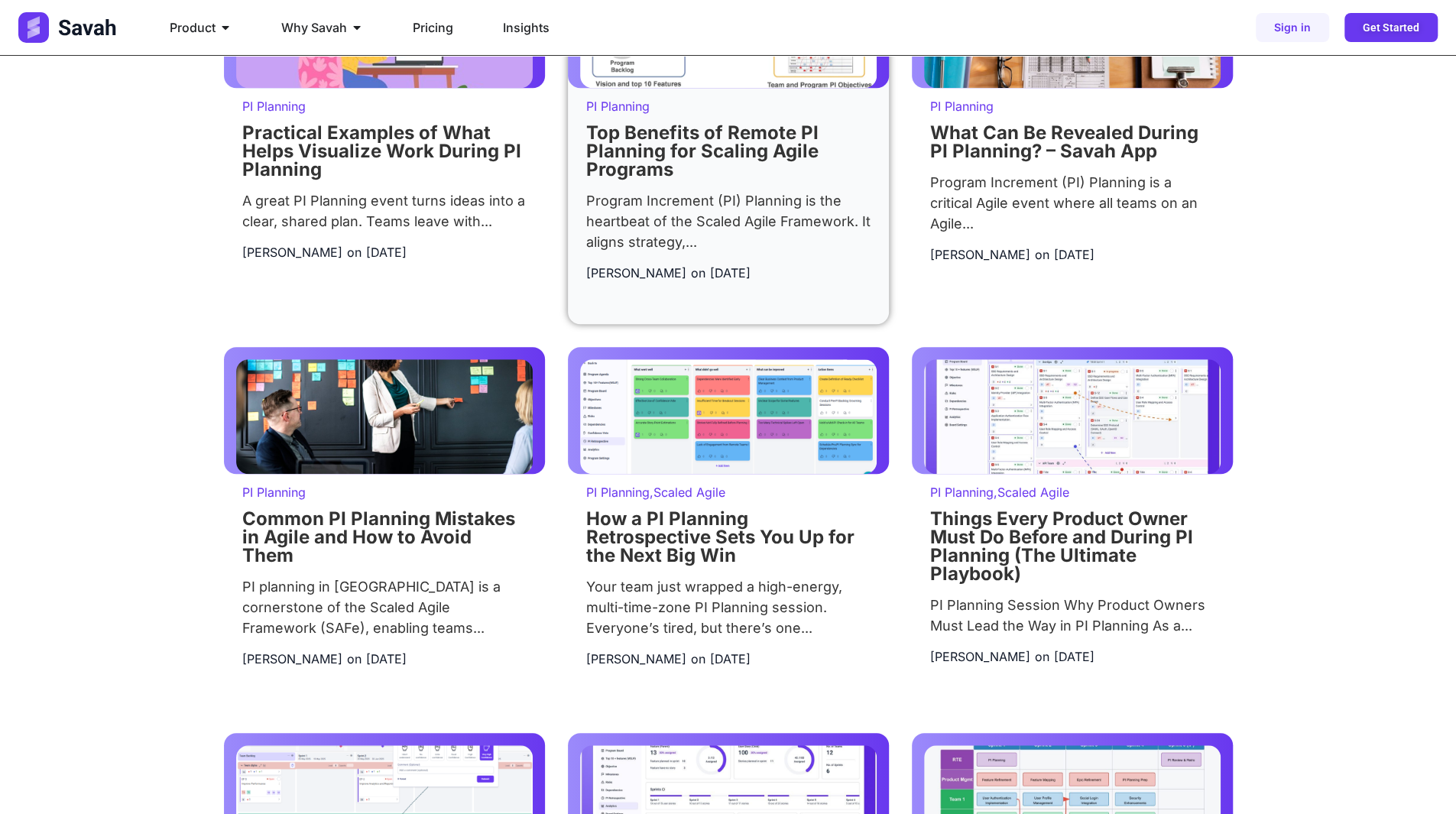
scroll to position [993, 0]
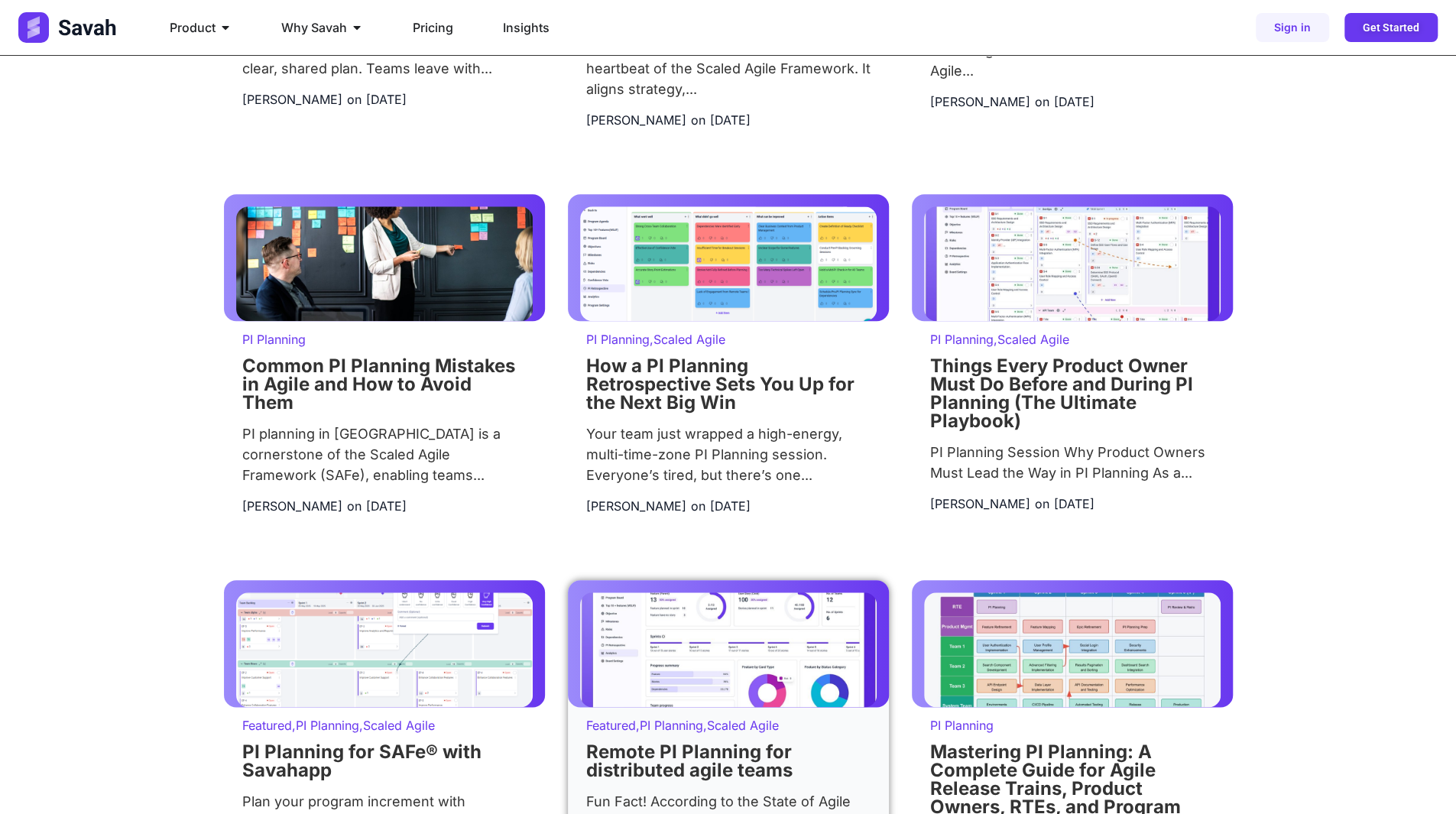
click at [759, 648] on img at bounding box center [728, 649] width 296 height 114
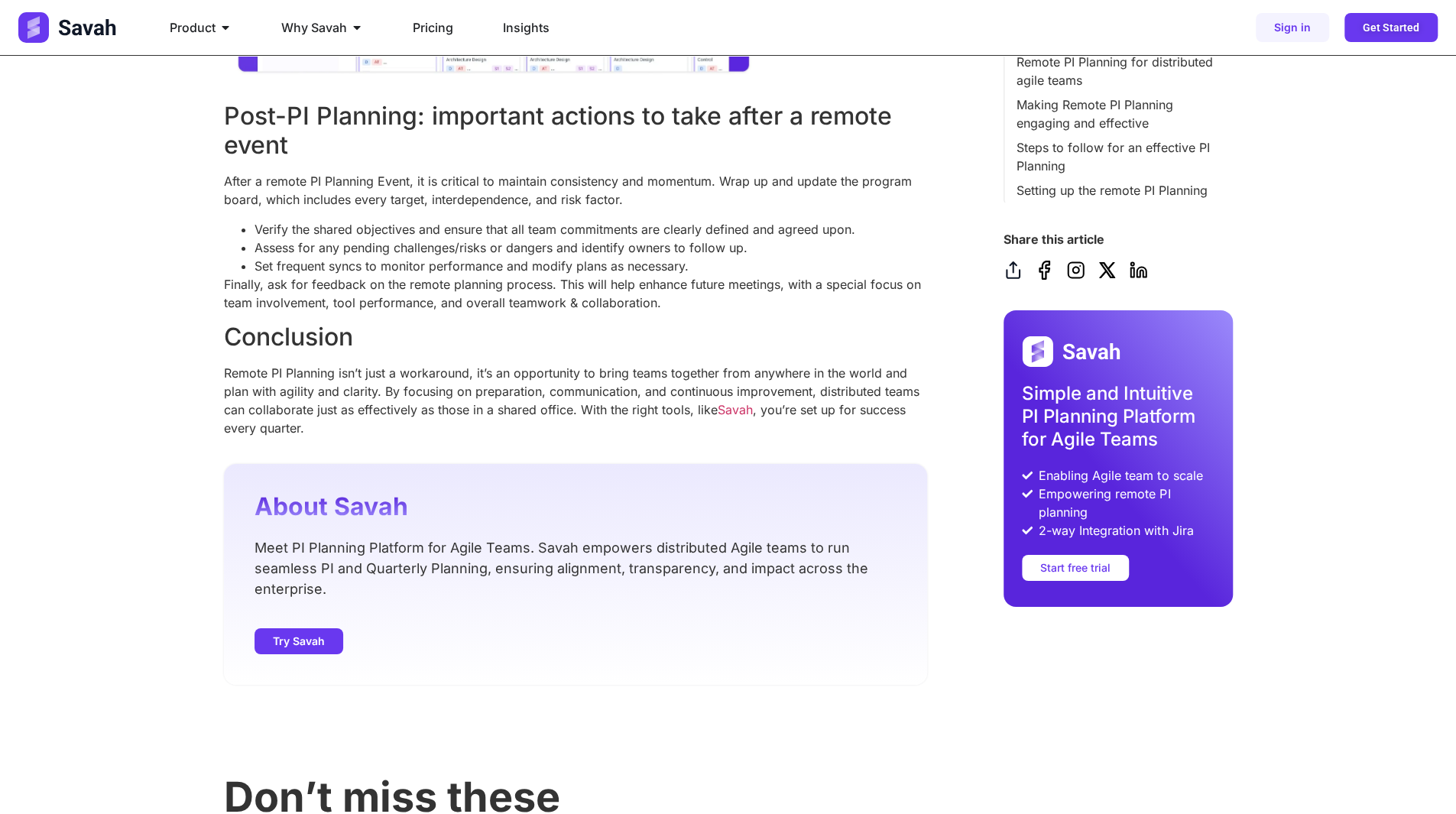
scroll to position [3975, 0]
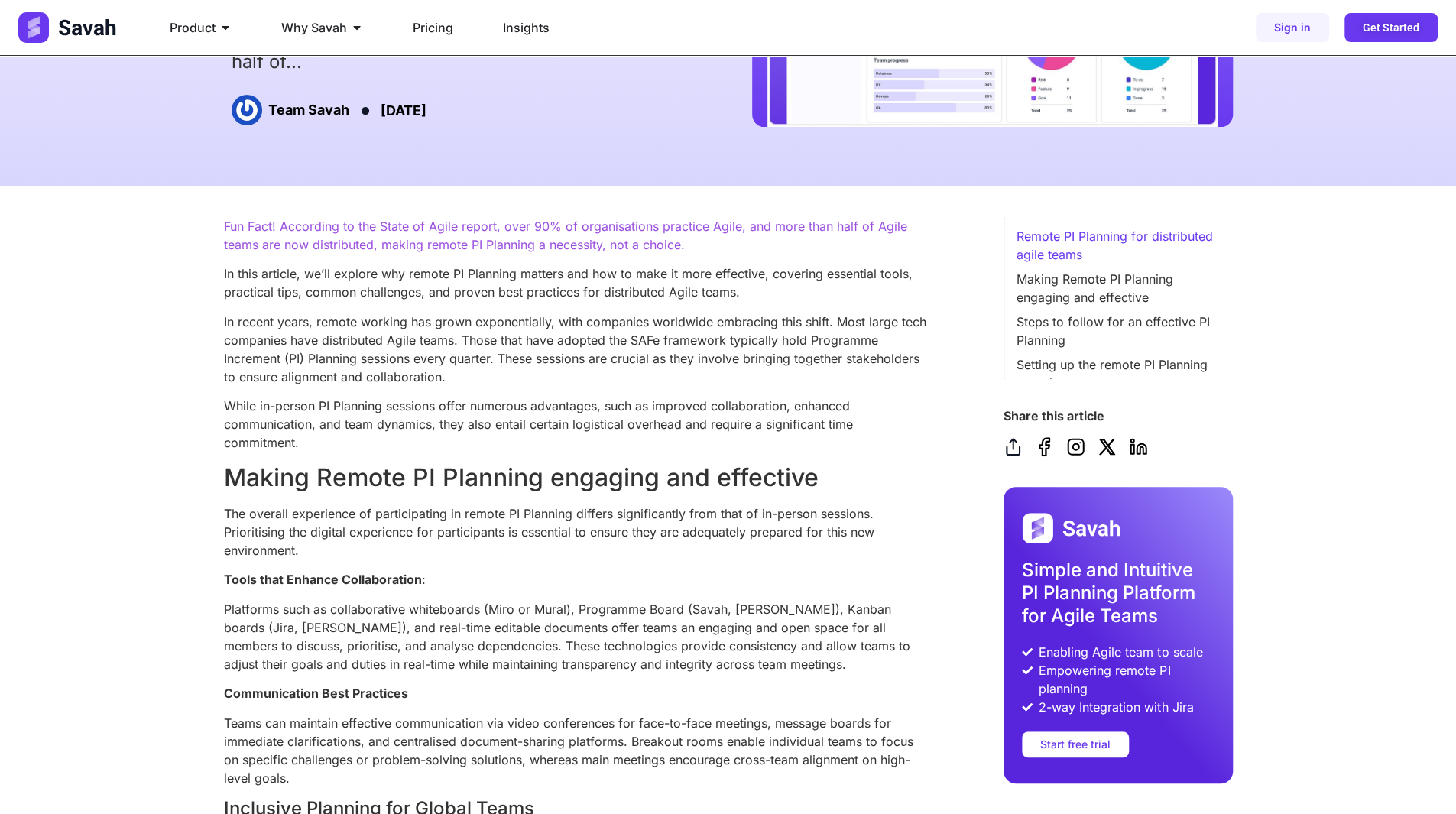
scroll to position [0, 0]
click at [1082, 452] on icon at bounding box center [1076, 447] width 16 height 16
click at [1043, 452] on icon at bounding box center [1043, 446] width 10 height 17
click at [1011, 454] on icon at bounding box center [1012, 446] width 13 height 16
click at [1112, 450] on icon at bounding box center [1107, 446] width 19 height 19
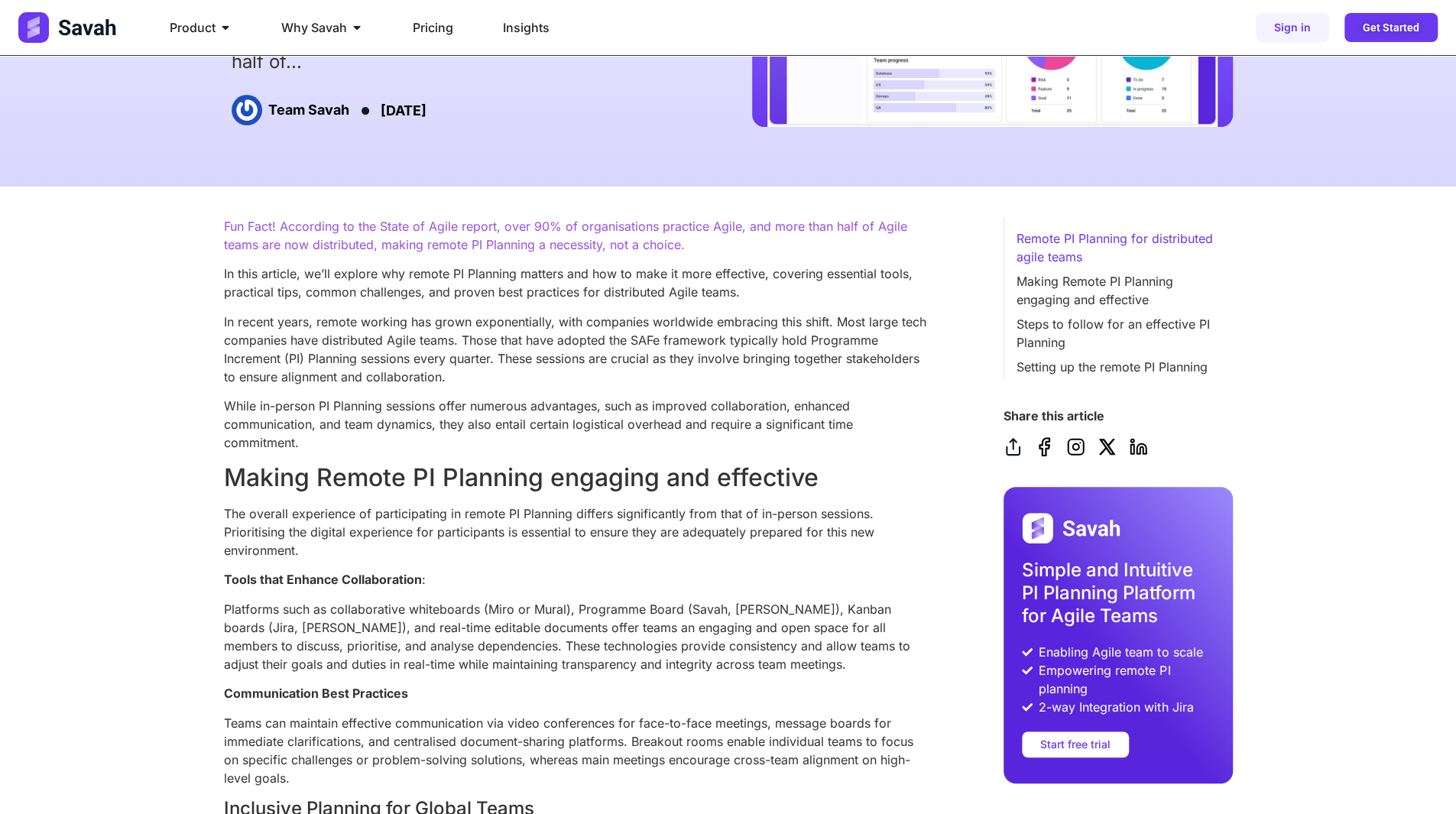
click at [1147, 452] on div at bounding box center [1118, 446] width 230 height 19
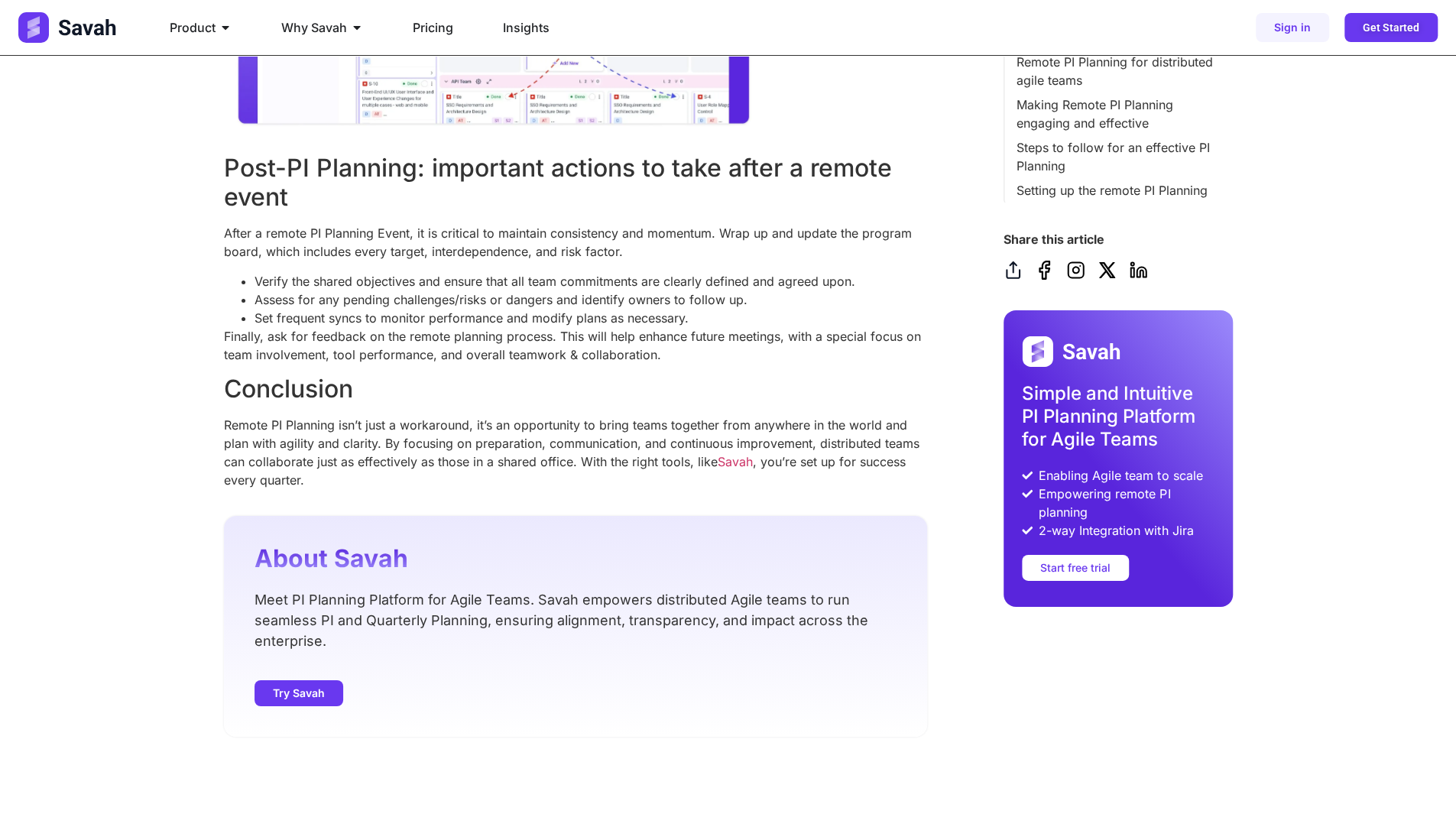
scroll to position [4408, 0]
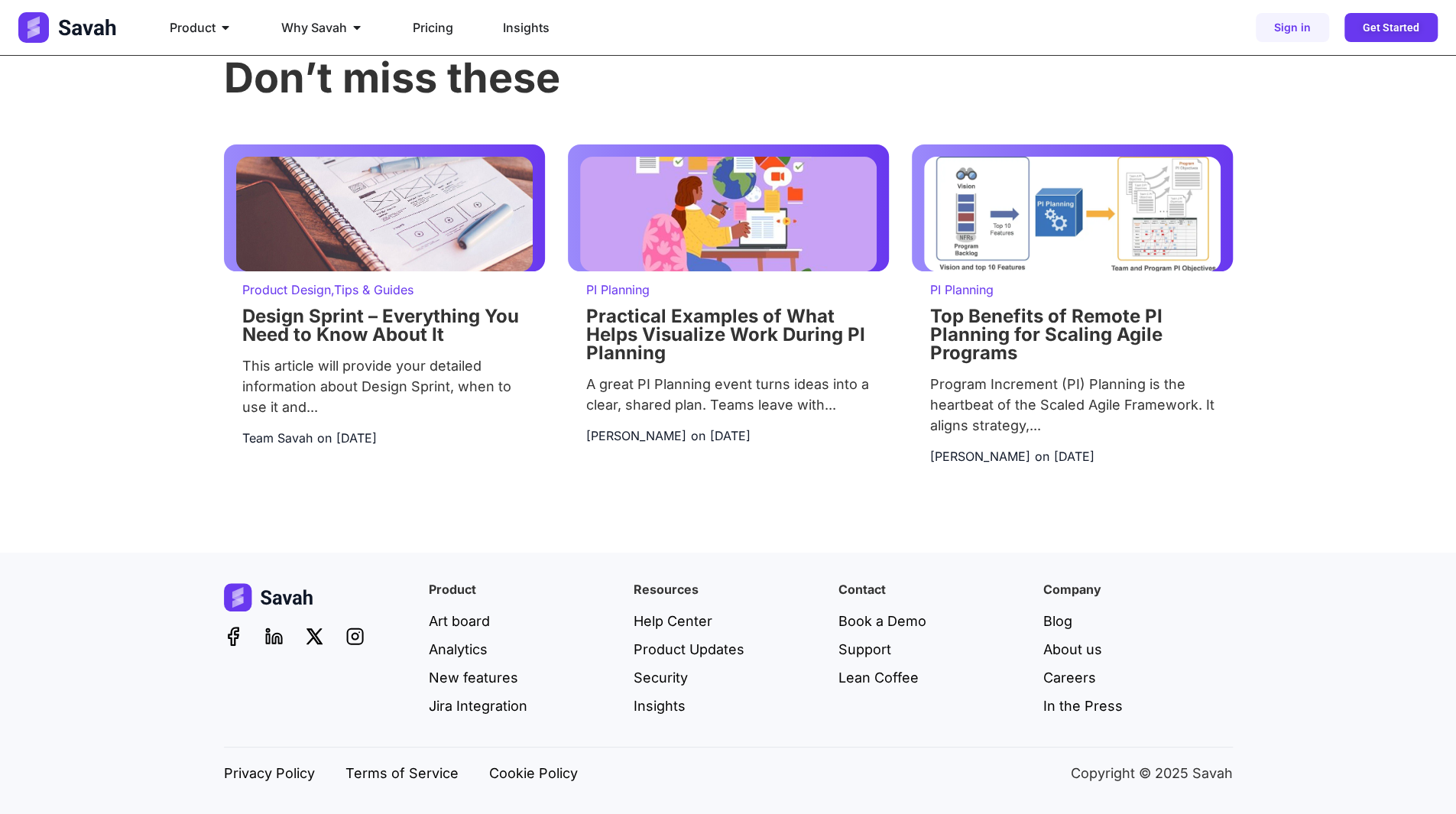
click at [288, 635] on div at bounding box center [318, 636] width 190 height 19
click at [307, 635] on icon at bounding box center [315, 636] width 19 height 19
click at [350, 638] on icon at bounding box center [354, 636] width 16 height 16
click at [263, 642] on div at bounding box center [318, 636] width 190 height 19
click at [234, 638] on icon at bounding box center [233, 636] width 10 height 17
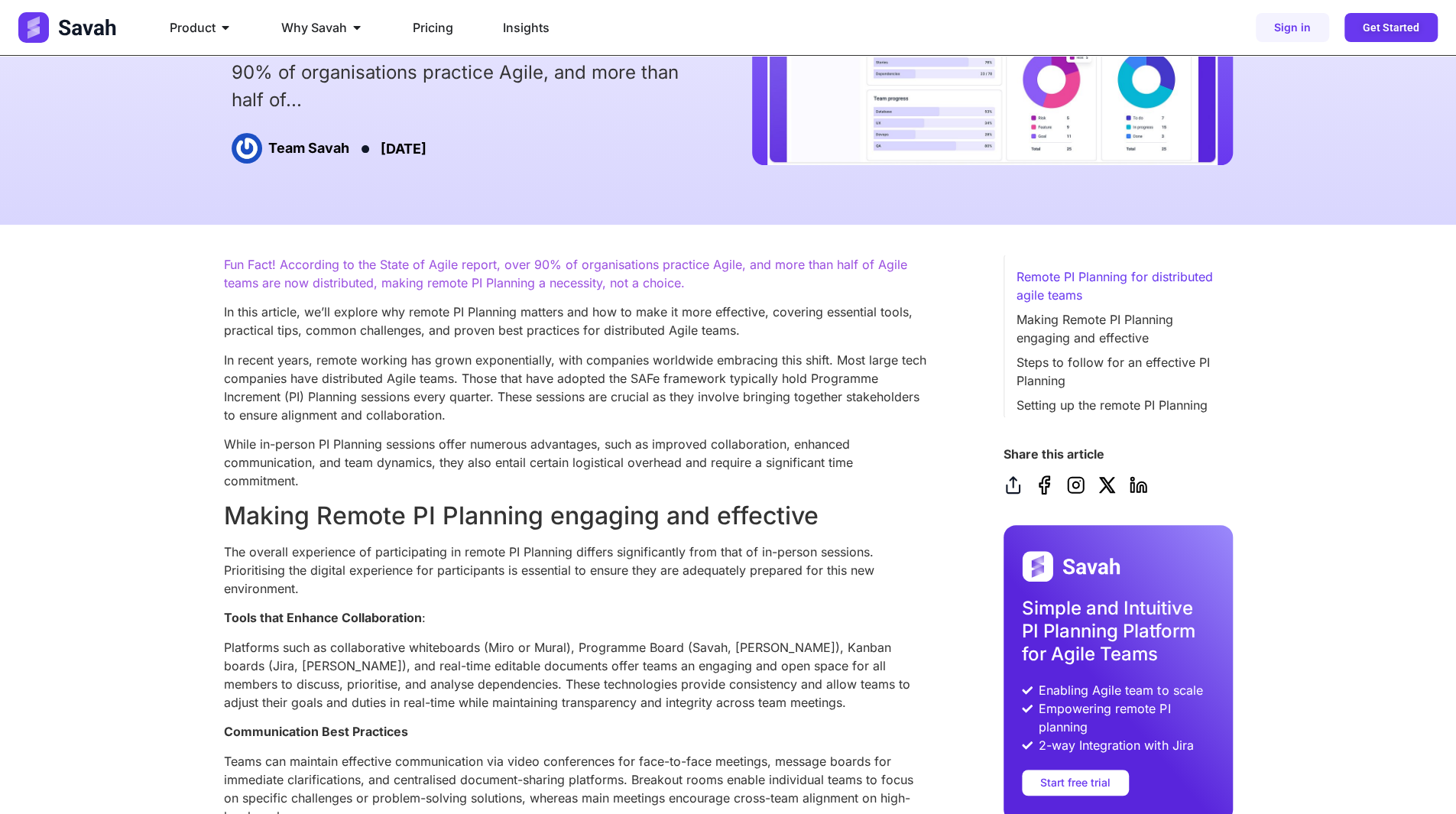
scroll to position [0, 0]
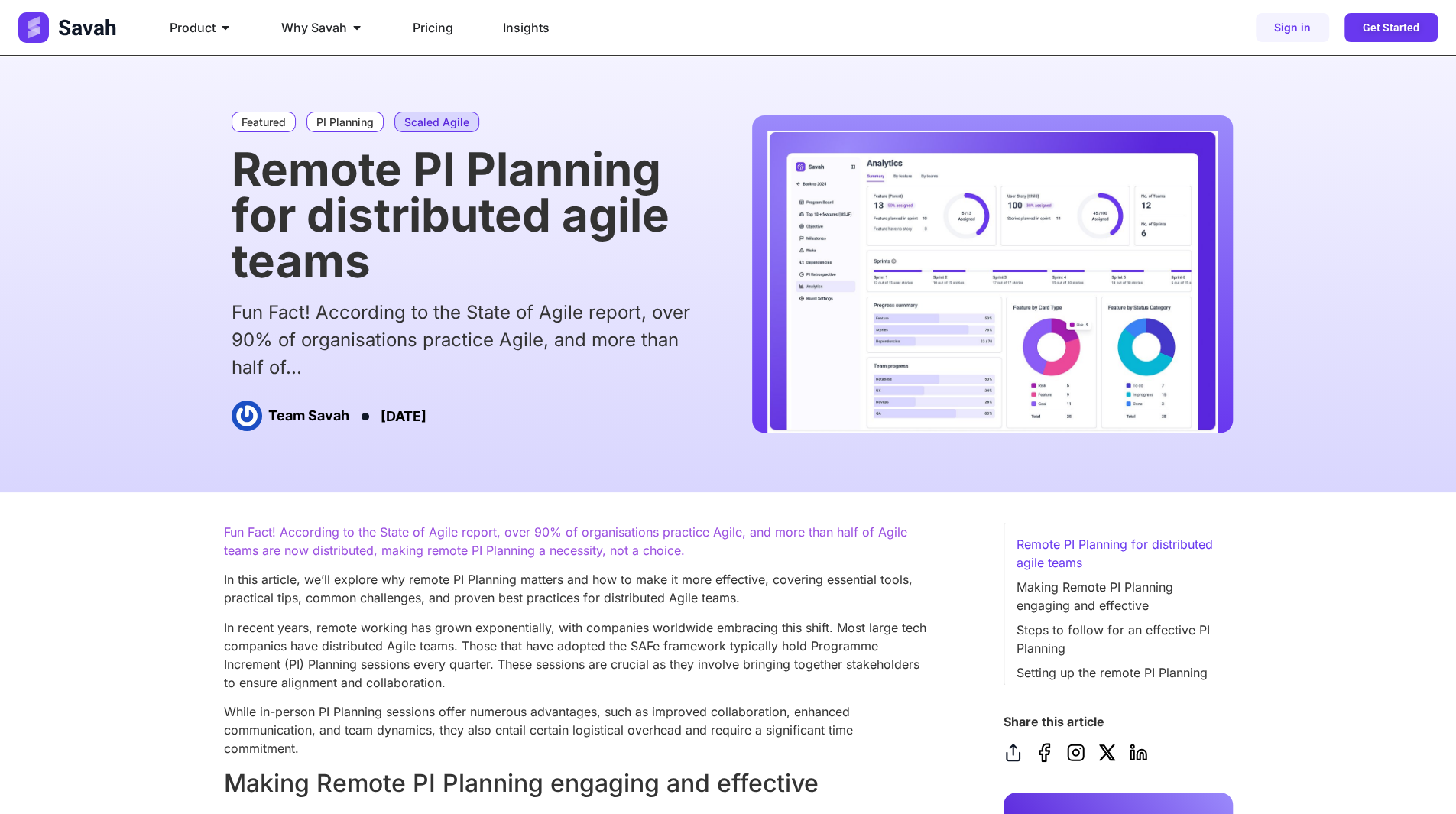
click at [435, 120] on link "Scaled Agile" at bounding box center [437, 122] width 85 height 21
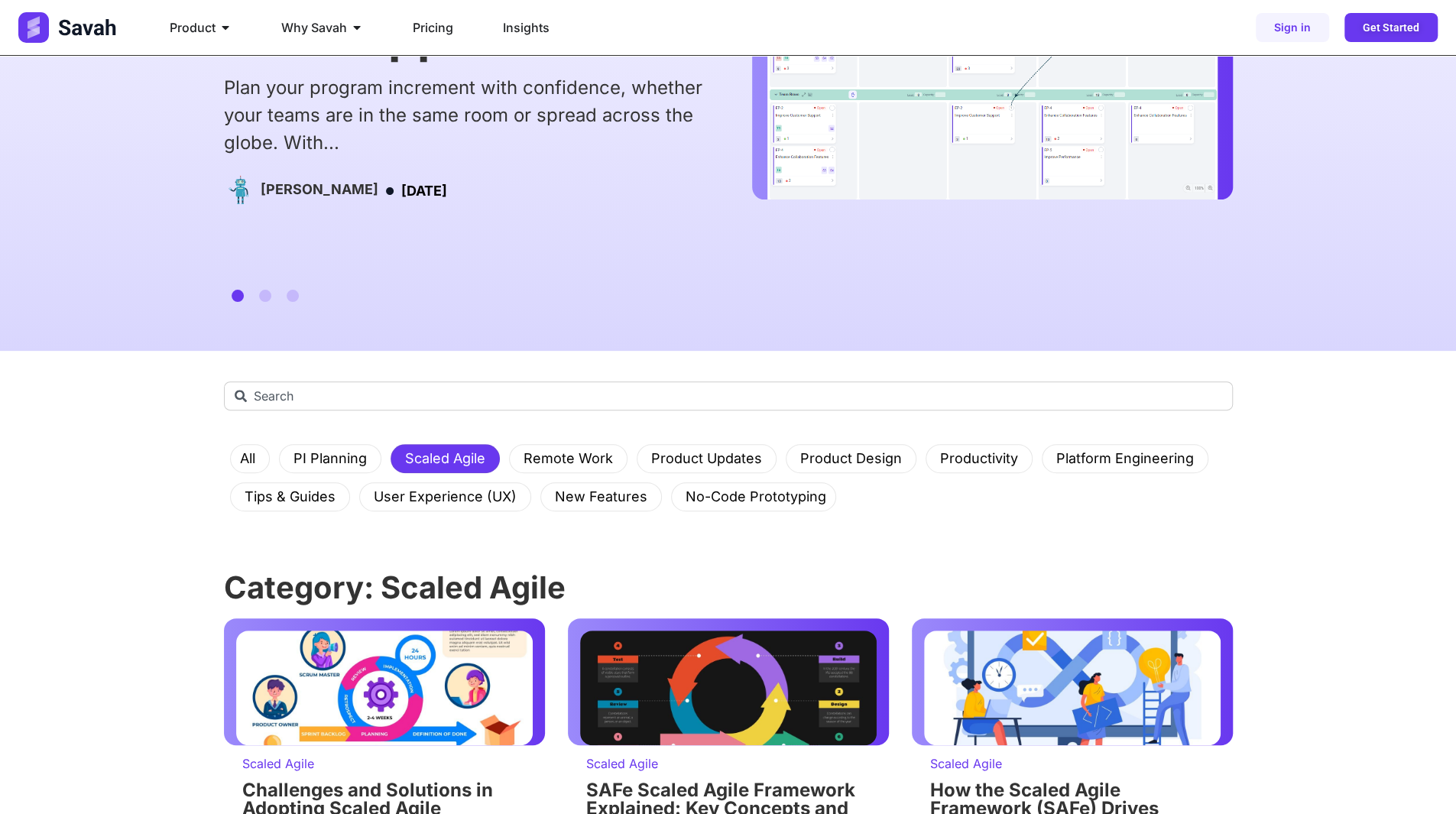
scroll to position [230, 0]
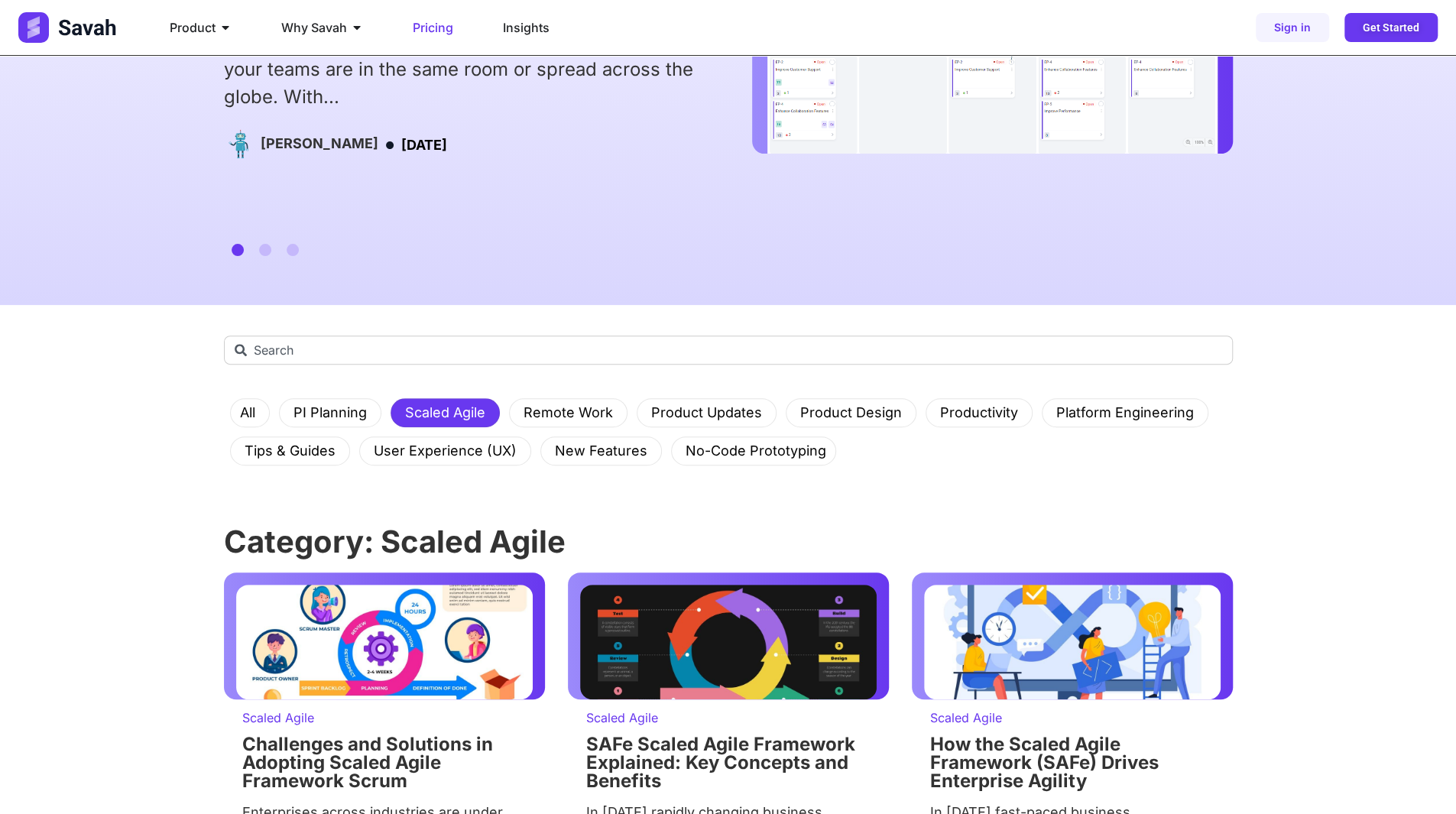
click at [439, 29] on span "Pricing" at bounding box center [432, 27] width 41 height 18
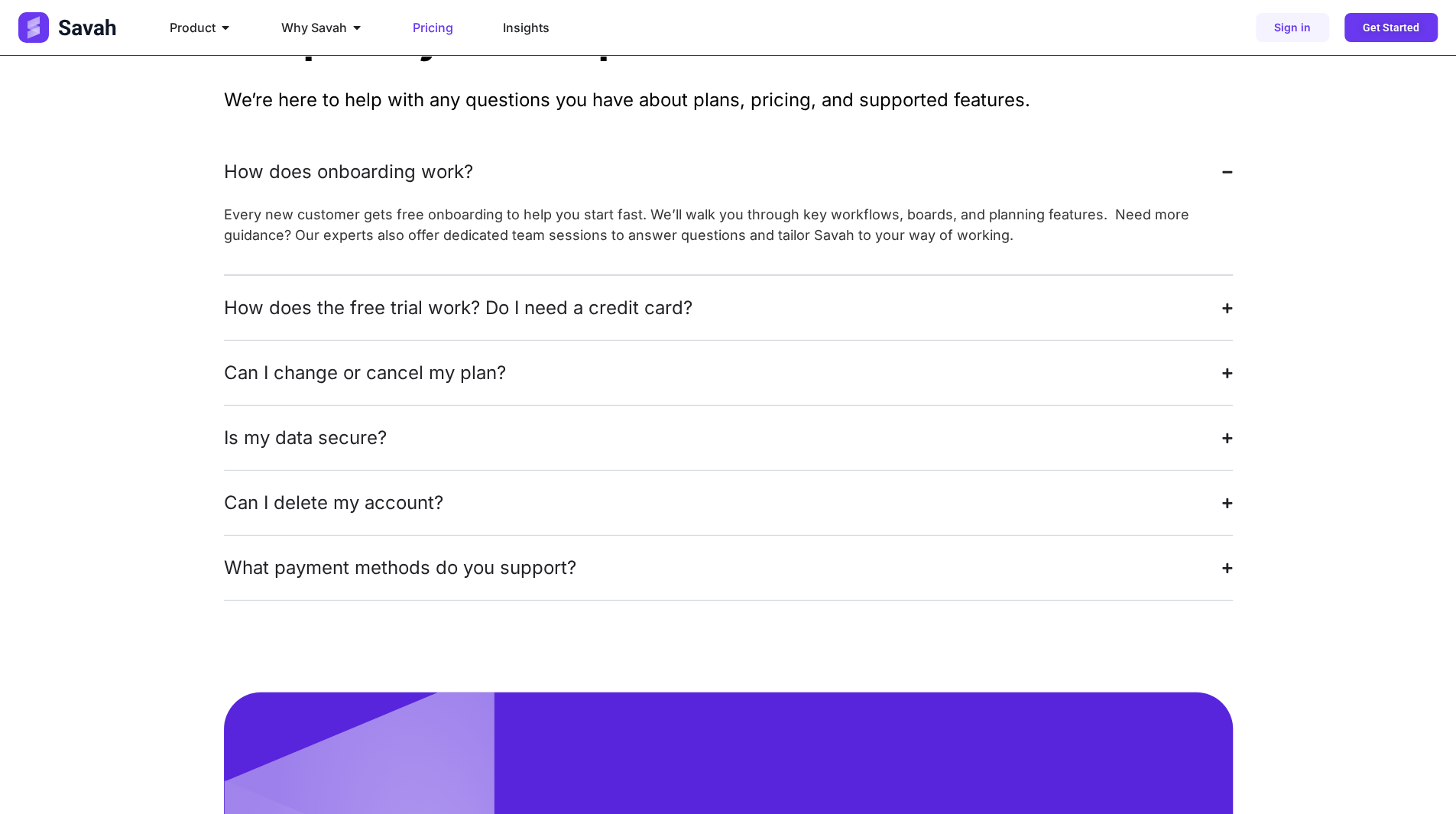
scroll to position [3134, 0]
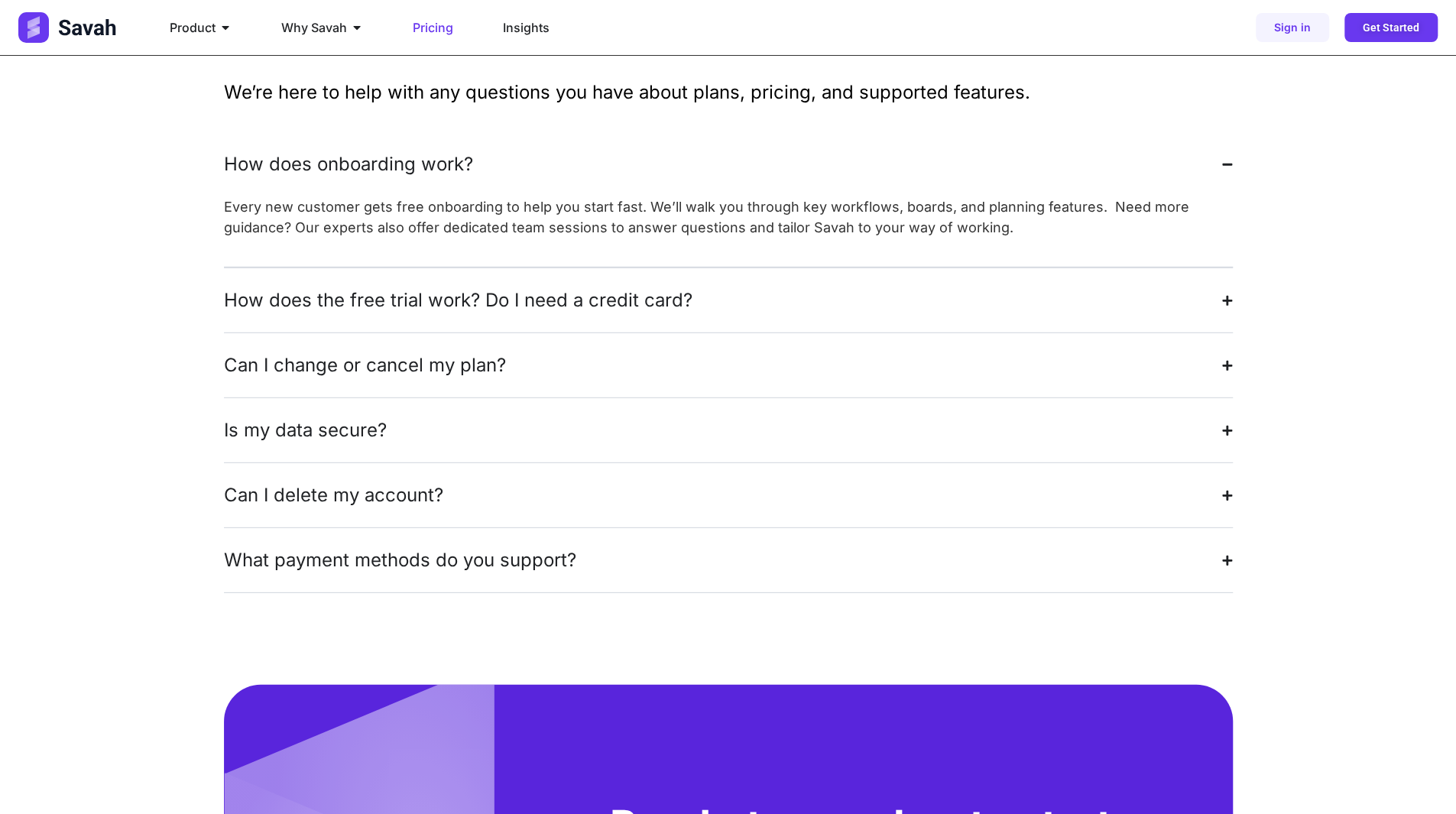
click at [746, 528] on summary "What payment methods do you support?" at bounding box center [728, 560] width 1009 height 64
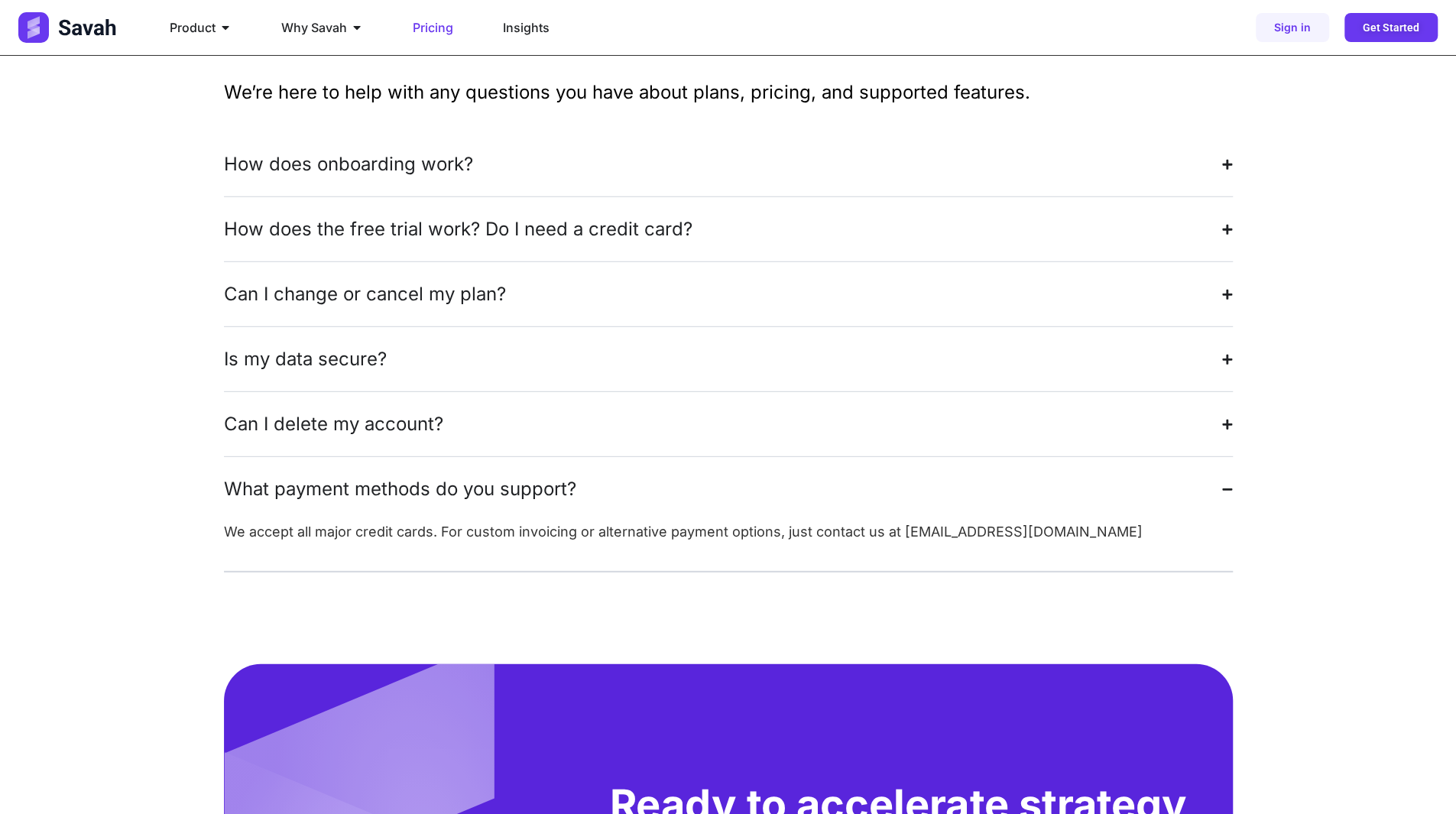
click at [708, 397] on summary "Can I delete my account?" at bounding box center [728, 424] width 1009 height 64
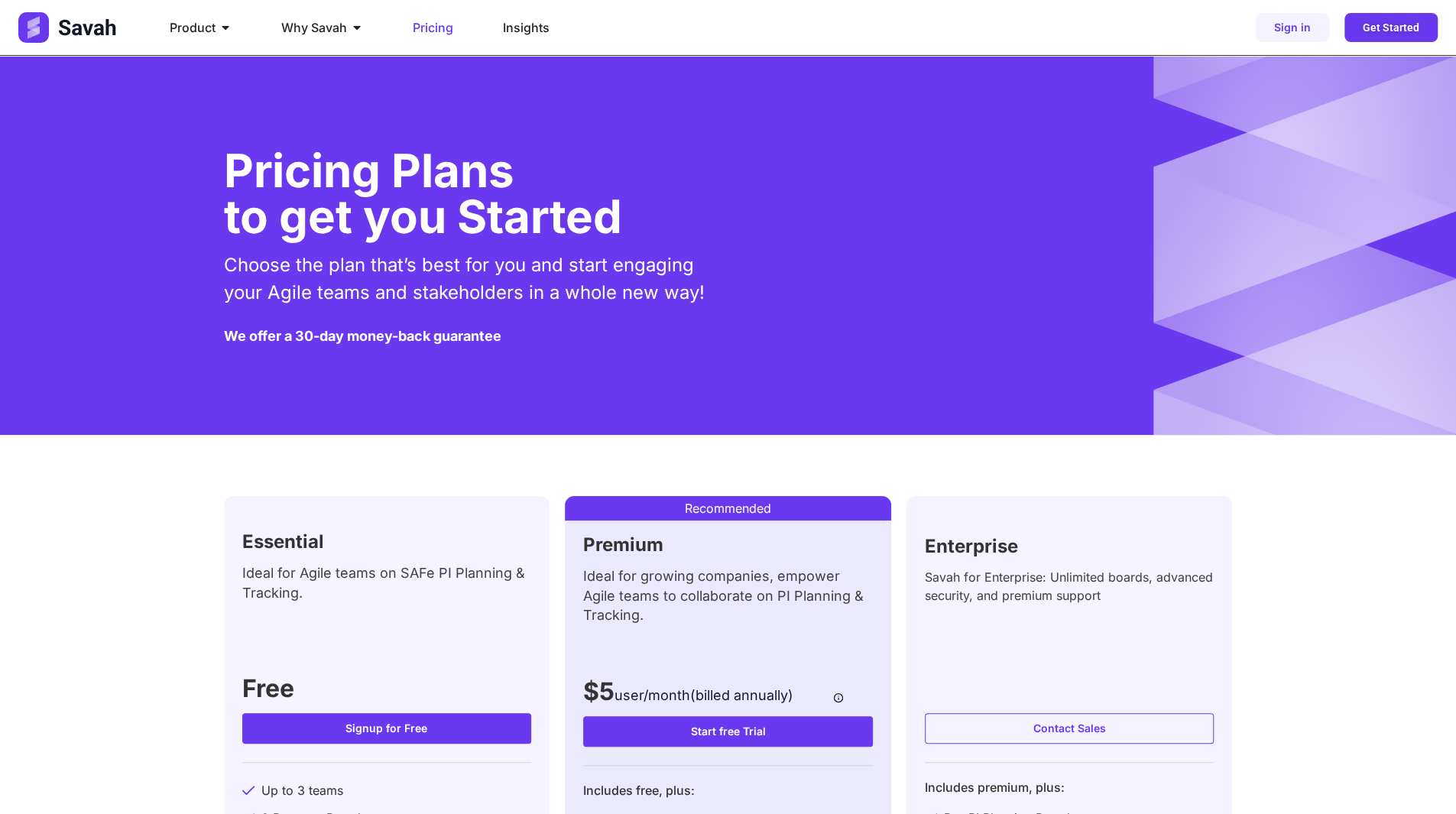
scroll to position [382, 0]
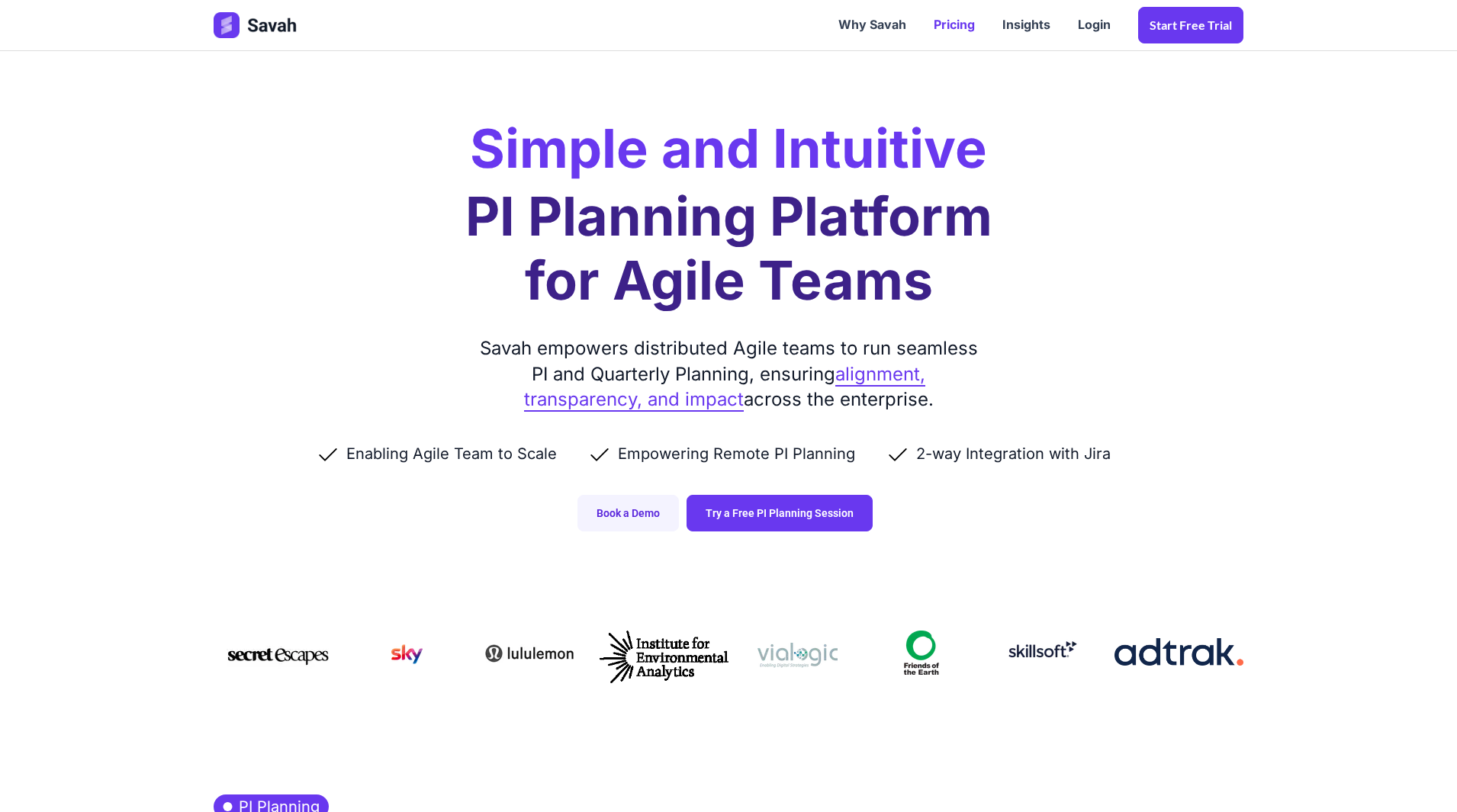
click at [967, 22] on link "Pricing" at bounding box center [953, 25] width 68 height 48
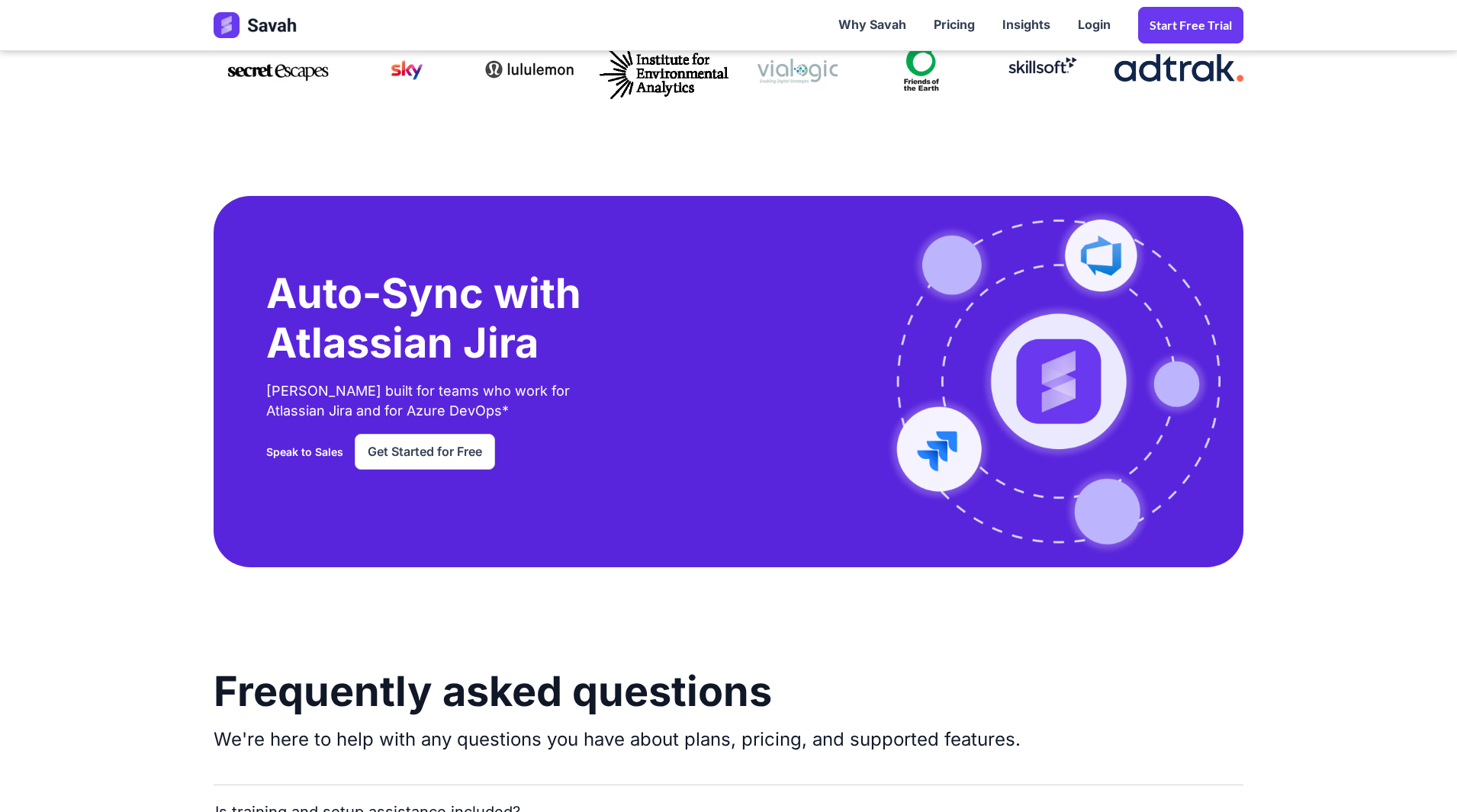
scroll to position [2439, 0]
